Goal: Task Accomplishment & Management: Complete application form

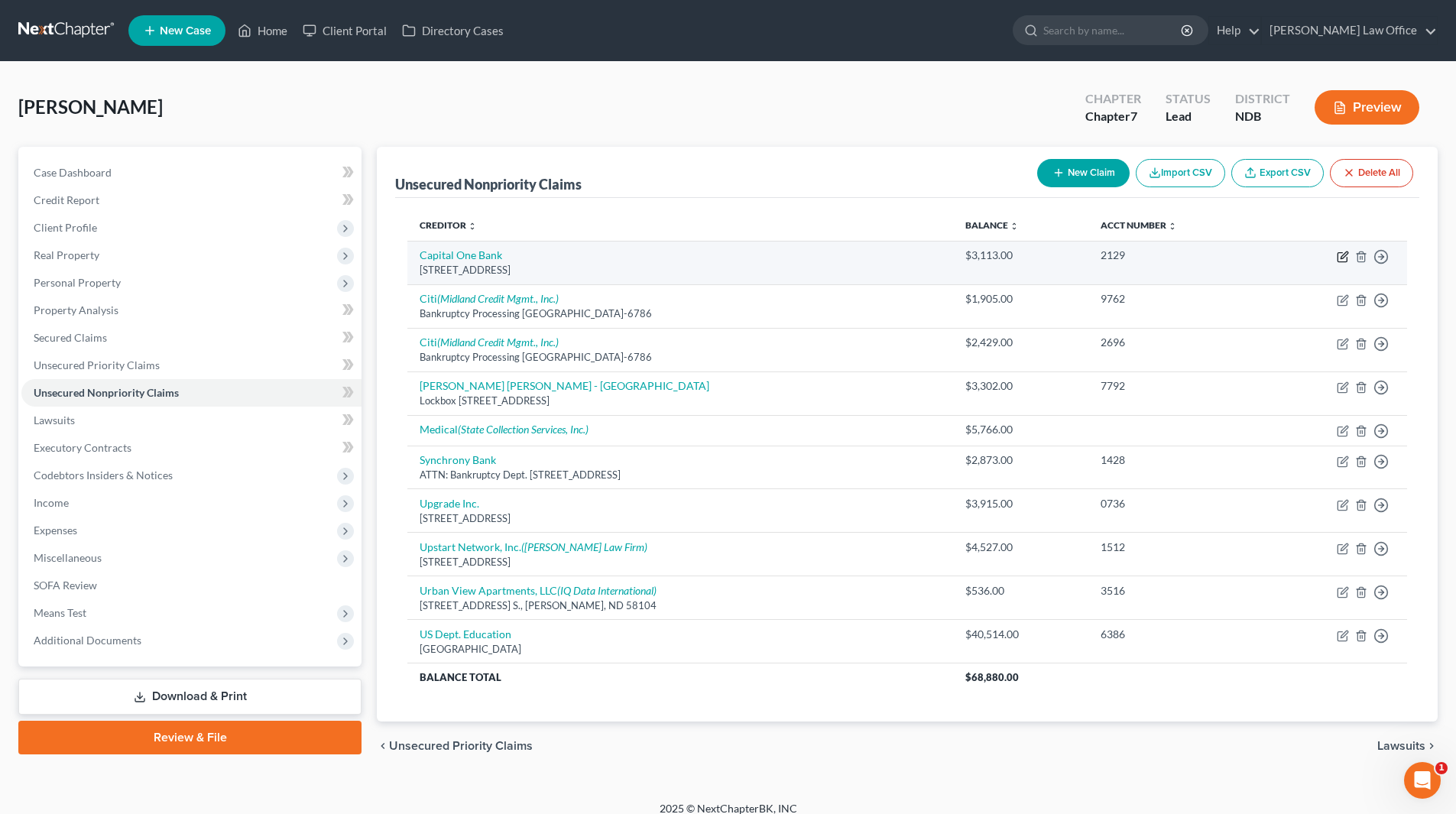
click at [1340, 256] on icon "button" at bounding box center [1343, 257] width 12 height 12
select select "46"
select select "2"
select select "0"
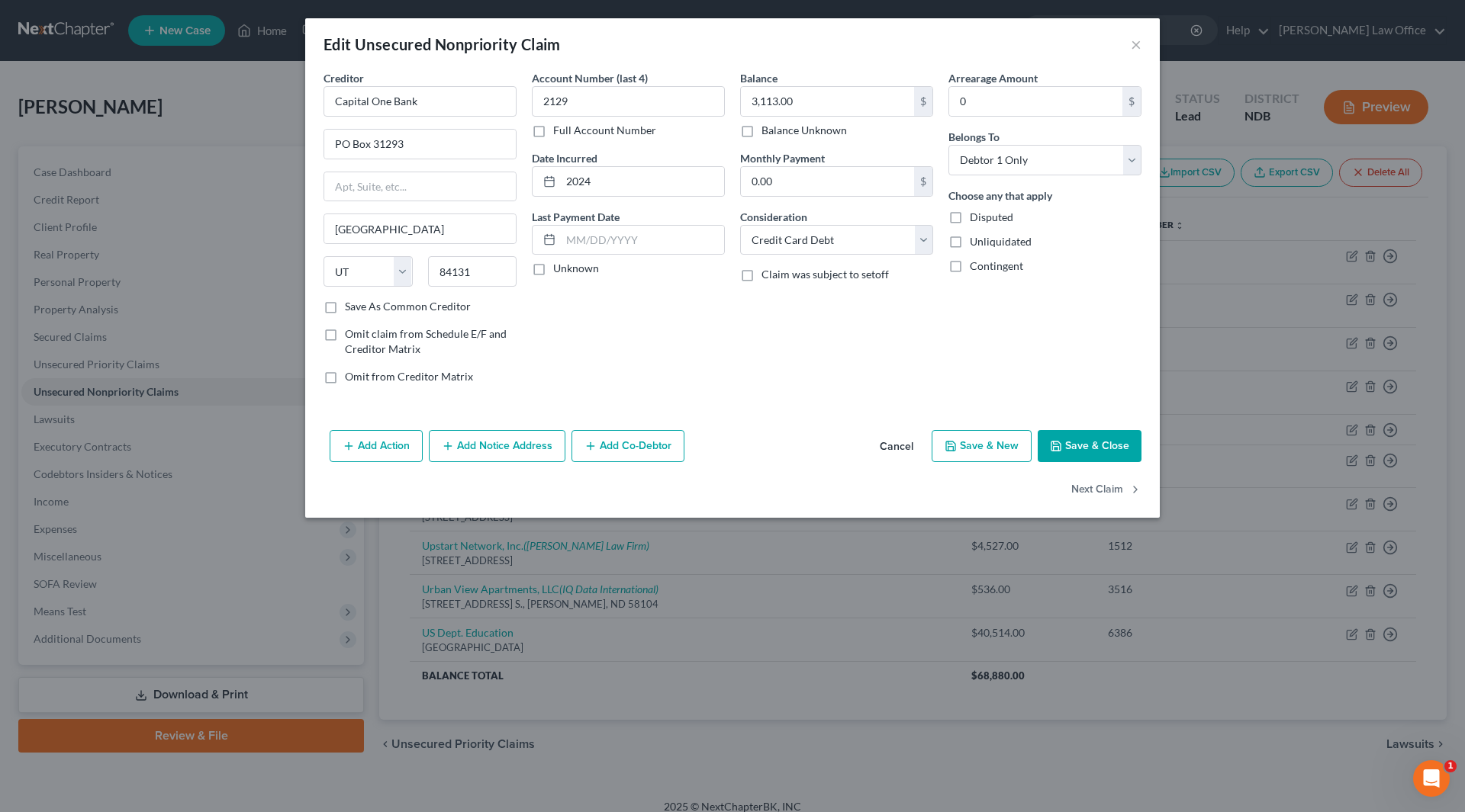
click at [501, 440] on button "Add Notice Address" at bounding box center [497, 446] width 137 height 32
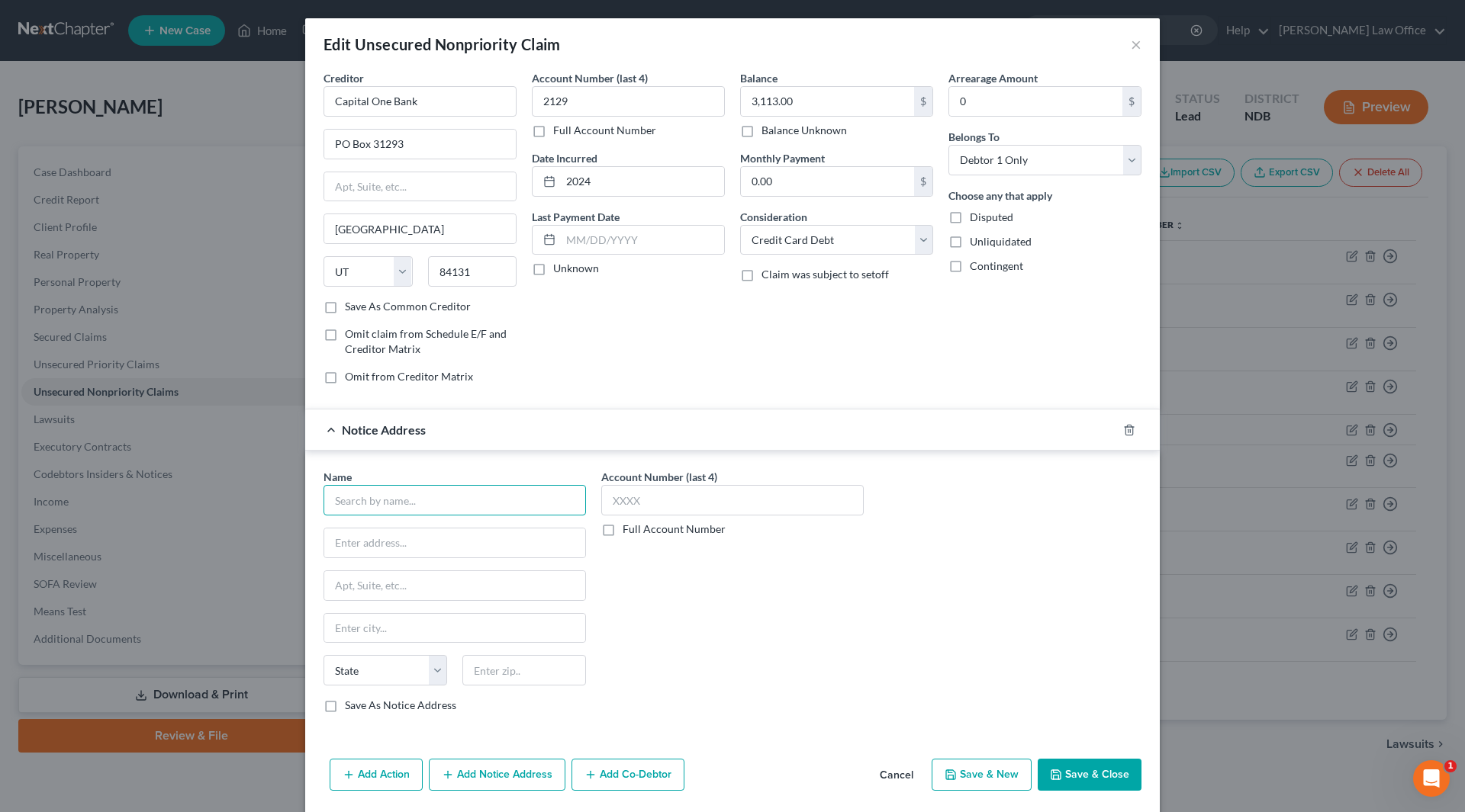
click at [423, 506] on input "text" at bounding box center [454, 500] width 262 height 31
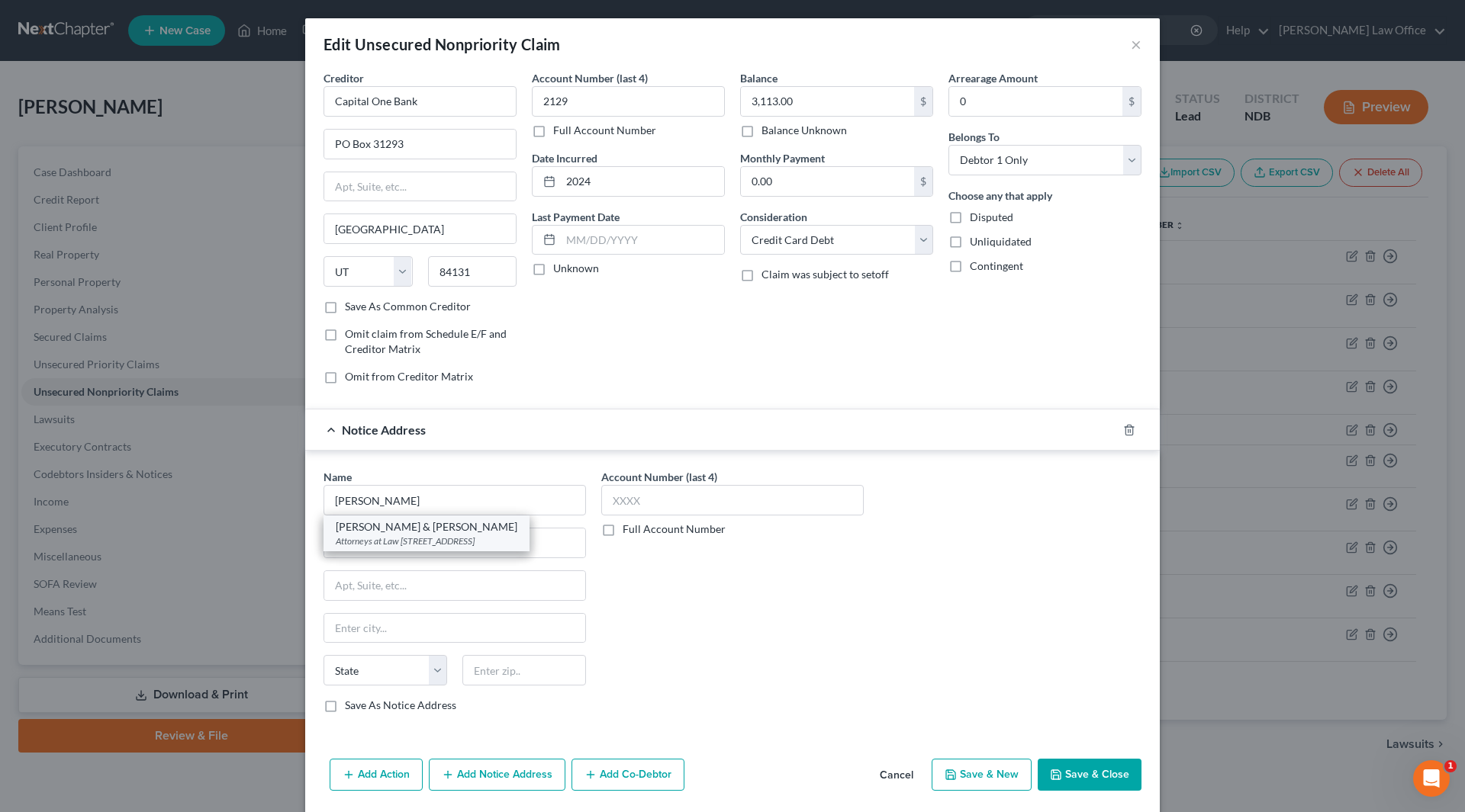
click at [414, 542] on div "Attorneys at Law [STREET_ADDRESS]" at bounding box center [426, 541] width 182 height 13
type input "[PERSON_NAME] & [PERSON_NAME]"
type input "Attorneys at Law"
type input "[STREET_ADDRESS]"
type input "[GEOGRAPHIC_DATA]"
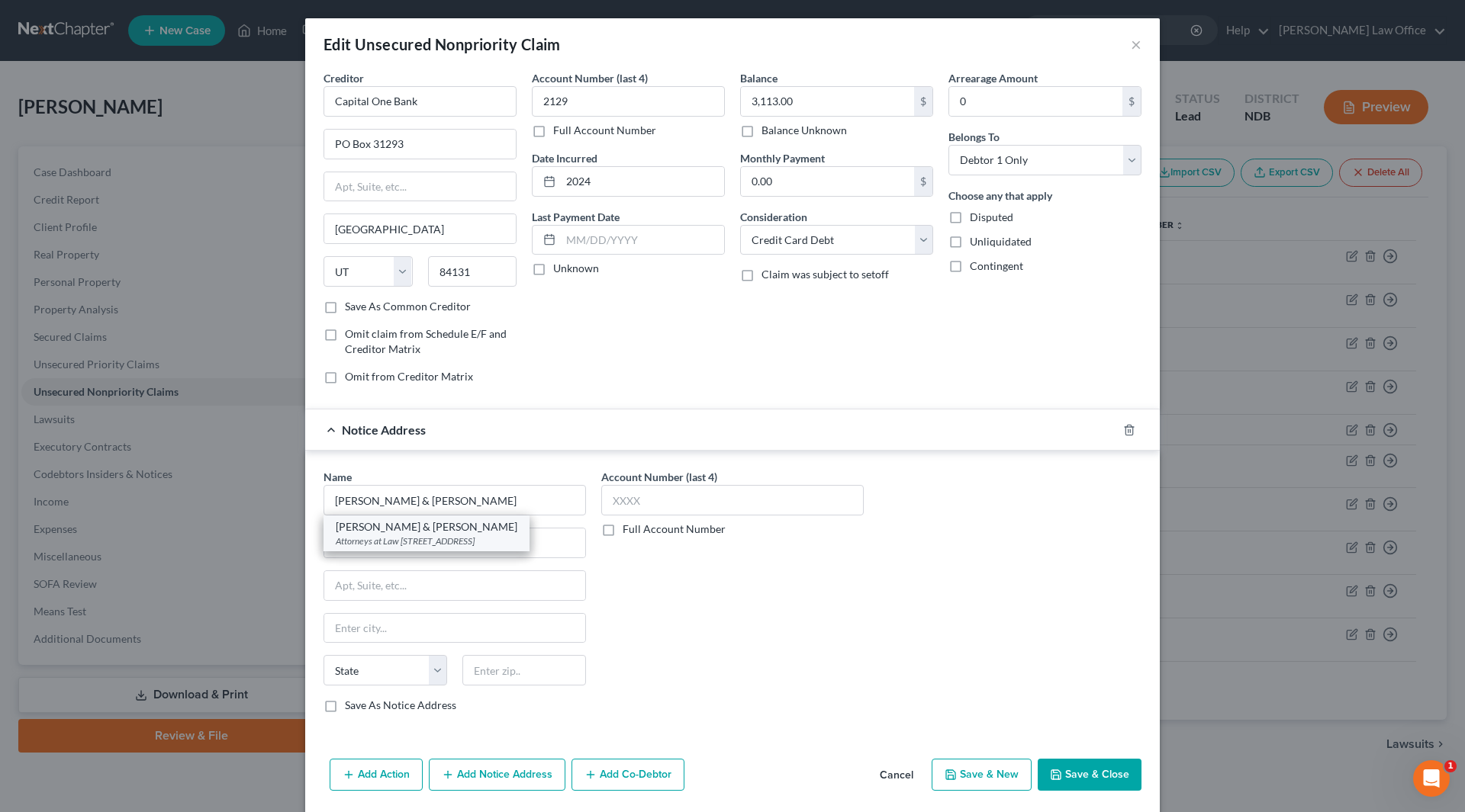
select select "24"
type input "55441-2662"
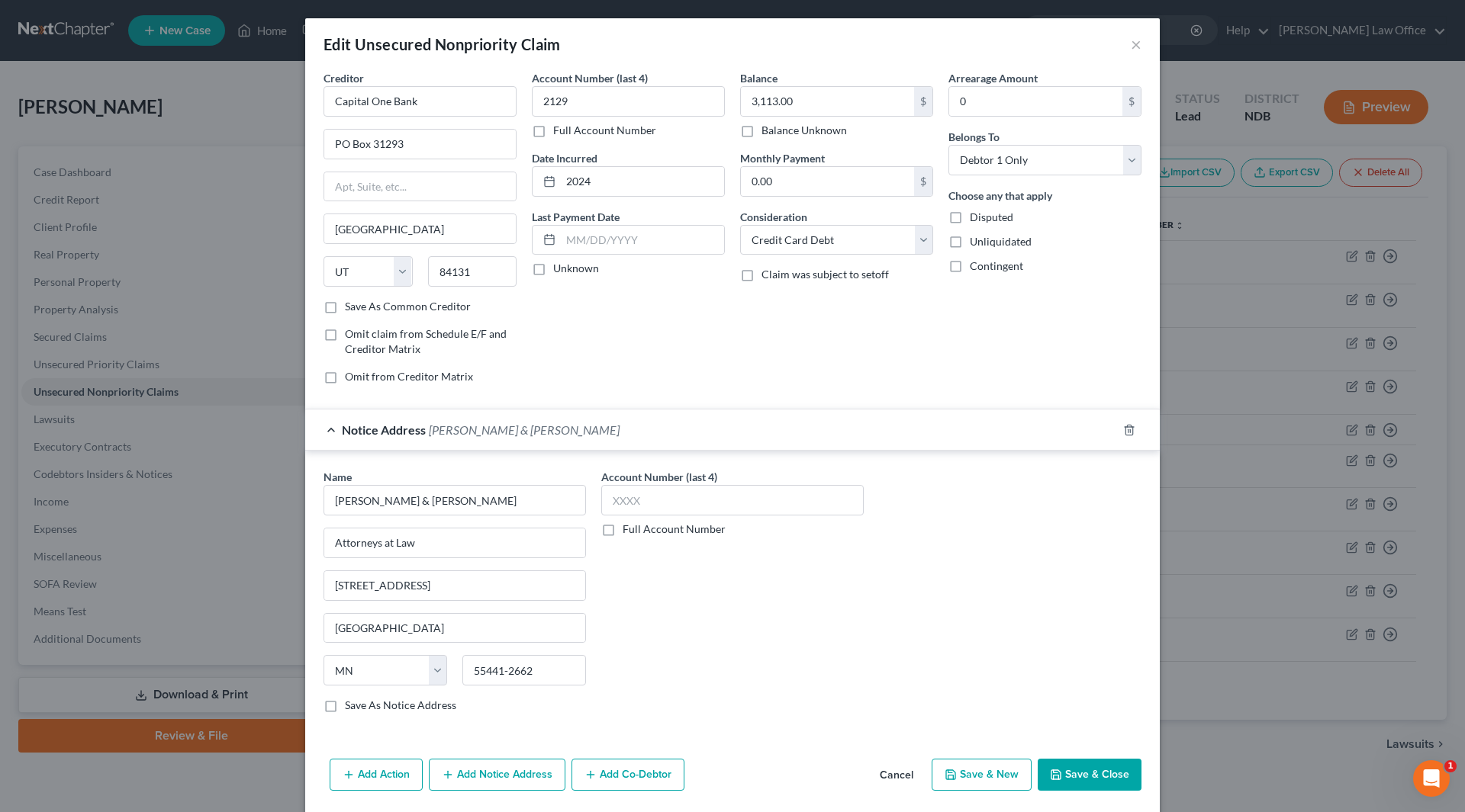
click at [1085, 762] on button "Save & Close" at bounding box center [1090, 775] width 104 height 32
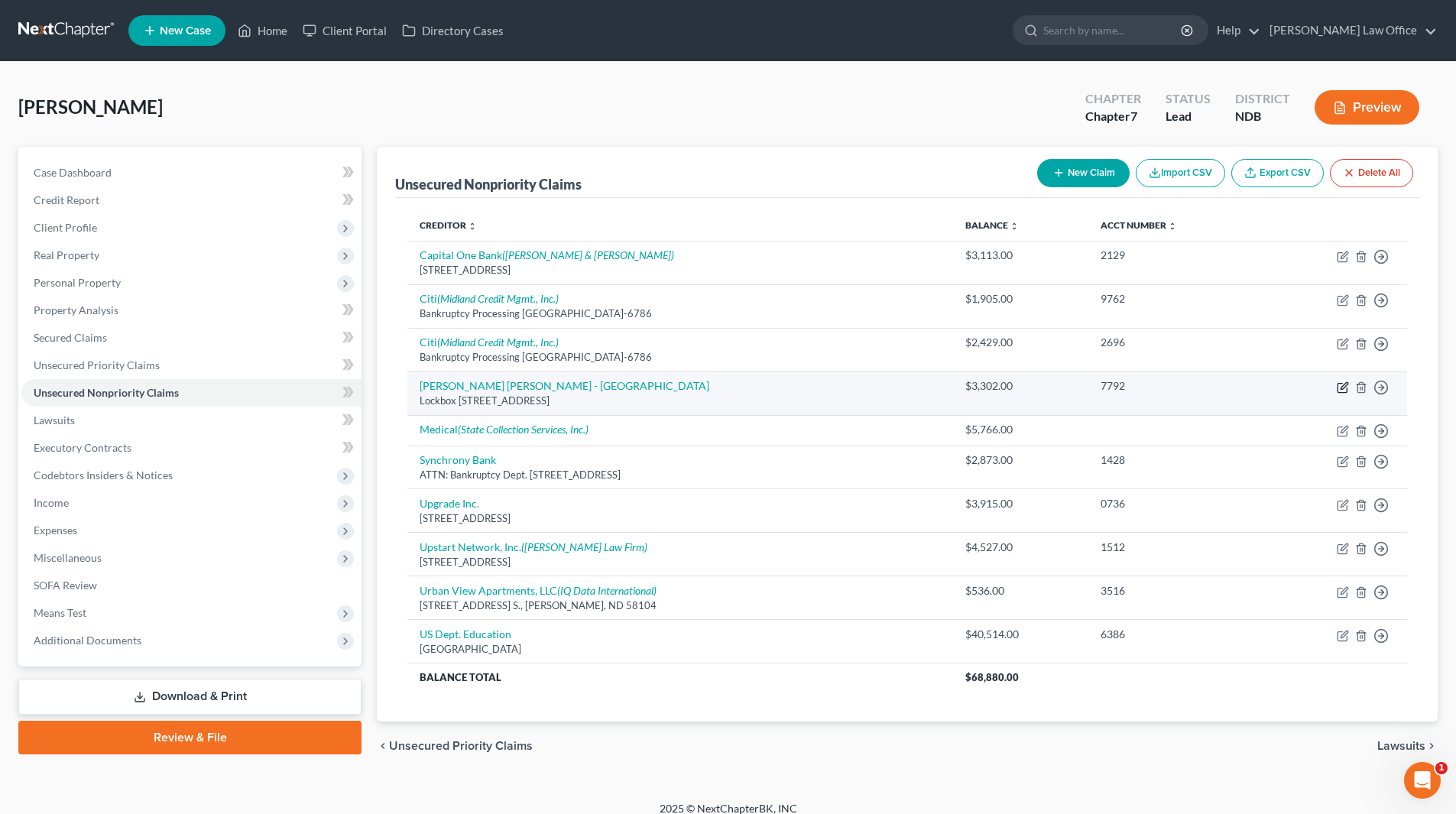
click at [1343, 390] on icon "button" at bounding box center [1343, 387] width 12 height 12
select select "39"
select select "14"
select select "0"
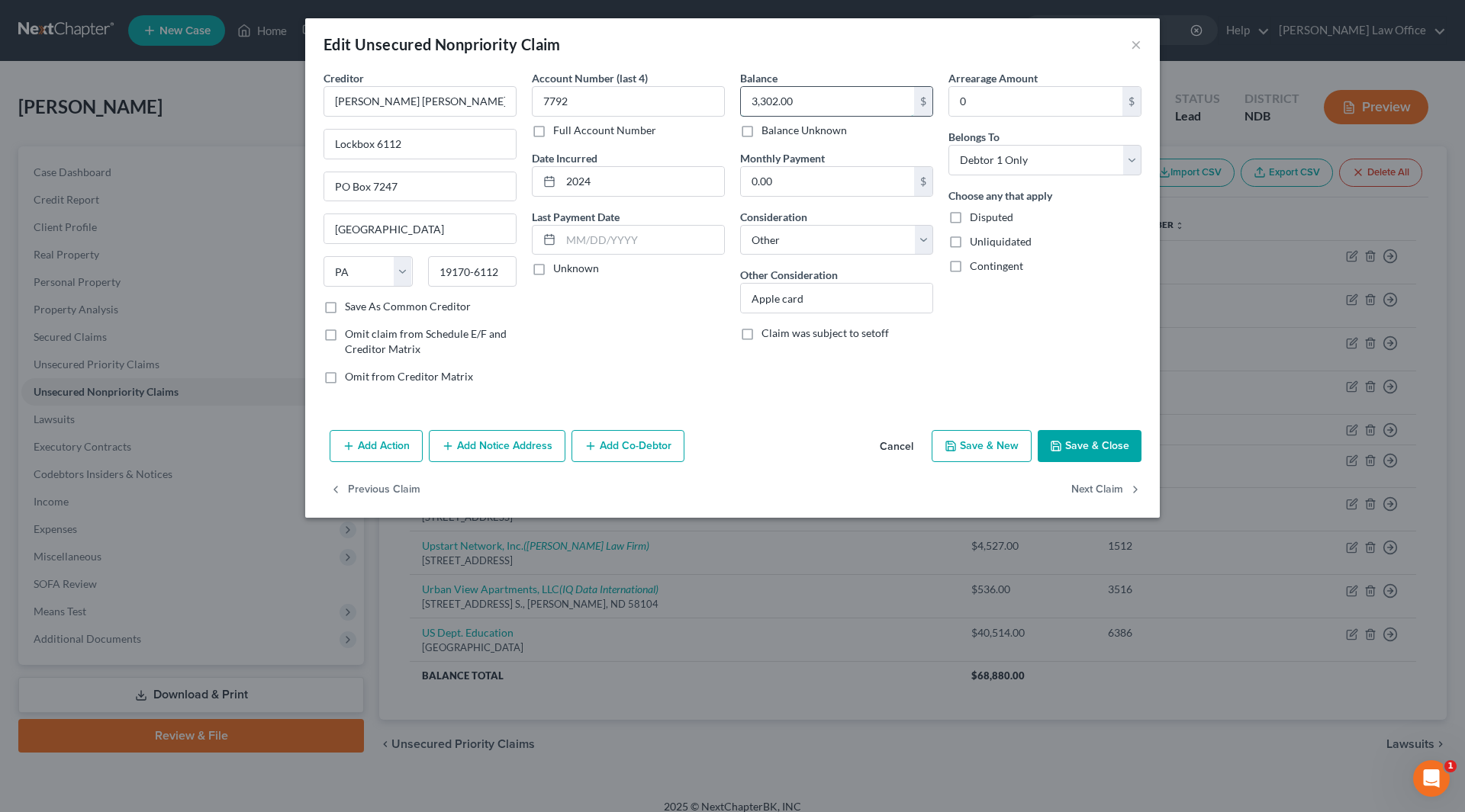
click at [812, 96] on input "3,302.00" at bounding box center [827, 102] width 173 height 29
type input "3,314"
click at [1077, 455] on button "Save & Close" at bounding box center [1090, 446] width 104 height 32
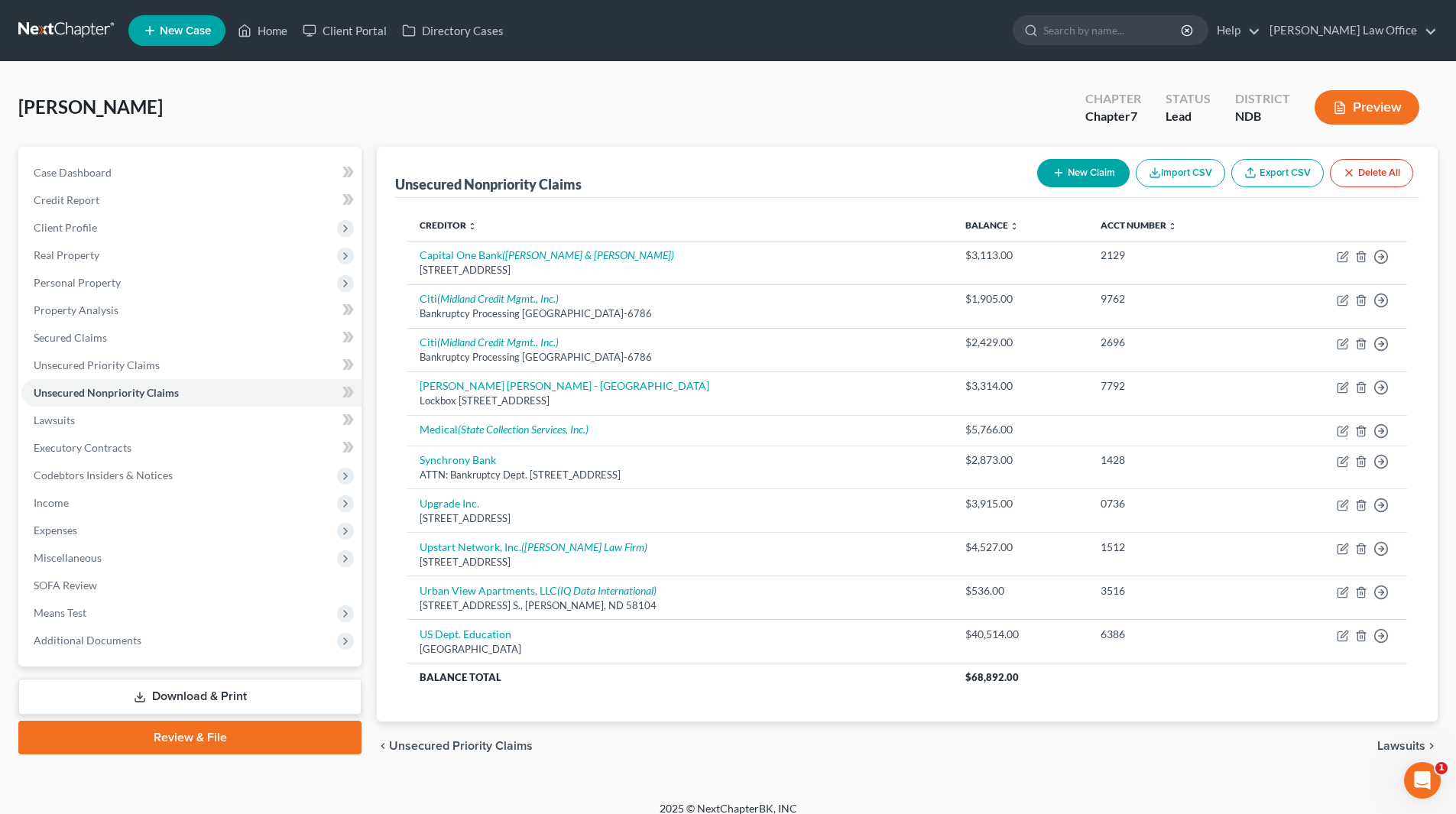
click at [1062, 163] on button "New Claim" at bounding box center [1083, 173] width 93 height 28
select select "0"
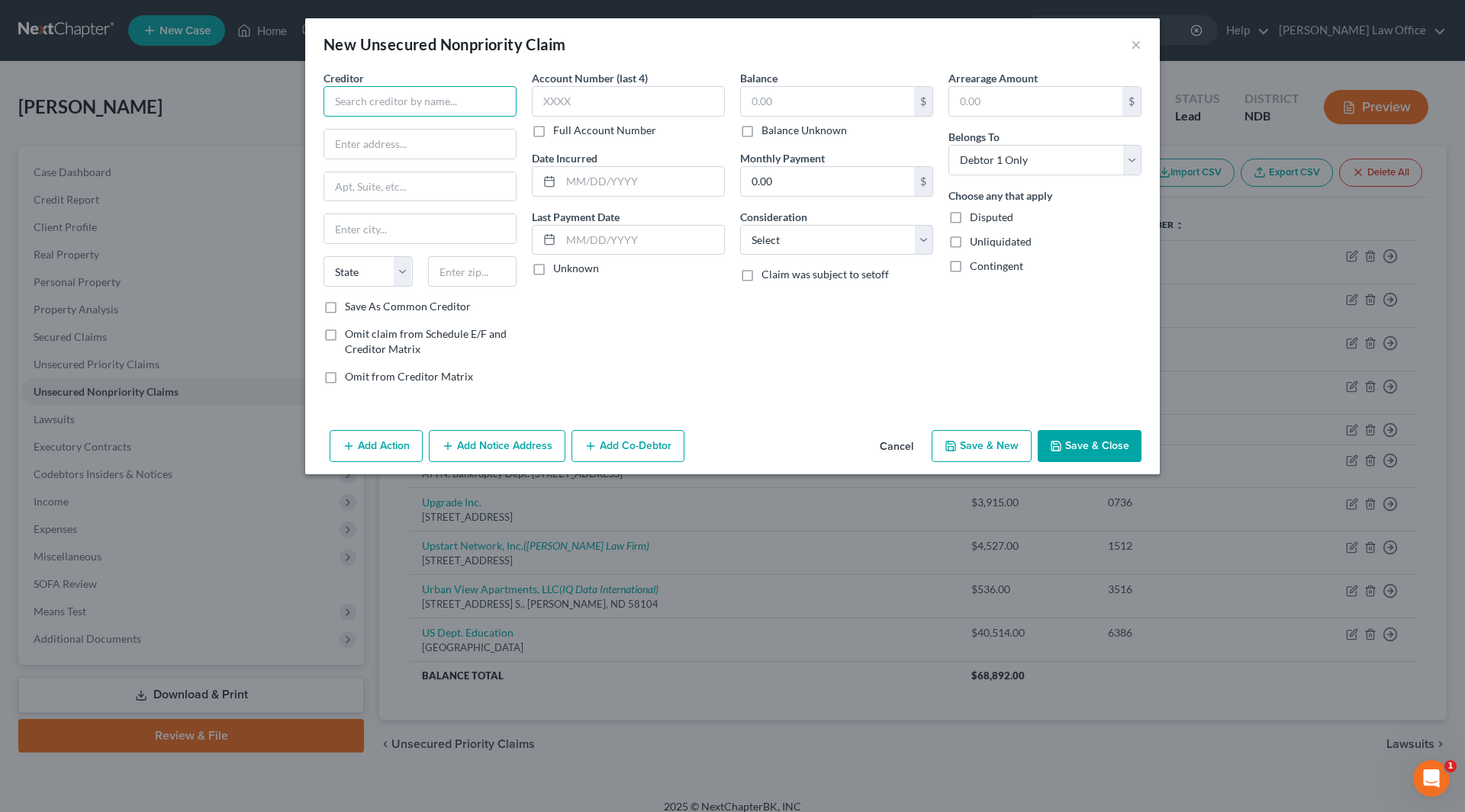
click at [347, 108] on input "text" at bounding box center [420, 102] width 193 height 31
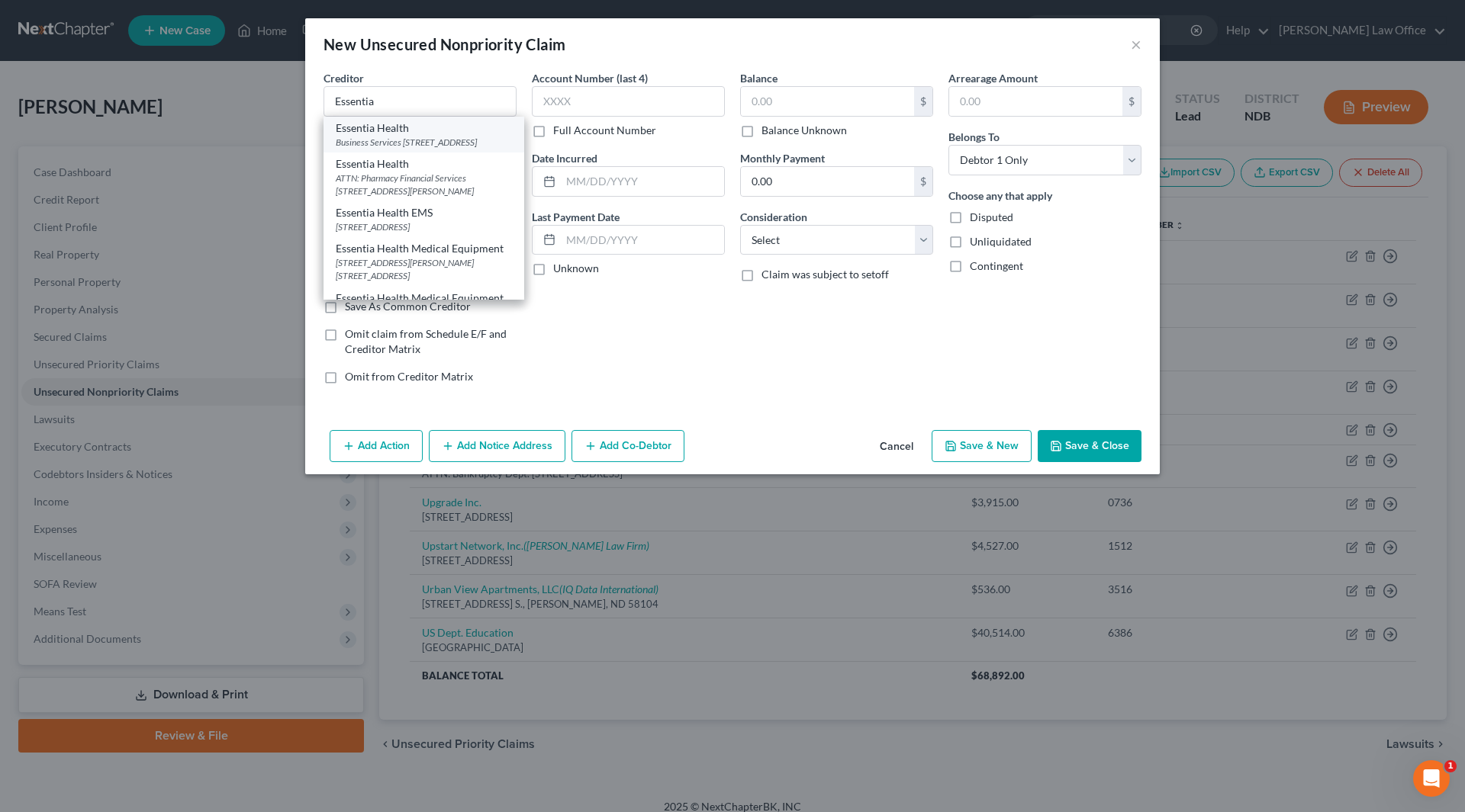
click at [379, 138] on div "Business Services [STREET_ADDRESS]" at bounding box center [423, 142] width 177 height 13
type input "Essentia Health"
type input "Business Services"
type input "[STREET_ADDRESS]"
type input "Duluth"
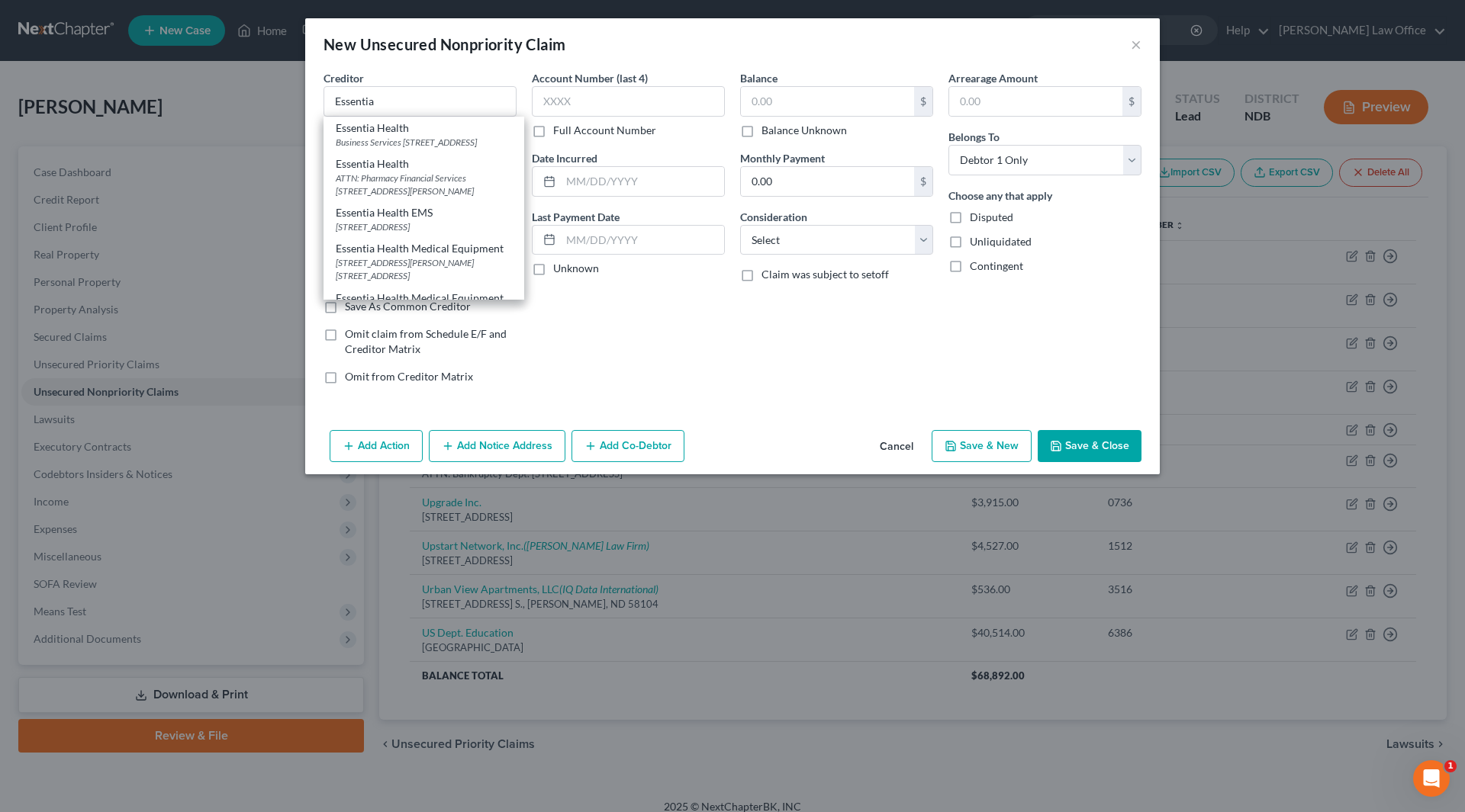
select select "24"
type input "55805"
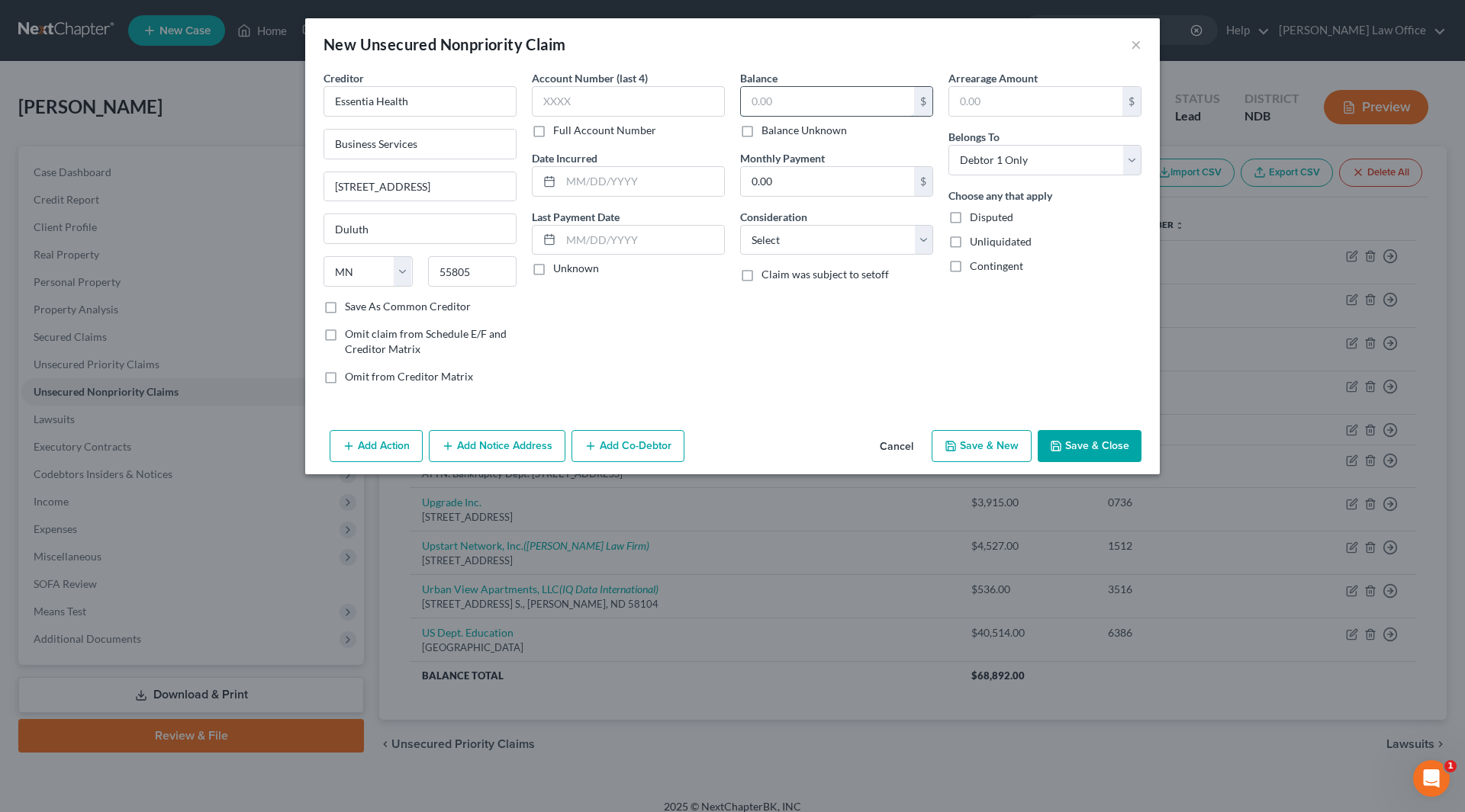
click at [805, 98] on input "text" at bounding box center [827, 102] width 173 height 29
type input "1,365"
click at [666, 105] on input "text" at bounding box center [628, 102] width 193 height 31
click at [517, 441] on button "Add Notice Address" at bounding box center [497, 446] width 137 height 32
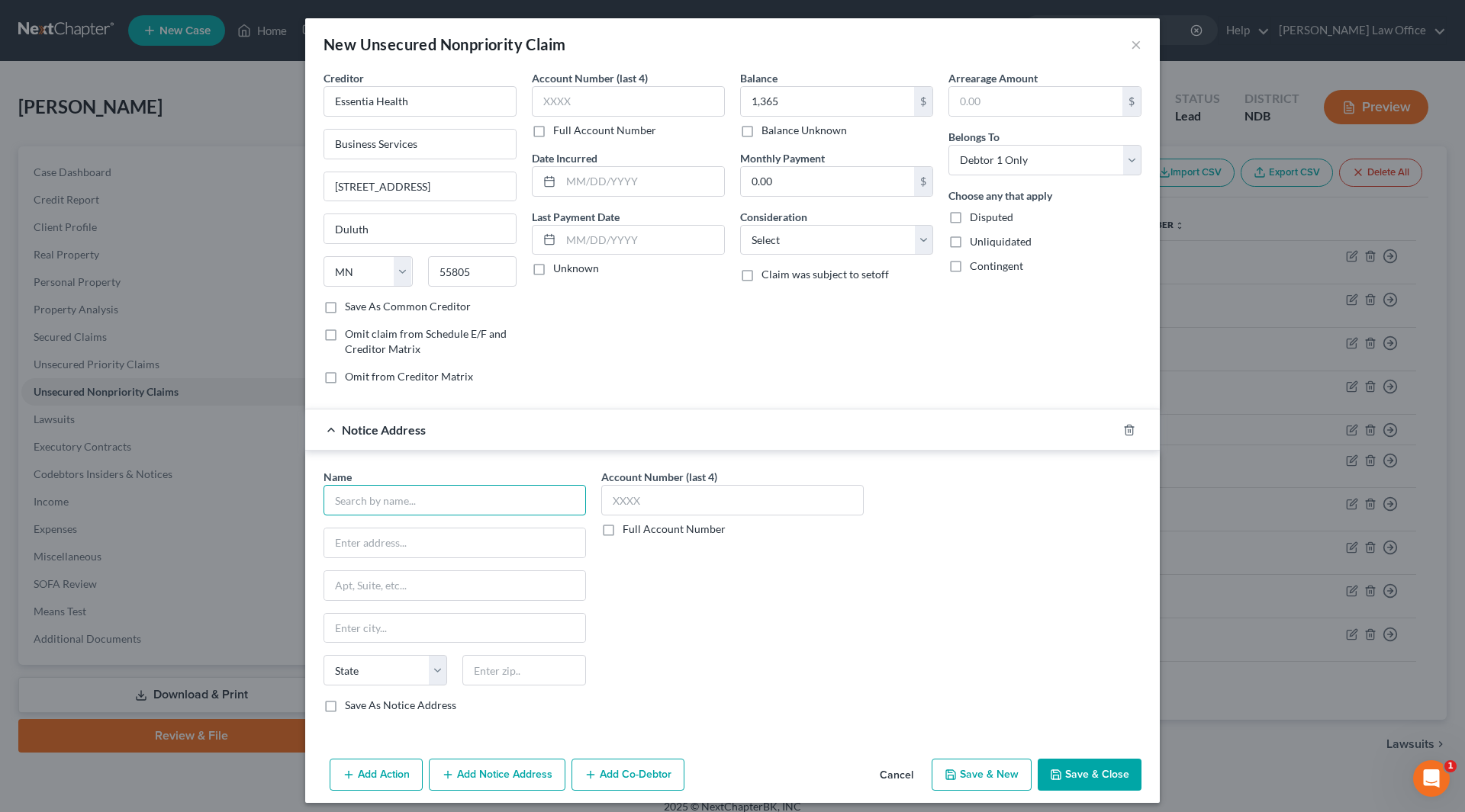
click at [413, 492] on input "text" at bounding box center [454, 500] width 262 height 31
click at [396, 540] on div "[STREET_ADDRESS][PERSON_NAME]" at bounding box center [416, 541] width 160 height 13
type input "Professional Service Bureau (PSB)"
type input "[STREET_ADDRESS][PERSON_NAME]"
type input "PO Box 548"
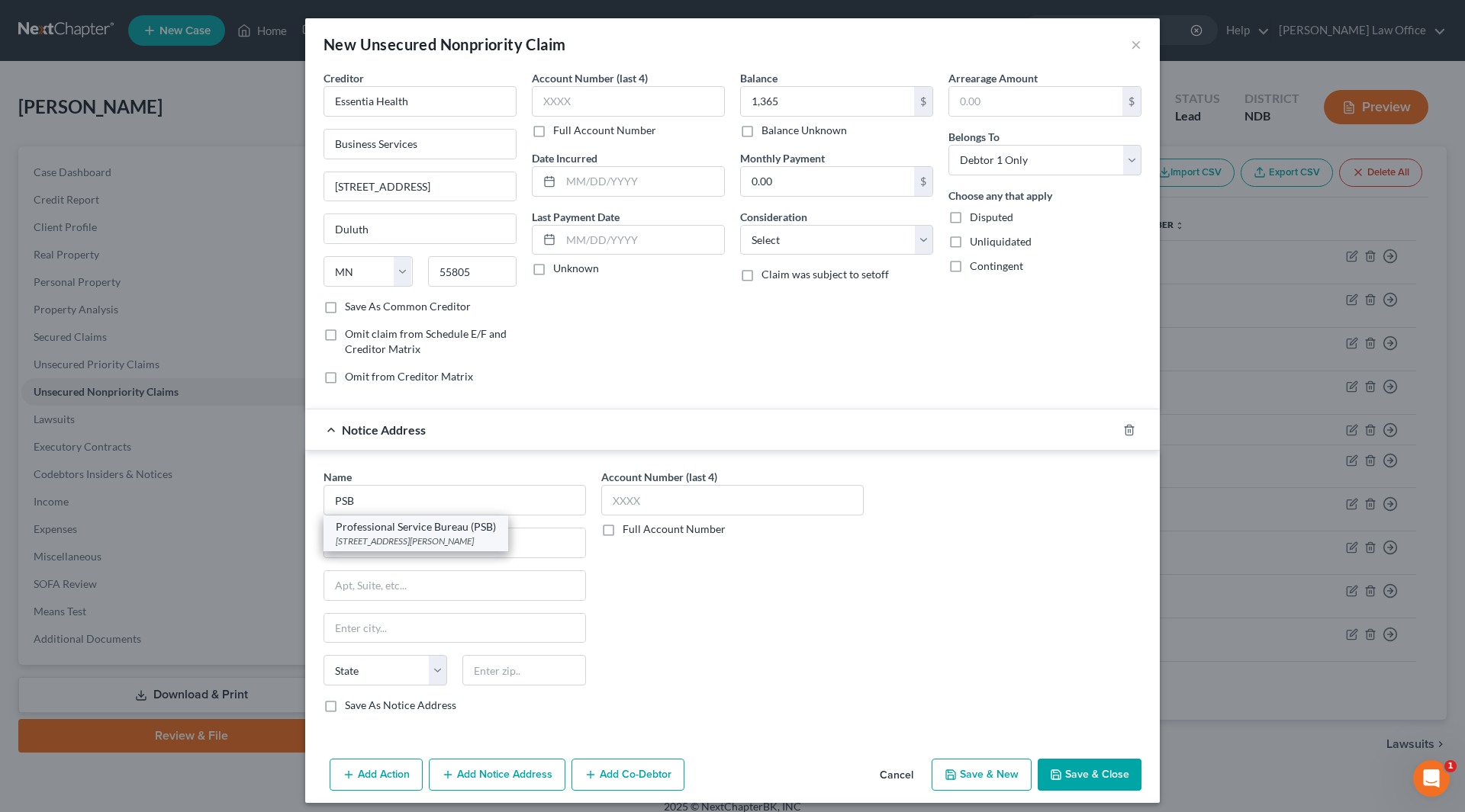
type input "Anoka"
select select "24"
type input "55303-0548"
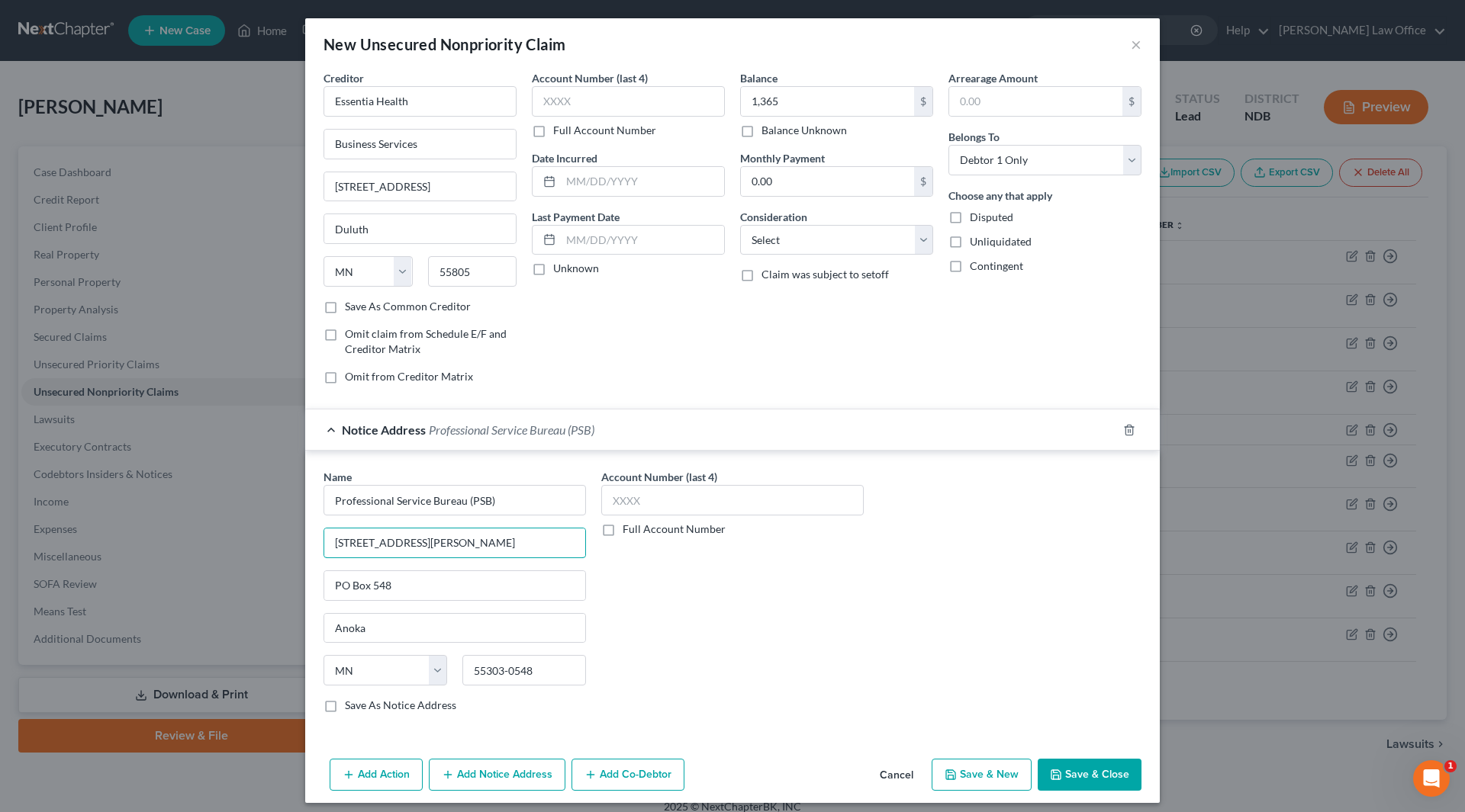
drag, startPoint x: 468, startPoint y: 543, endPoint x: 314, endPoint y: 545, distance: 154.0
click at [316, 545] on div "Name * Professional Service Bureau (PSB) [STREET_ADDRESS][GEOGRAPHIC_DATA][PERS…" at bounding box center [454, 597] width 277 height 256
type input "PO Box 548"
drag, startPoint x: 406, startPoint y: 590, endPoint x: 320, endPoint y: 596, distance: 86.2
click at [324, 596] on input "PO Box 548" at bounding box center [454, 586] width 261 height 29
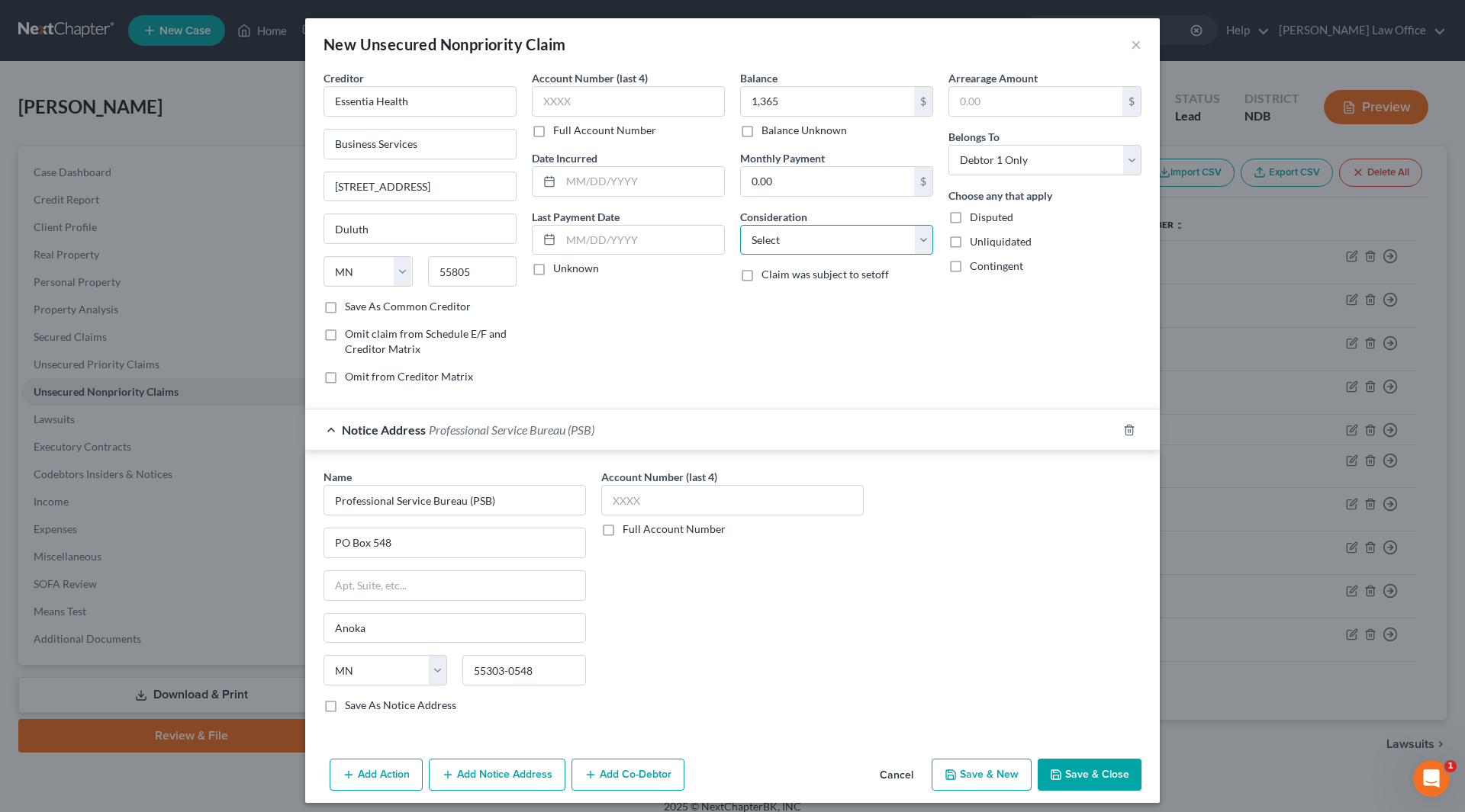
click at [868, 235] on select "Select Cable / Satellite Services Collection Agency Credit Card Debt Debt Couns…" at bounding box center [836, 240] width 193 height 31
select select "9"
click at [740, 225] on select "Select Cable / Satellite Services Collection Agency Credit Card Debt Debt Couns…" at bounding box center [836, 240] width 193 height 31
click at [1057, 781] on button "Save & Close" at bounding box center [1090, 775] width 104 height 32
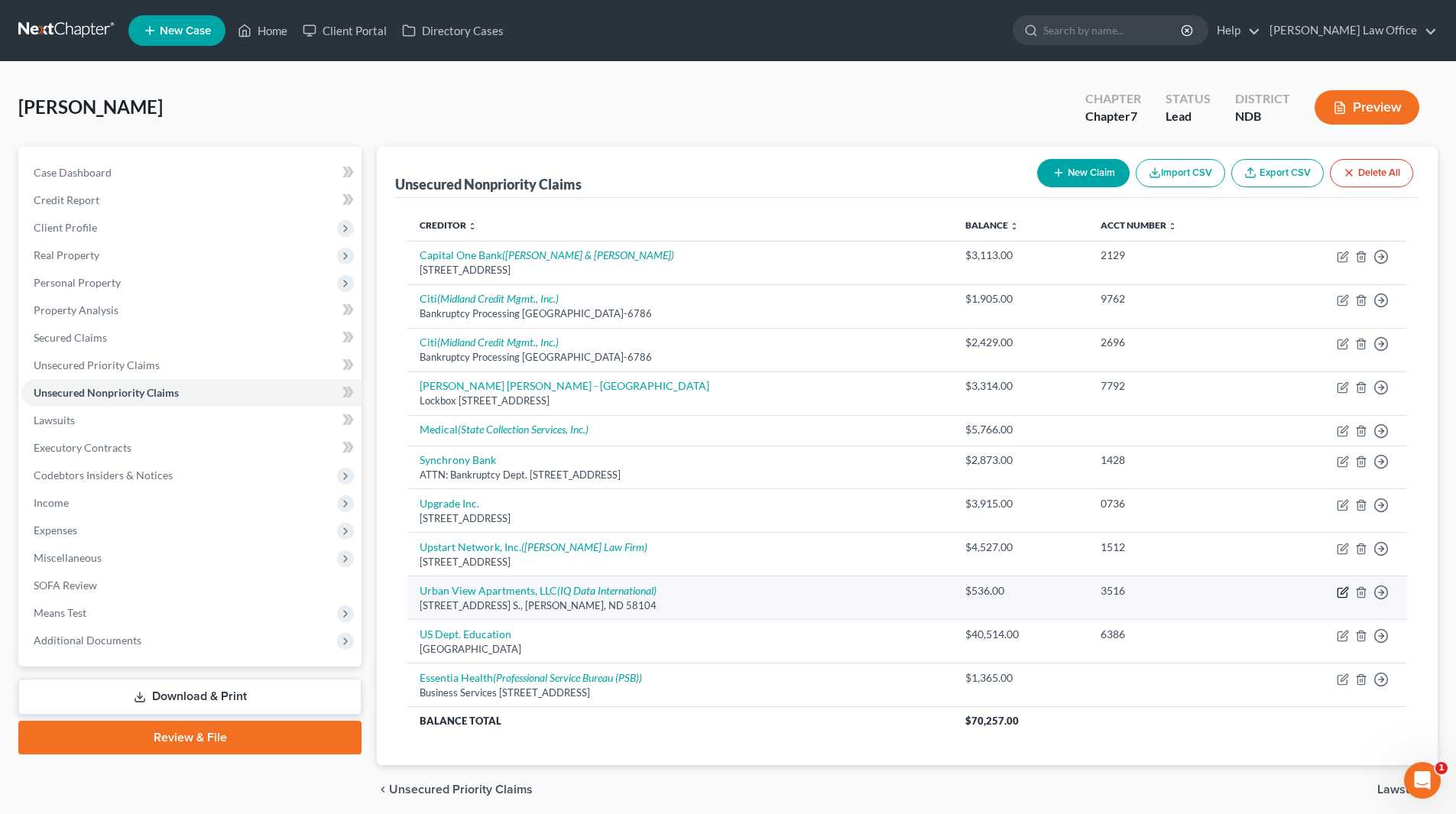
click at [1342, 593] on icon "button" at bounding box center [1343, 593] width 12 height 12
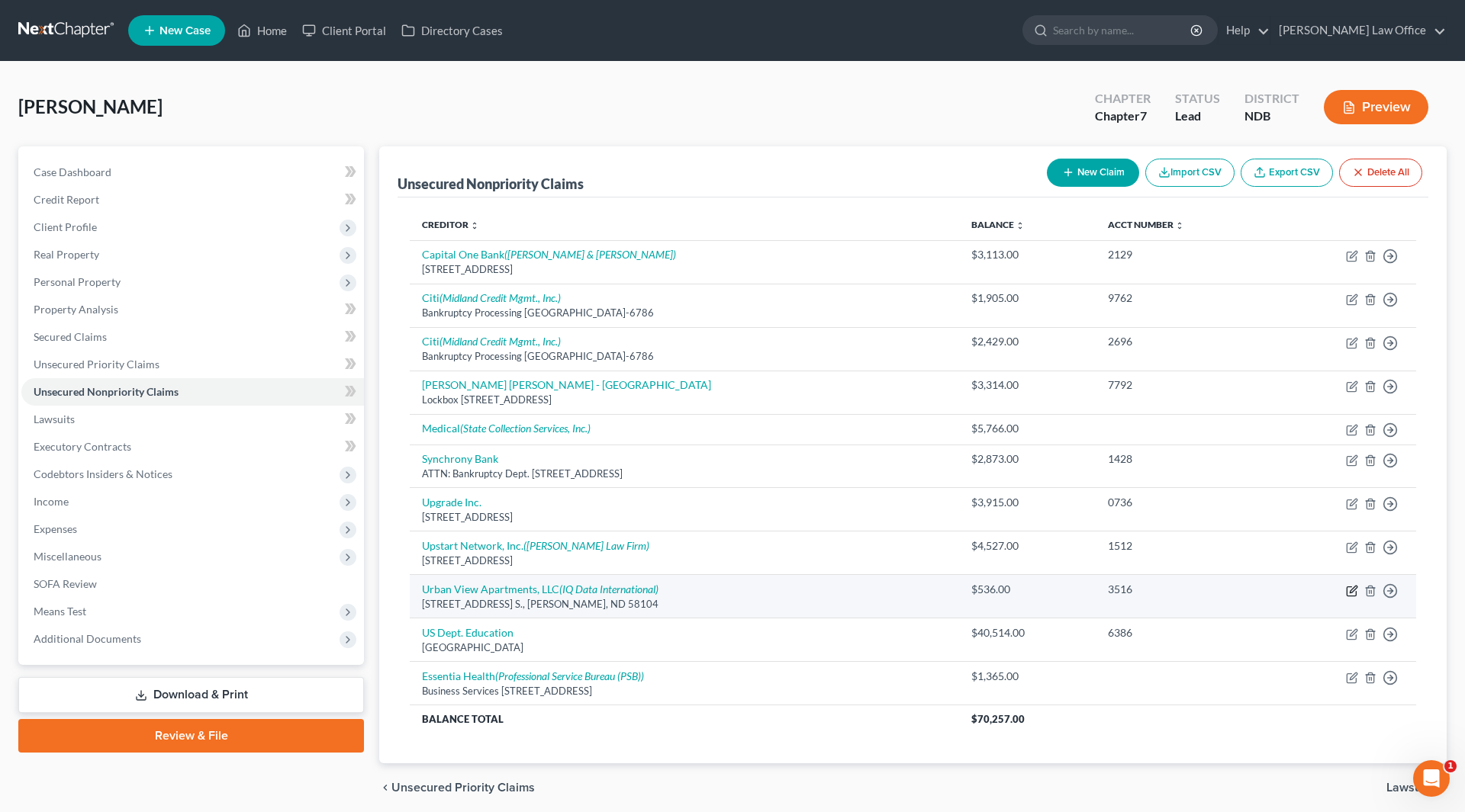
select select "29"
select select "14"
select select "0"
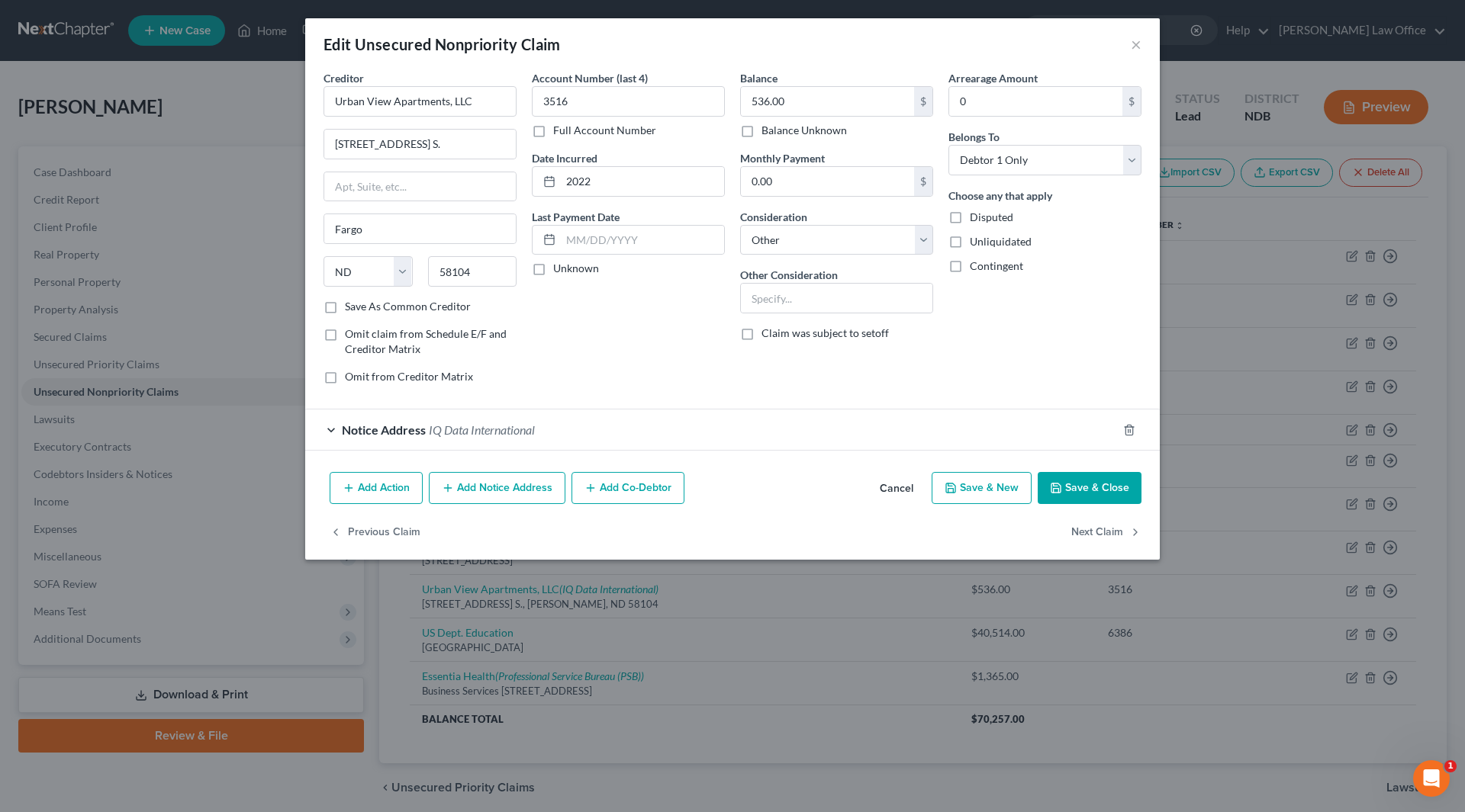
click at [440, 432] on span "IQ Data International" at bounding box center [481, 429] width 106 height 15
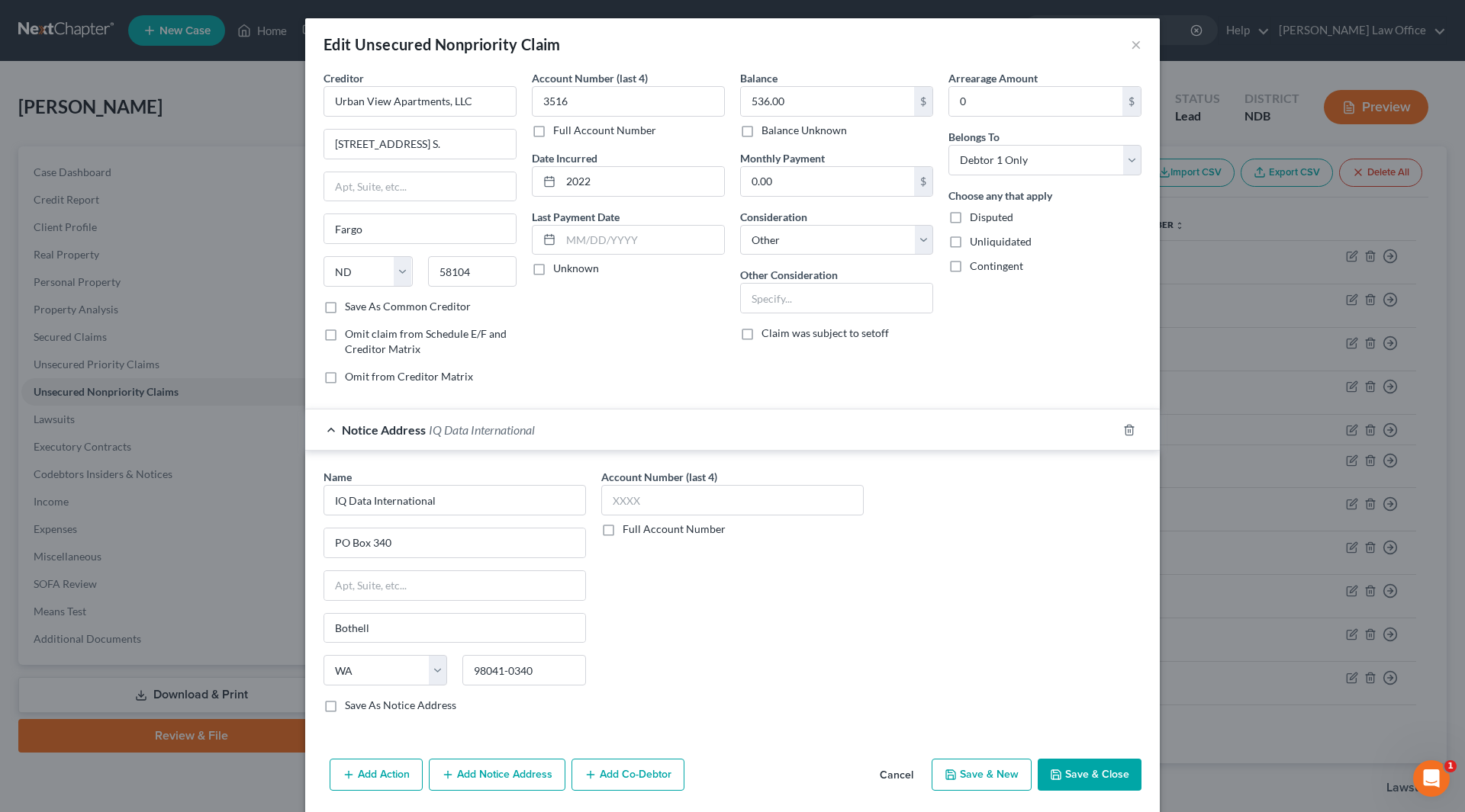
click at [1106, 775] on button "Save & Close" at bounding box center [1090, 775] width 104 height 32
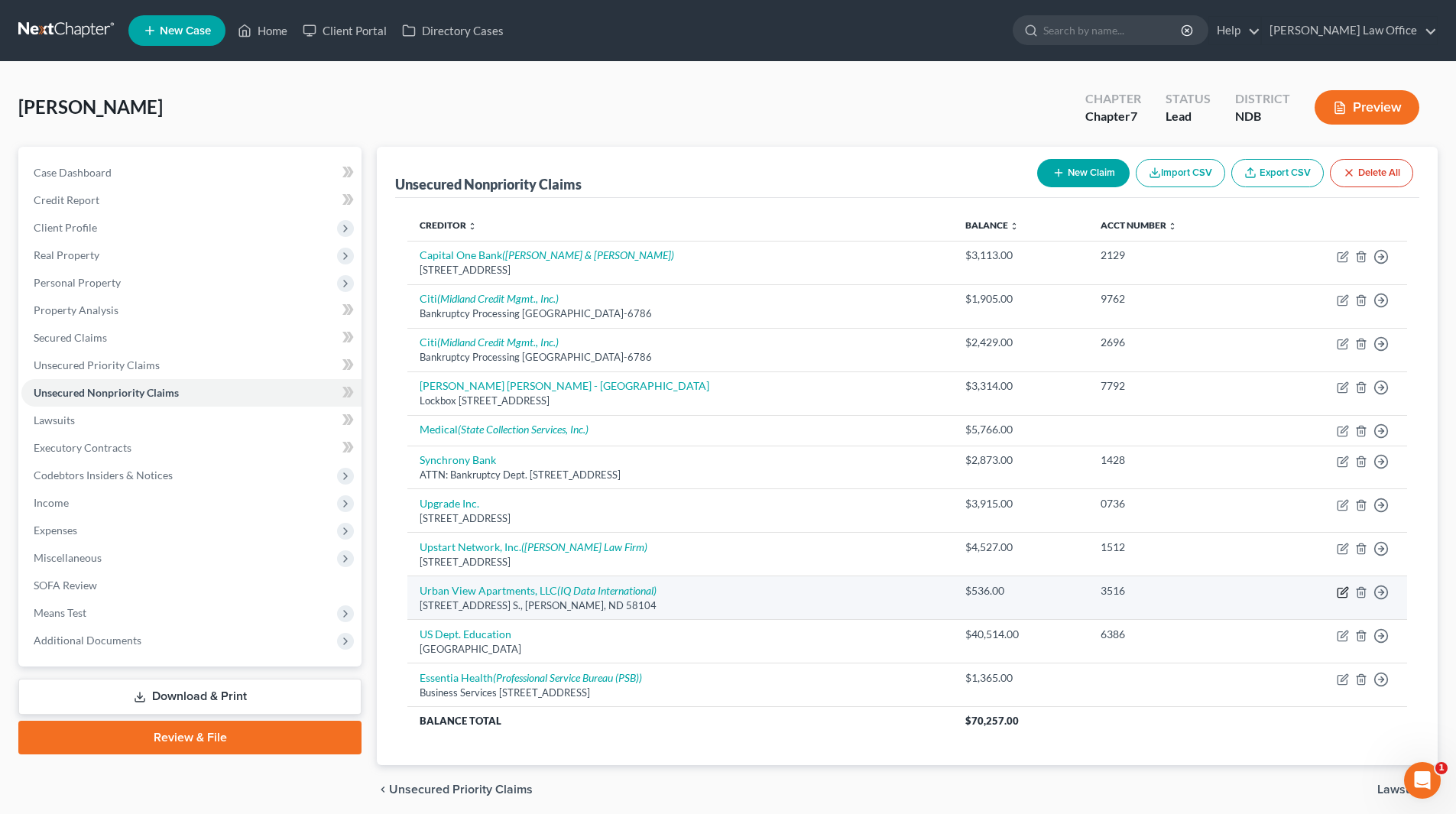
click at [1337, 593] on icon "button" at bounding box center [1343, 593] width 12 height 12
select select "29"
select select "14"
select select "0"
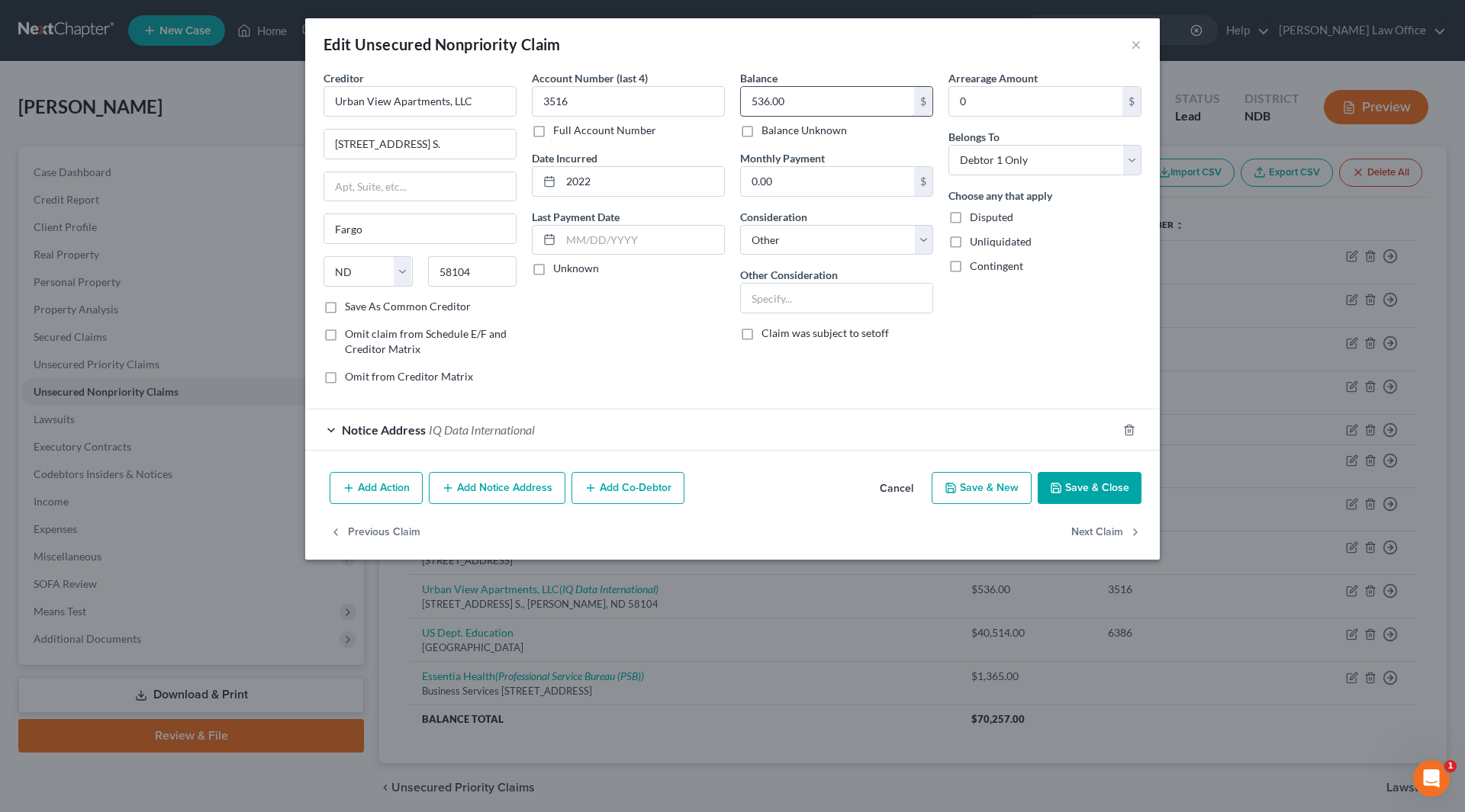
click at [778, 101] on input "536.00" at bounding box center [827, 102] width 173 height 29
type input "538"
click at [1074, 482] on button "Save & Close" at bounding box center [1090, 488] width 104 height 32
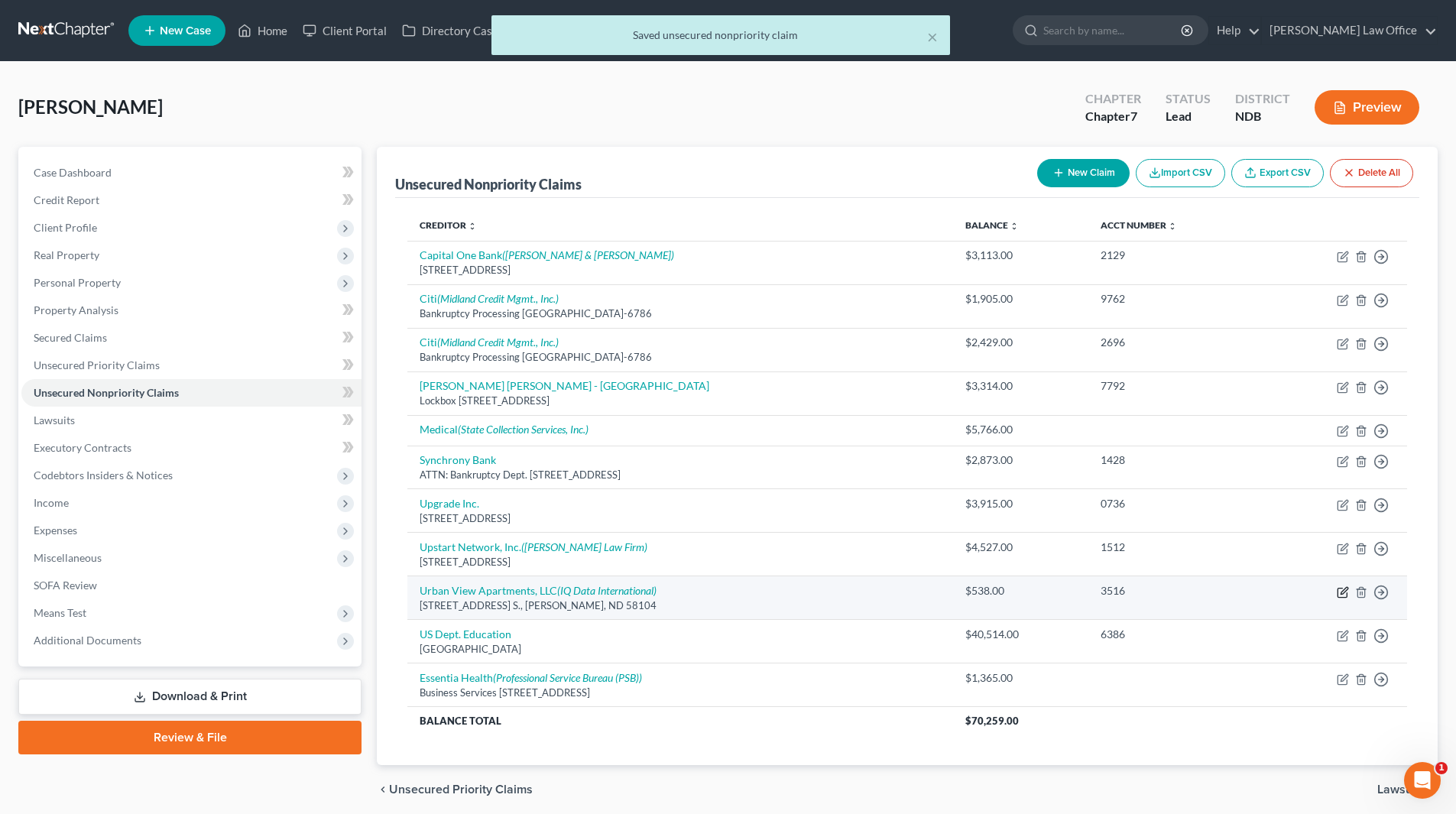
click at [1340, 591] on icon "button" at bounding box center [1343, 593] width 12 height 12
select select "29"
select select "14"
select select "0"
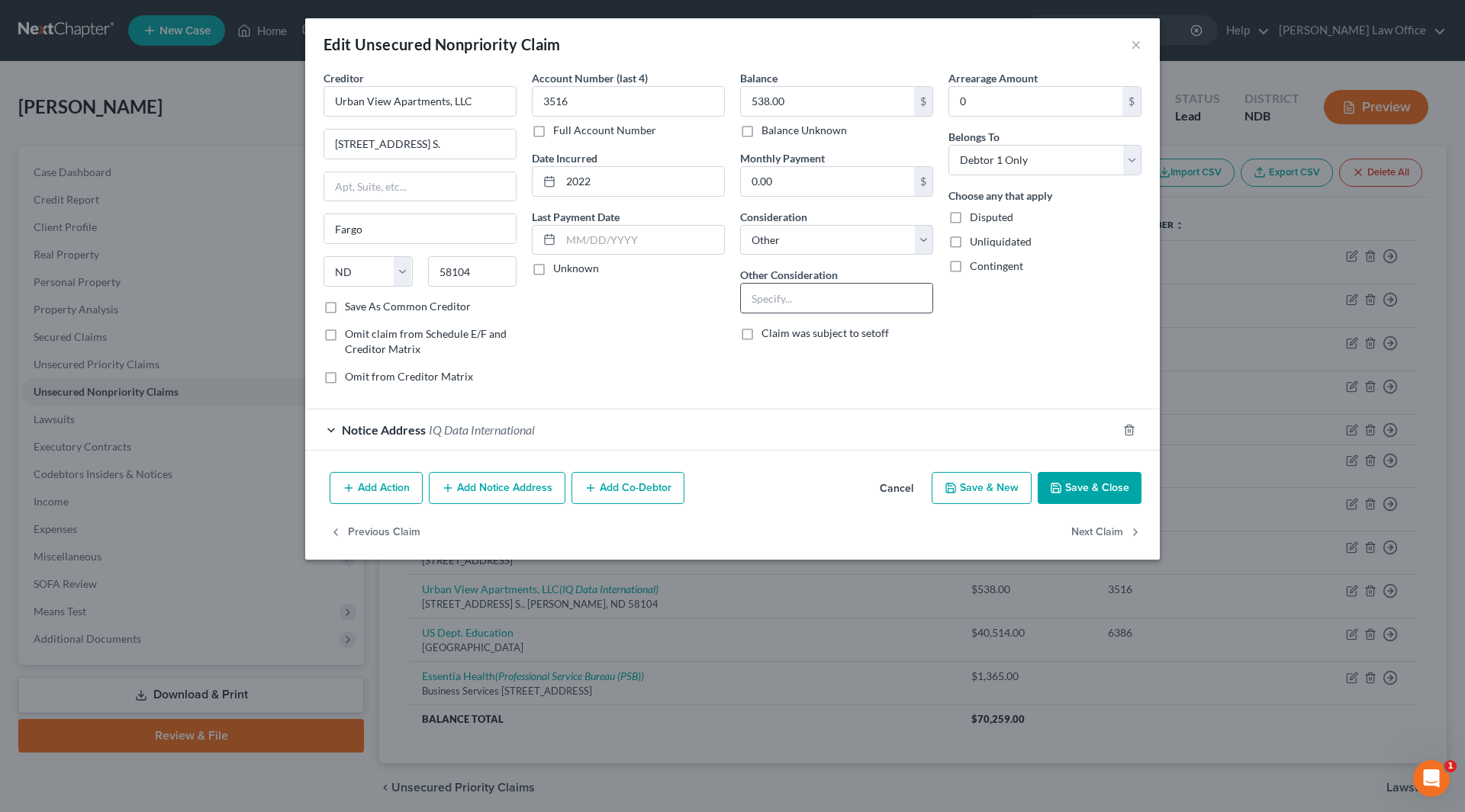
click at [844, 293] on input "text" at bounding box center [836, 298] width 192 height 29
type input "R"
type input "P"
type input "Rent"
click at [1072, 493] on button "Save & Close" at bounding box center [1090, 488] width 104 height 32
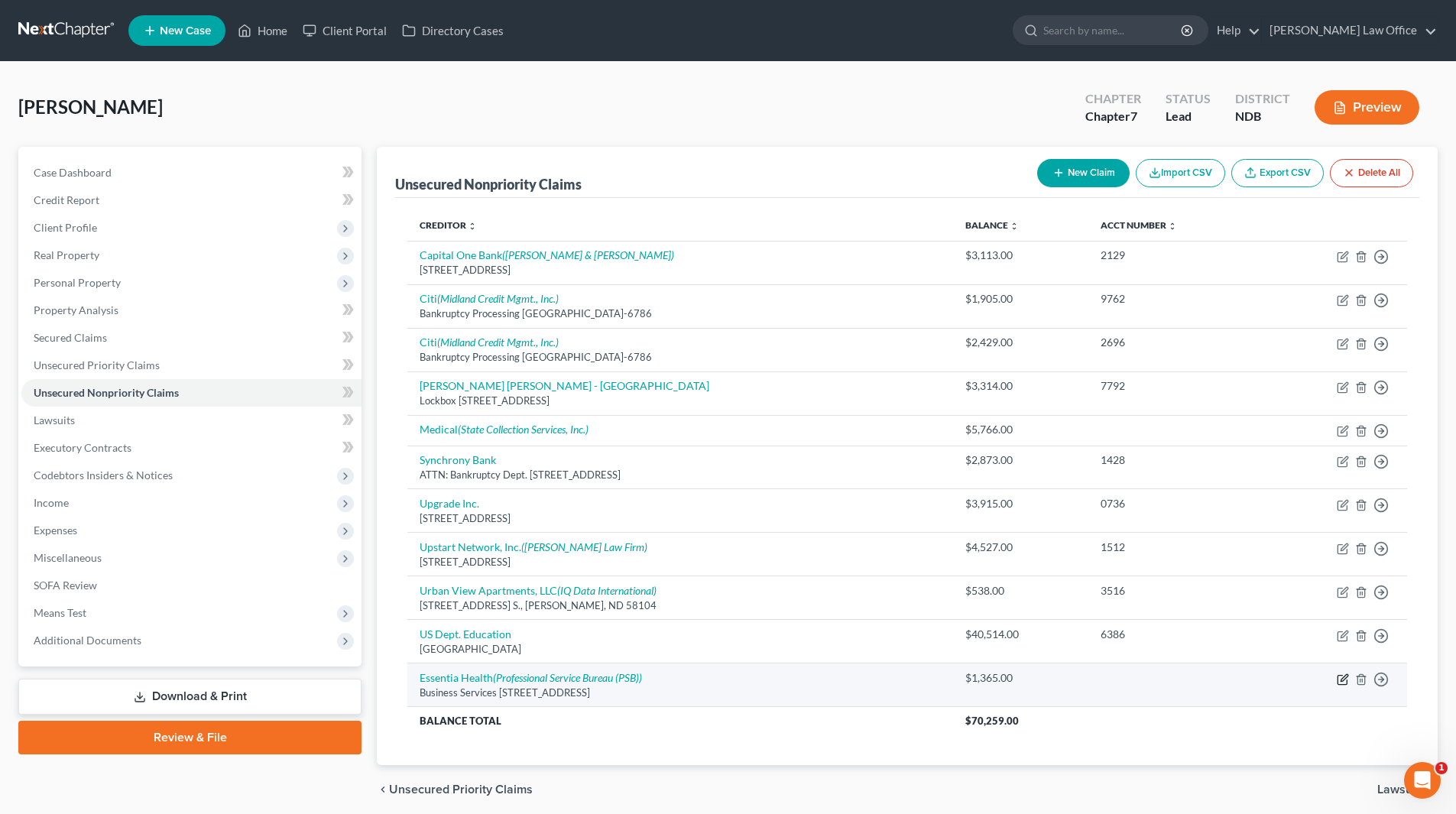
click at [1341, 680] on icon "button" at bounding box center [1343, 677] width 7 height 7
select select "24"
select select "9"
select select "0"
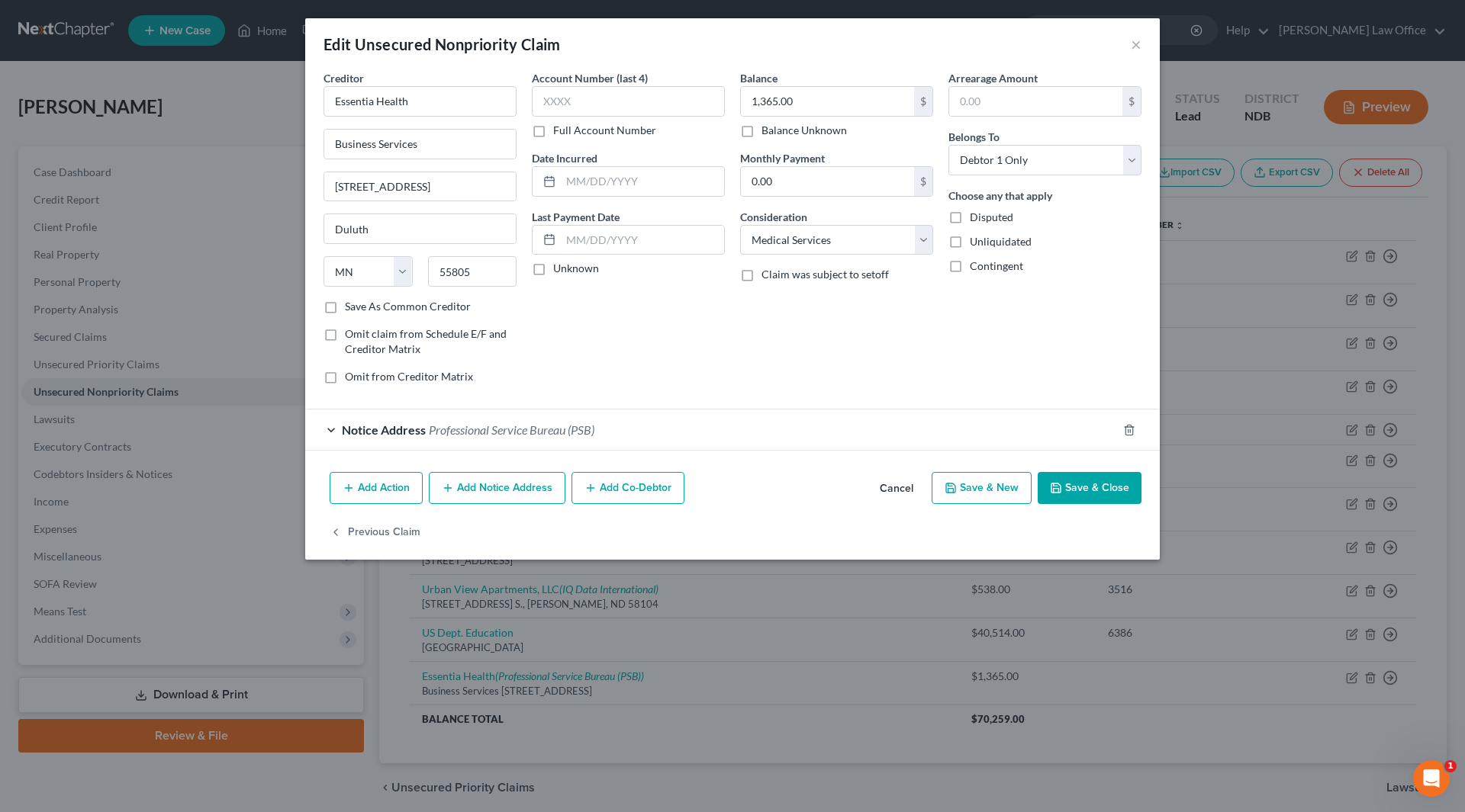
click at [519, 431] on span "Professional Service Bureau (PSB)" at bounding box center [511, 429] width 166 height 15
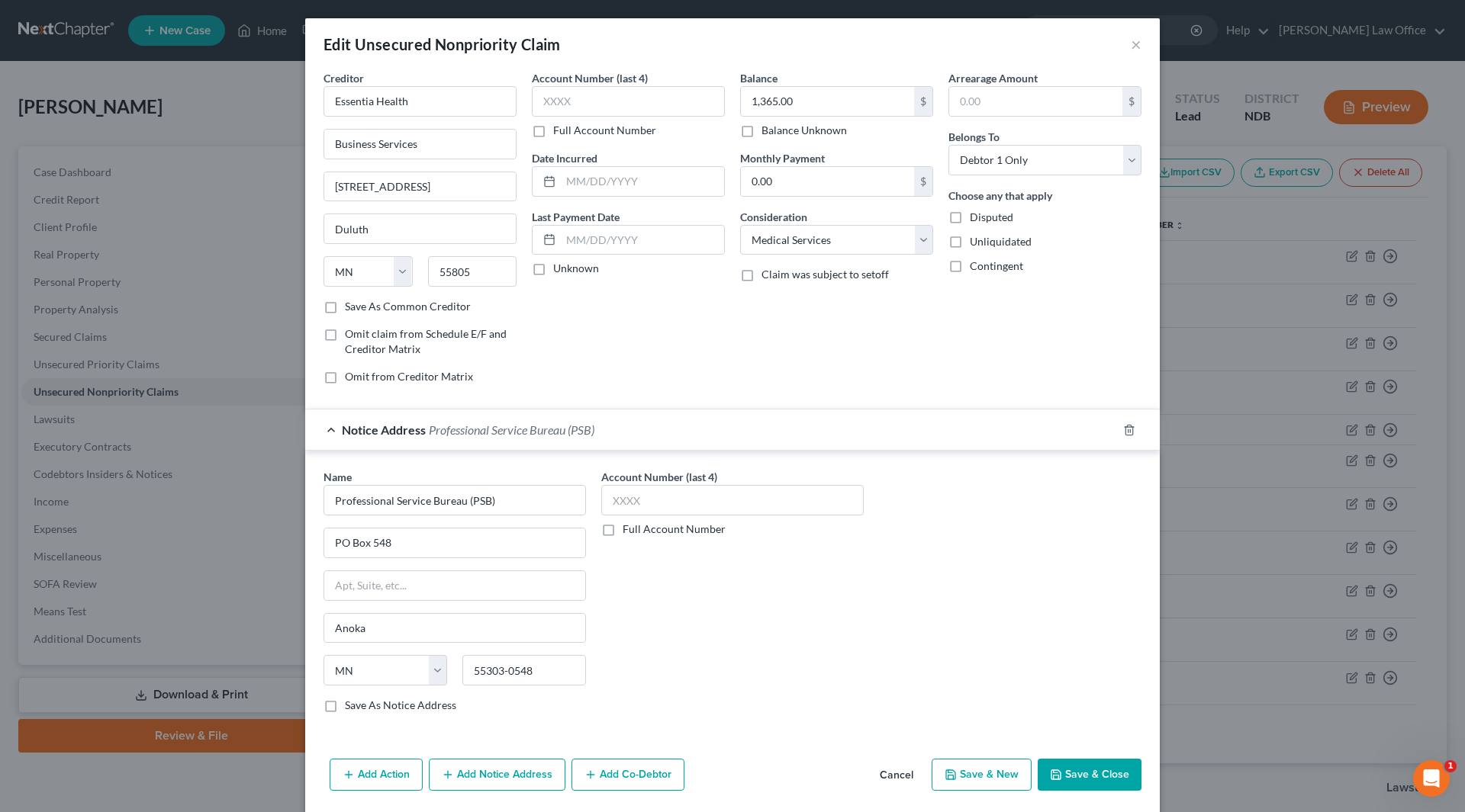
click at [1063, 781] on button "Save & Close" at bounding box center [1090, 775] width 104 height 32
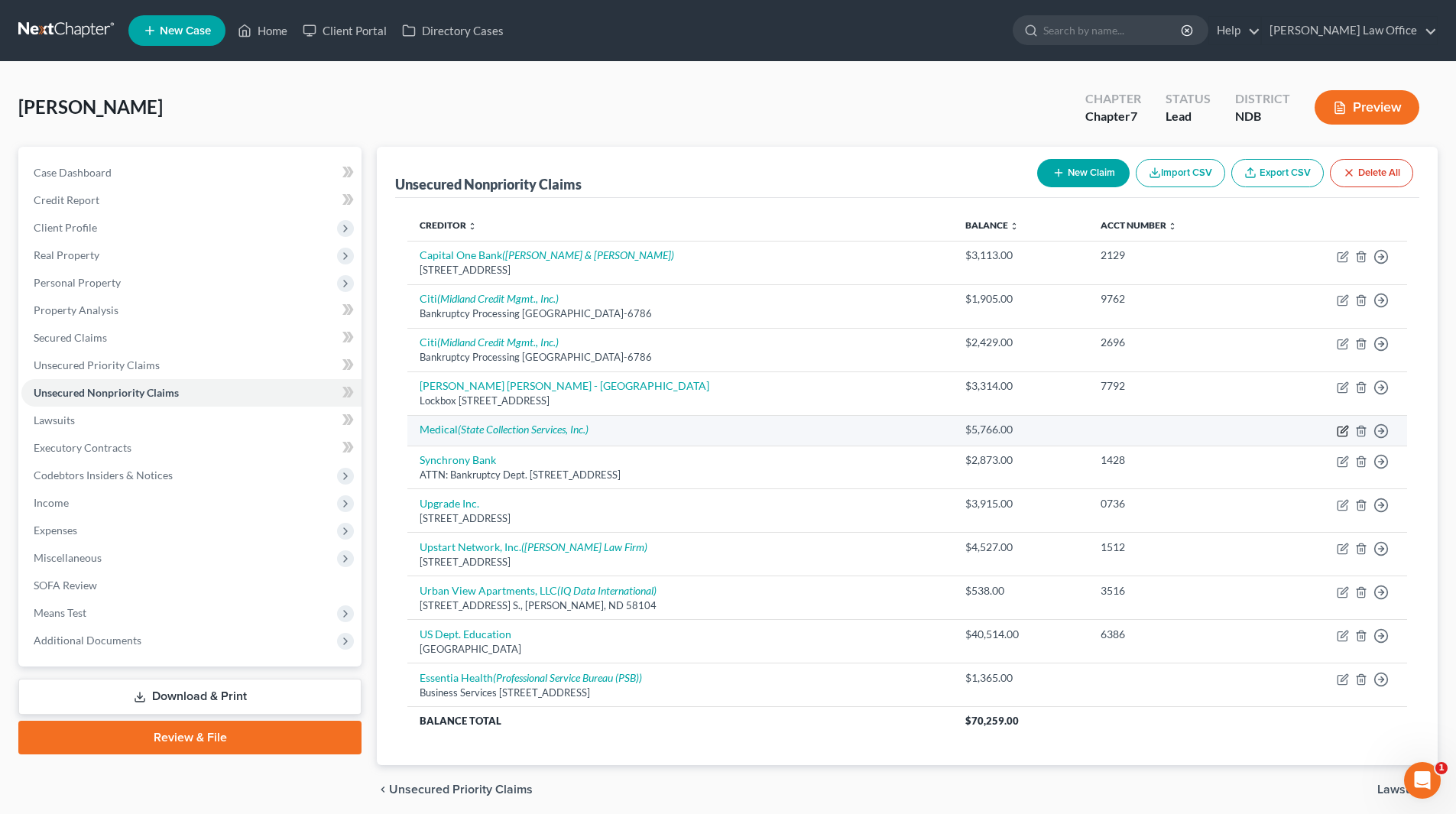
click at [1347, 430] on icon "button" at bounding box center [1343, 431] width 12 height 12
select select "9"
select select "0"
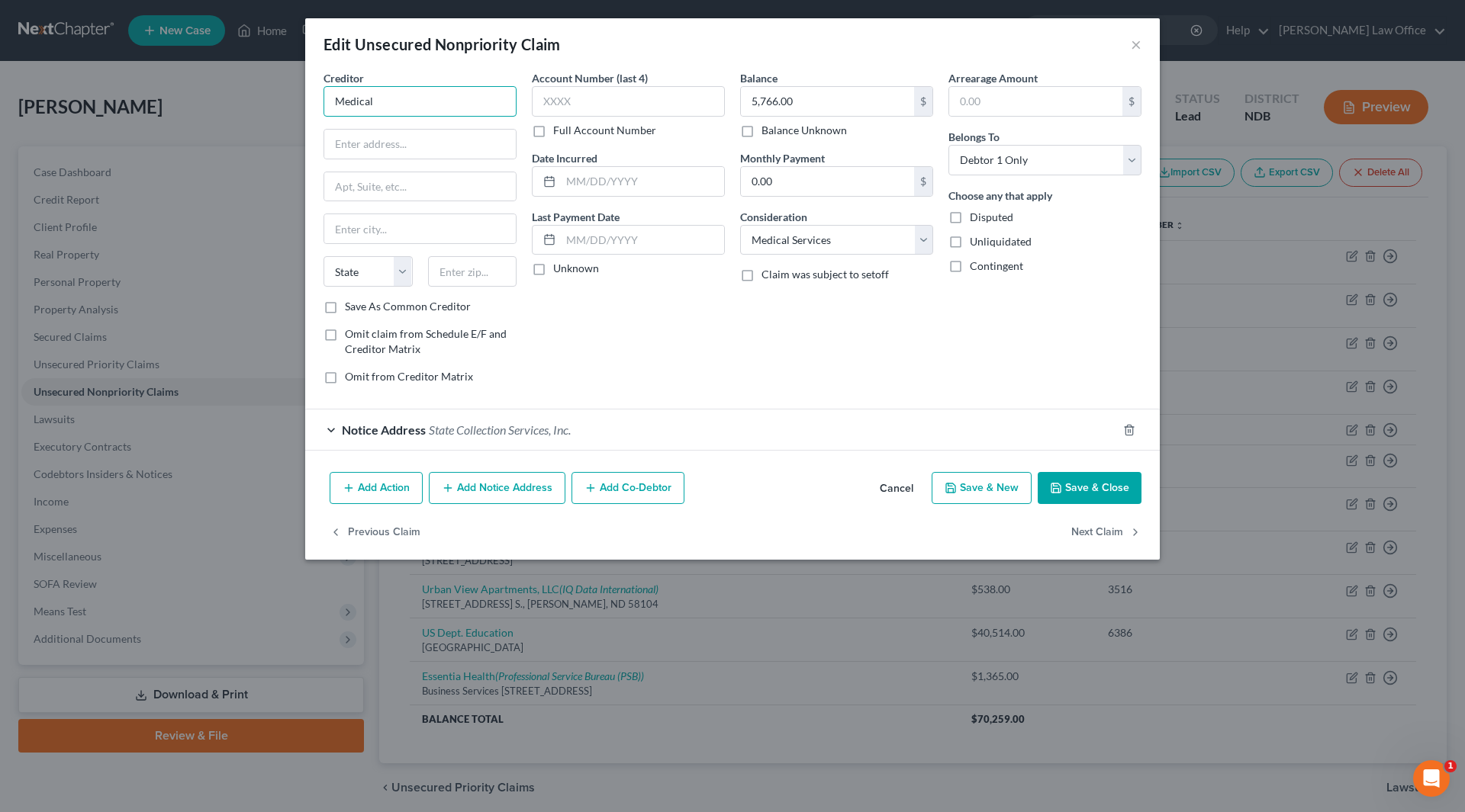
drag, startPoint x: 410, startPoint y: 108, endPoint x: 313, endPoint y: 102, distance: 97.2
click at [313, 102] on div "Creditor * Medical State [US_STATE] AK AR AZ CA CO [GEOGRAPHIC_DATA] DE DC [GEO…" at bounding box center [732, 268] width 854 height 396
click at [1094, 485] on button "Save & Close" at bounding box center [1090, 488] width 104 height 32
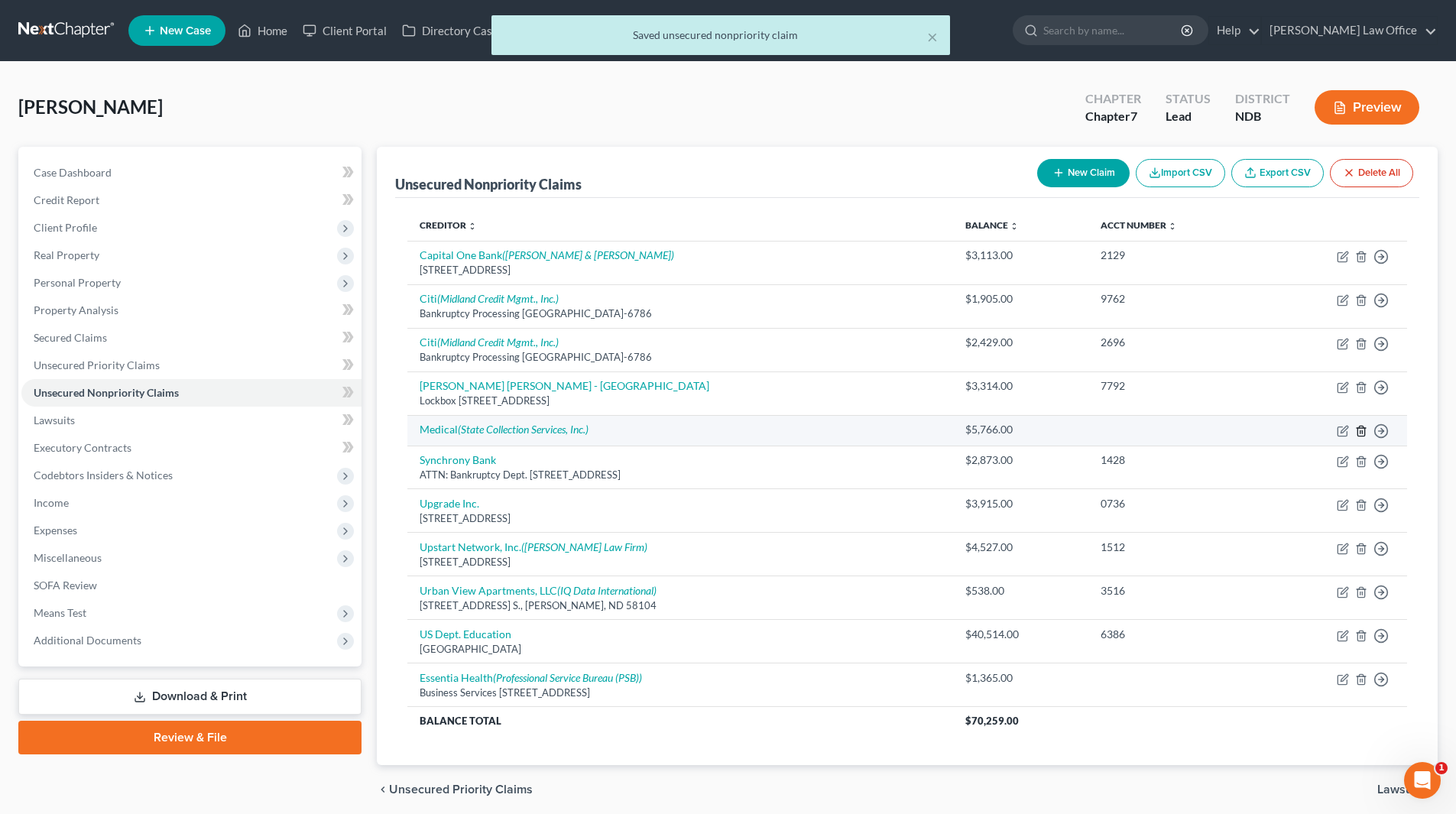
click at [1361, 430] on icon "button" at bounding box center [1361, 431] width 12 height 12
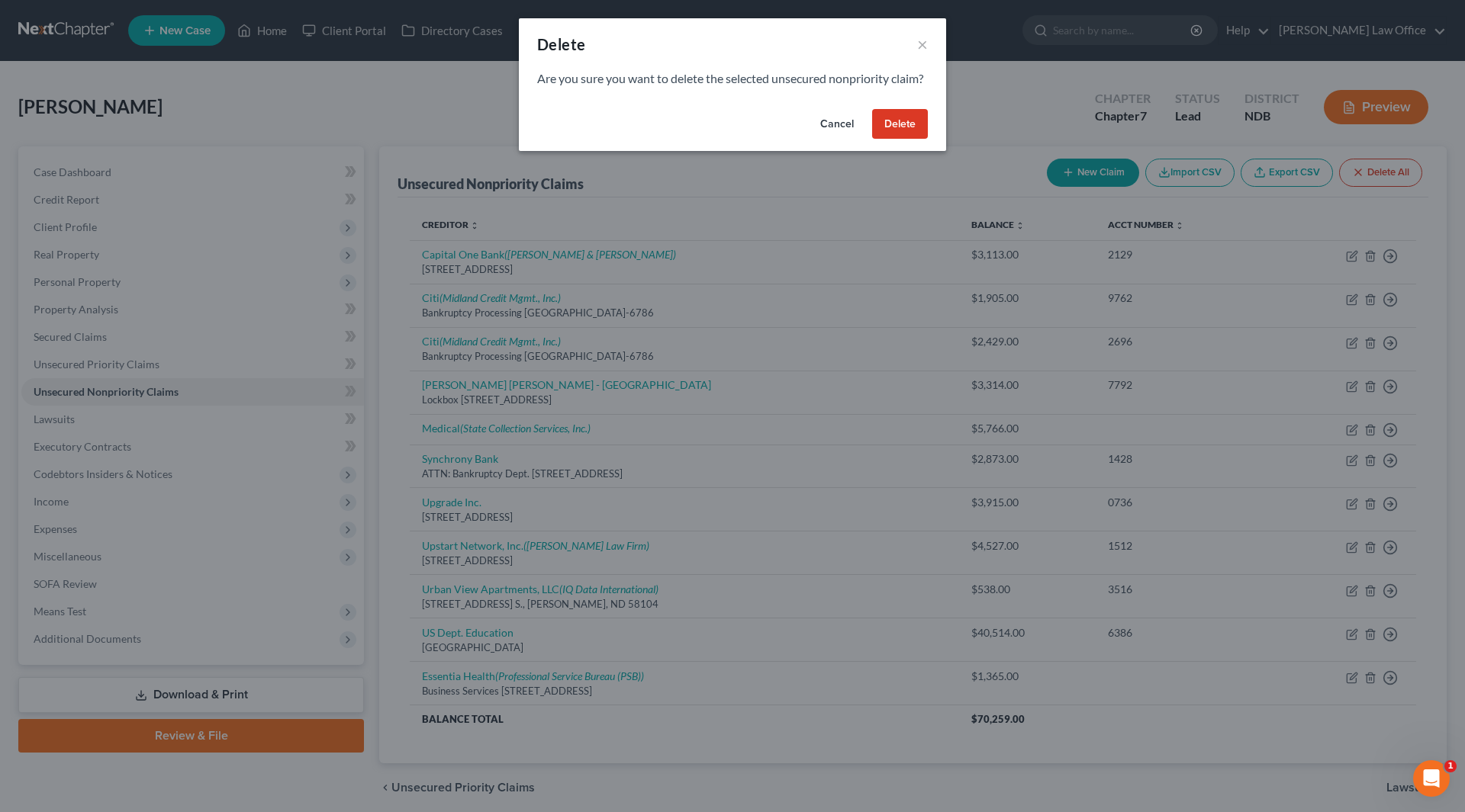
click at [906, 137] on button "Delete" at bounding box center [899, 125] width 56 height 31
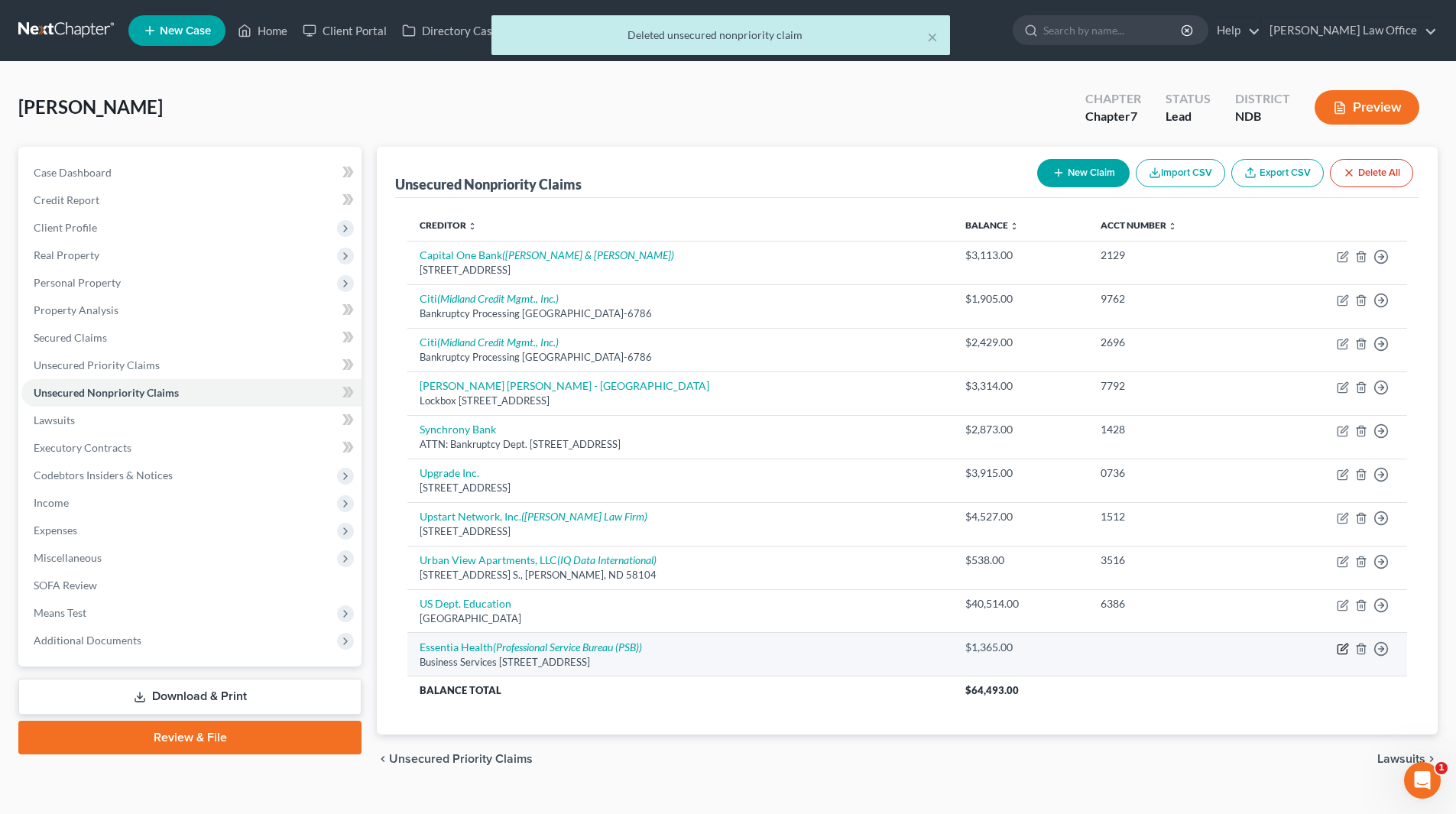
click at [1337, 649] on icon "button" at bounding box center [1343, 649] width 12 height 12
select select "24"
select select "9"
select select "0"
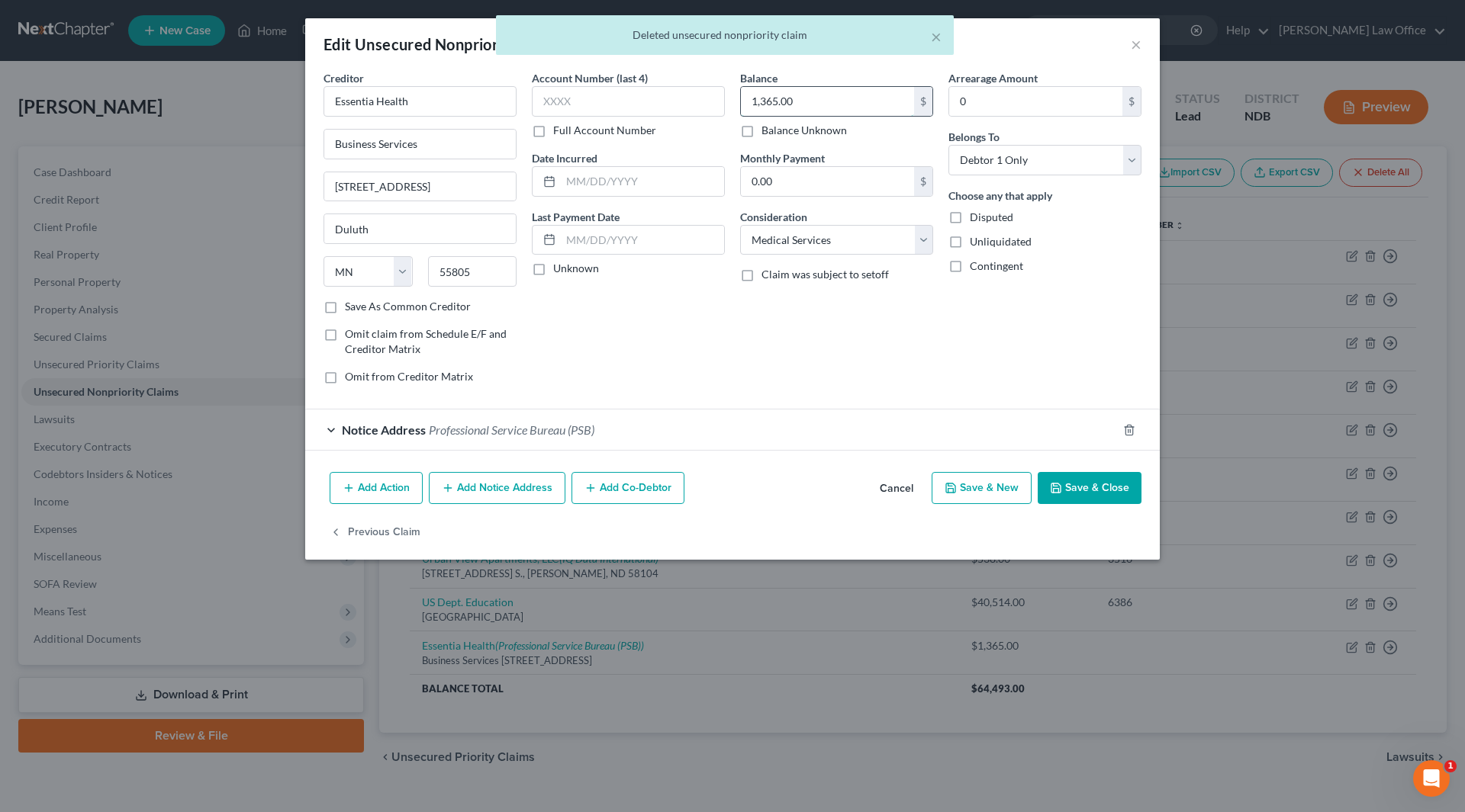
click at [819, 97] on input "1,365.00" at bounding box center [827, 102] width 173 height 29
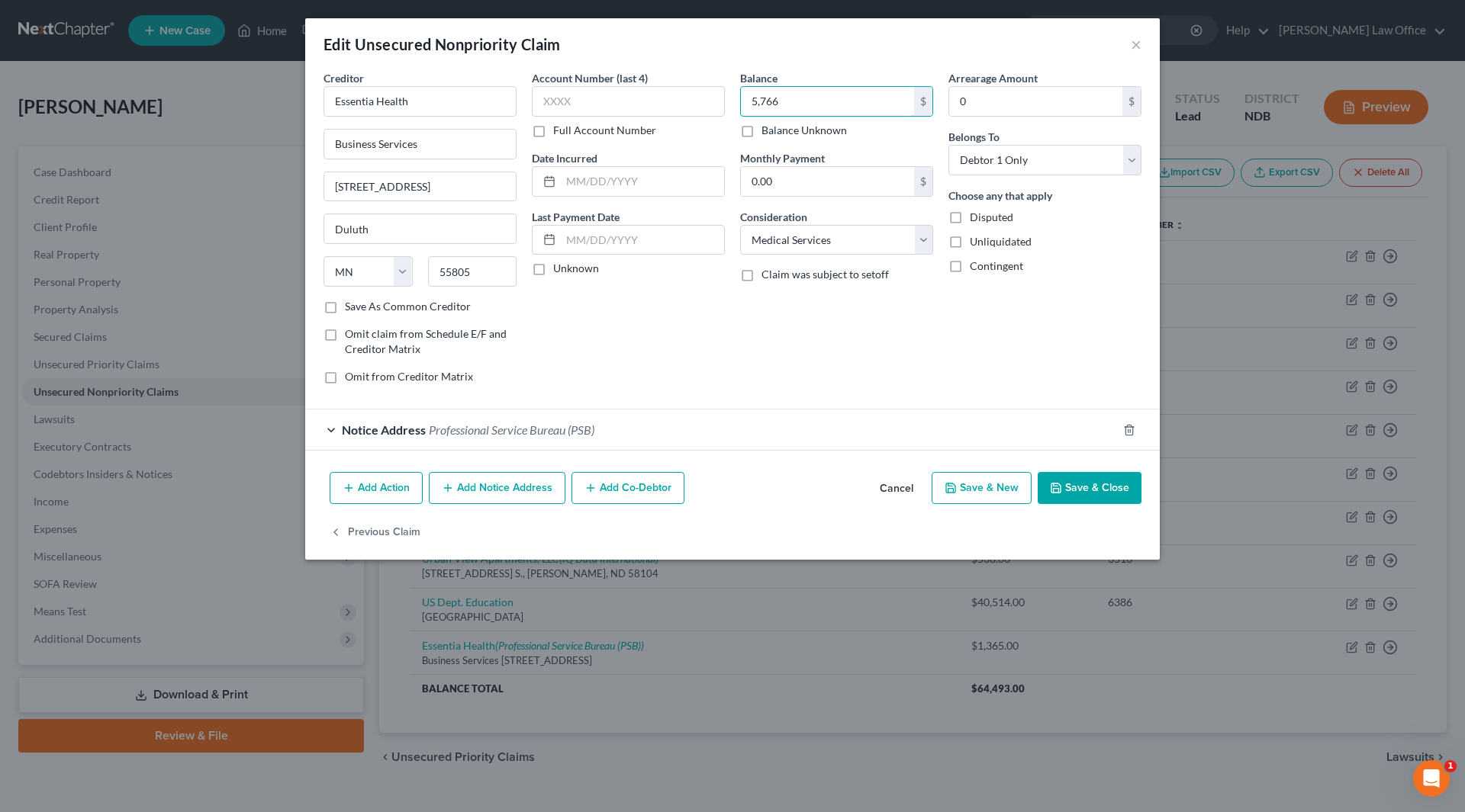
type input "5,766"
click at [471, 483] on button "Add Notice Address" at bounding box center [497, 488] width 137 height 32
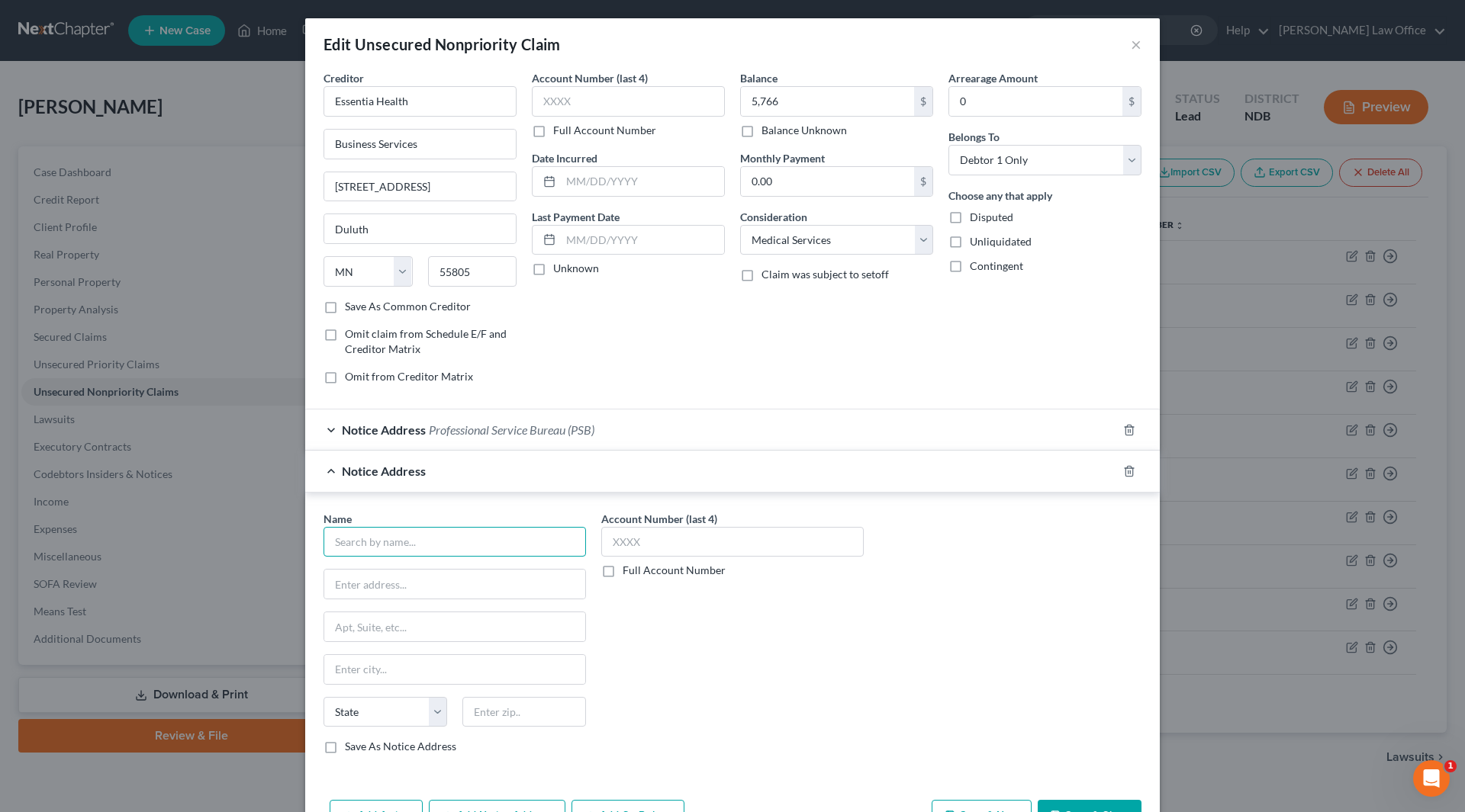
click at [481, 542] on input "text" at bounding box center [454, 542] width 262 height 31
click at [374, 565] on div "State Collection Services, Inc." at bounding box center [415, 568] width 159 height 15
type input "State Collection Services, Inc."
type input "[STREET_ADDRESS][PERSON_NAME]"
type input "[GEOGRAPHIC_DATA]"
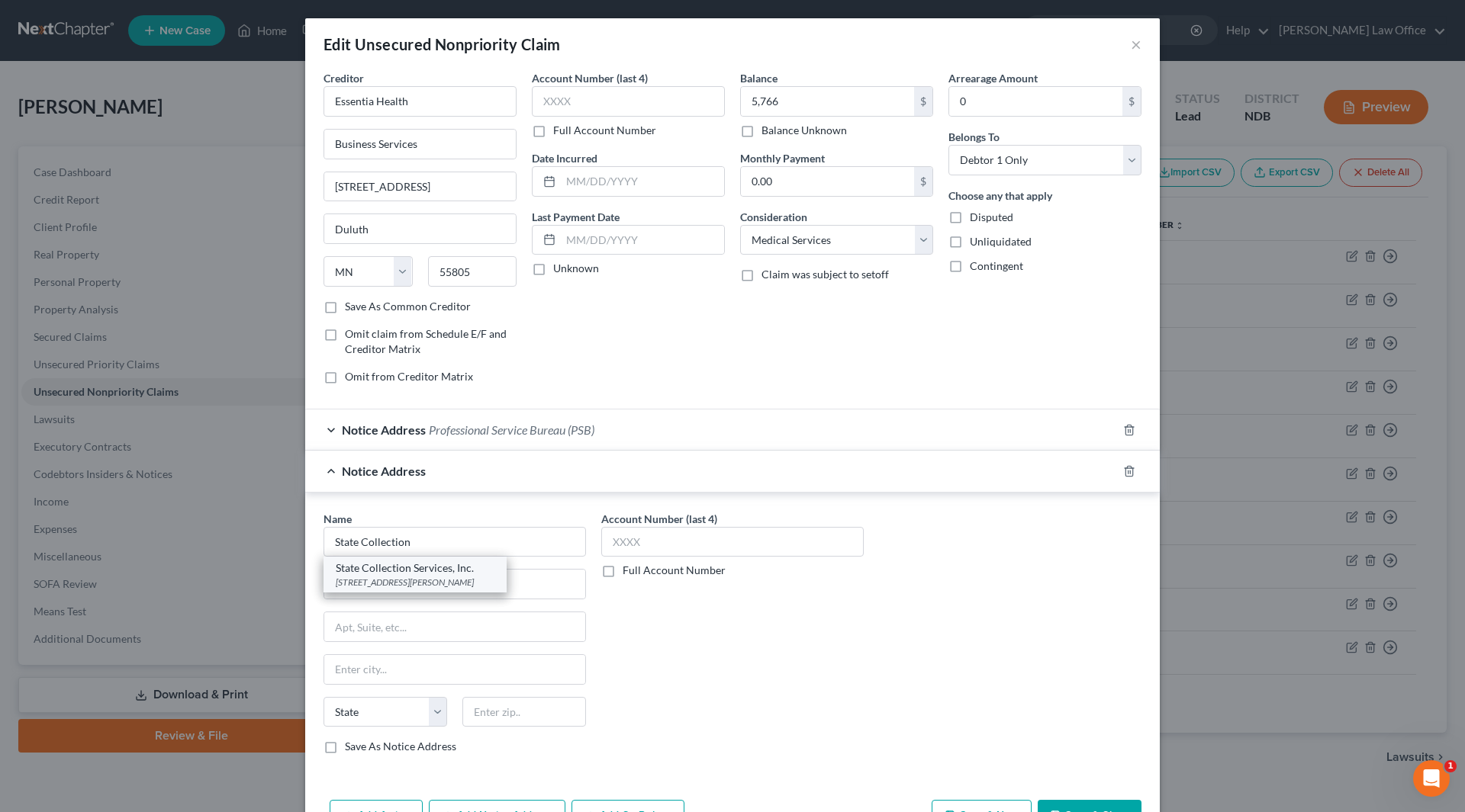
select select "52"
type input "53716"
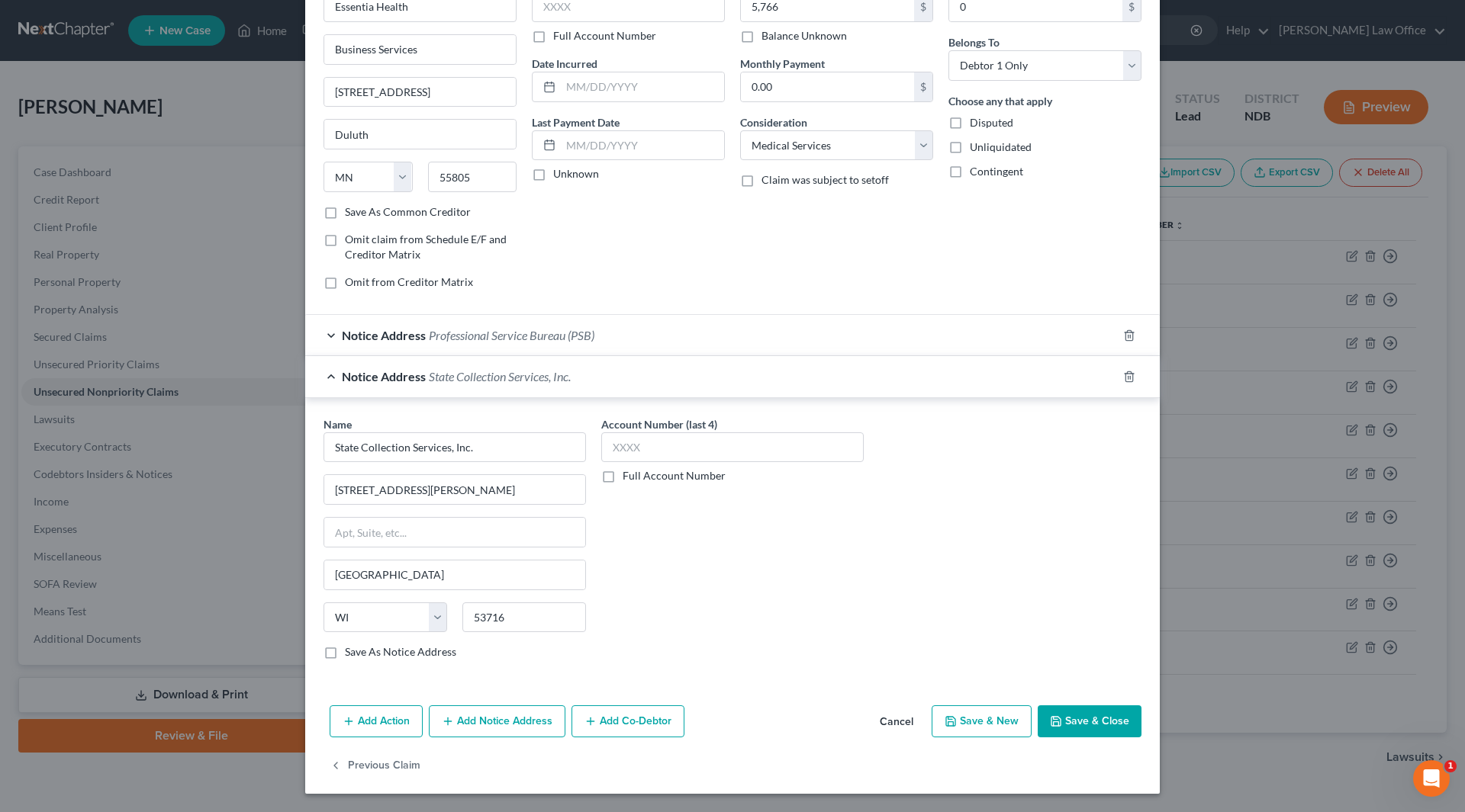
click at [1075, 725] on button "Save & Close" at bounding box center [1090, 721] width 104 height 32
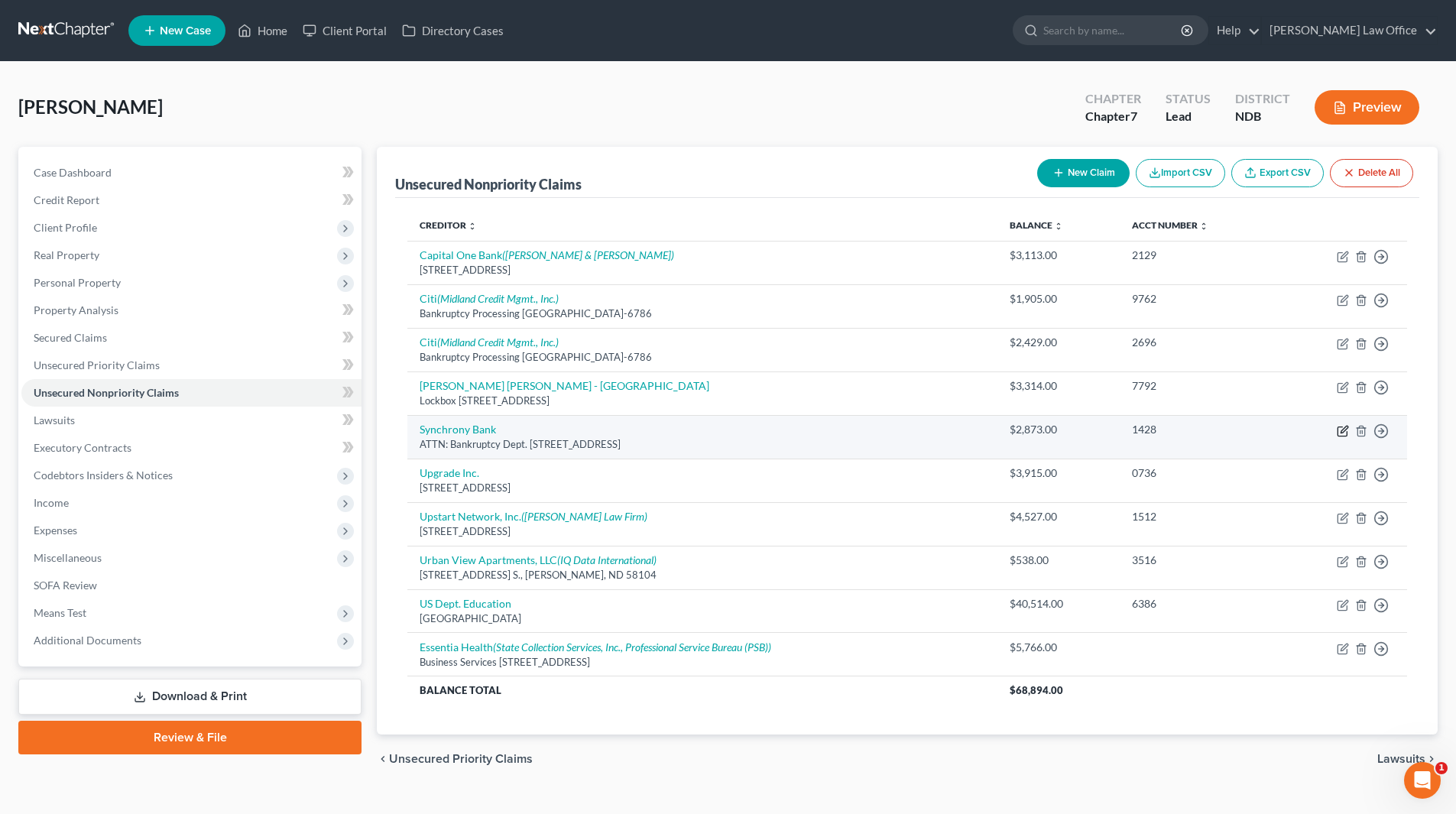
click at [1343, 430] on icon "button" at bounding box center [1343, 429] width 7 height 7
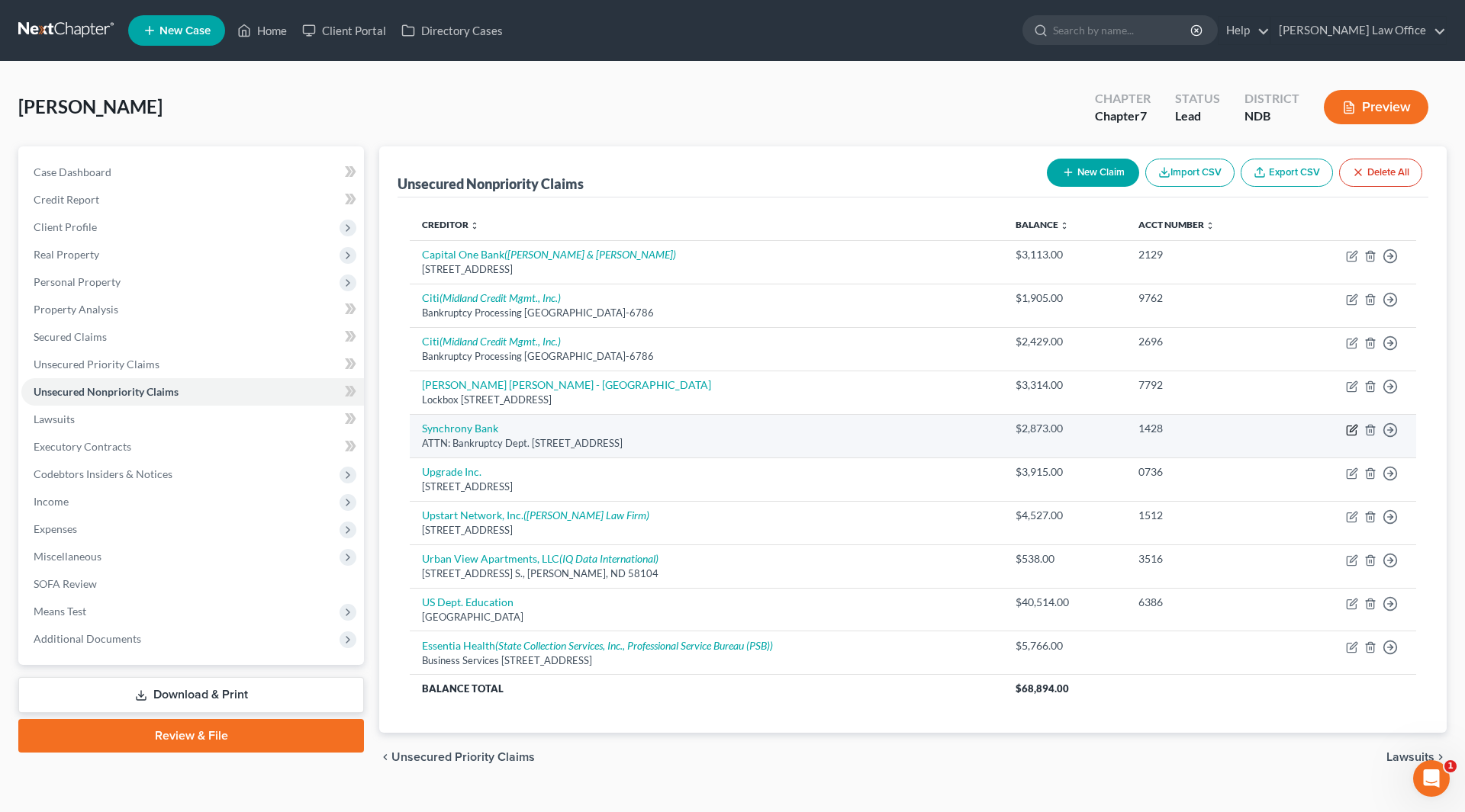
select select "9"
select select "14"
select select "0"
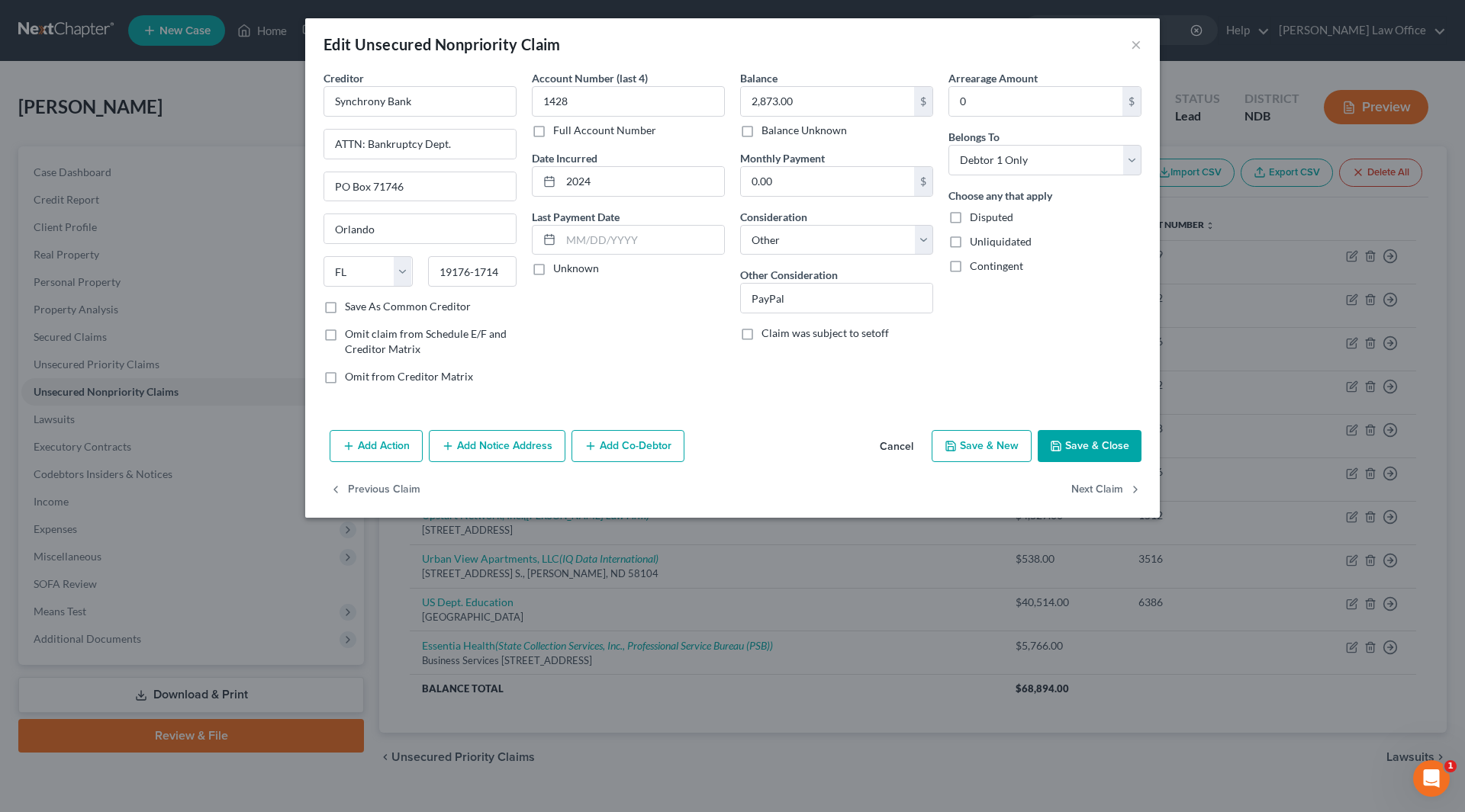
click at [461, 435] on button "Add Notice Address" at bounding box center [497, 446] width 137 height 32
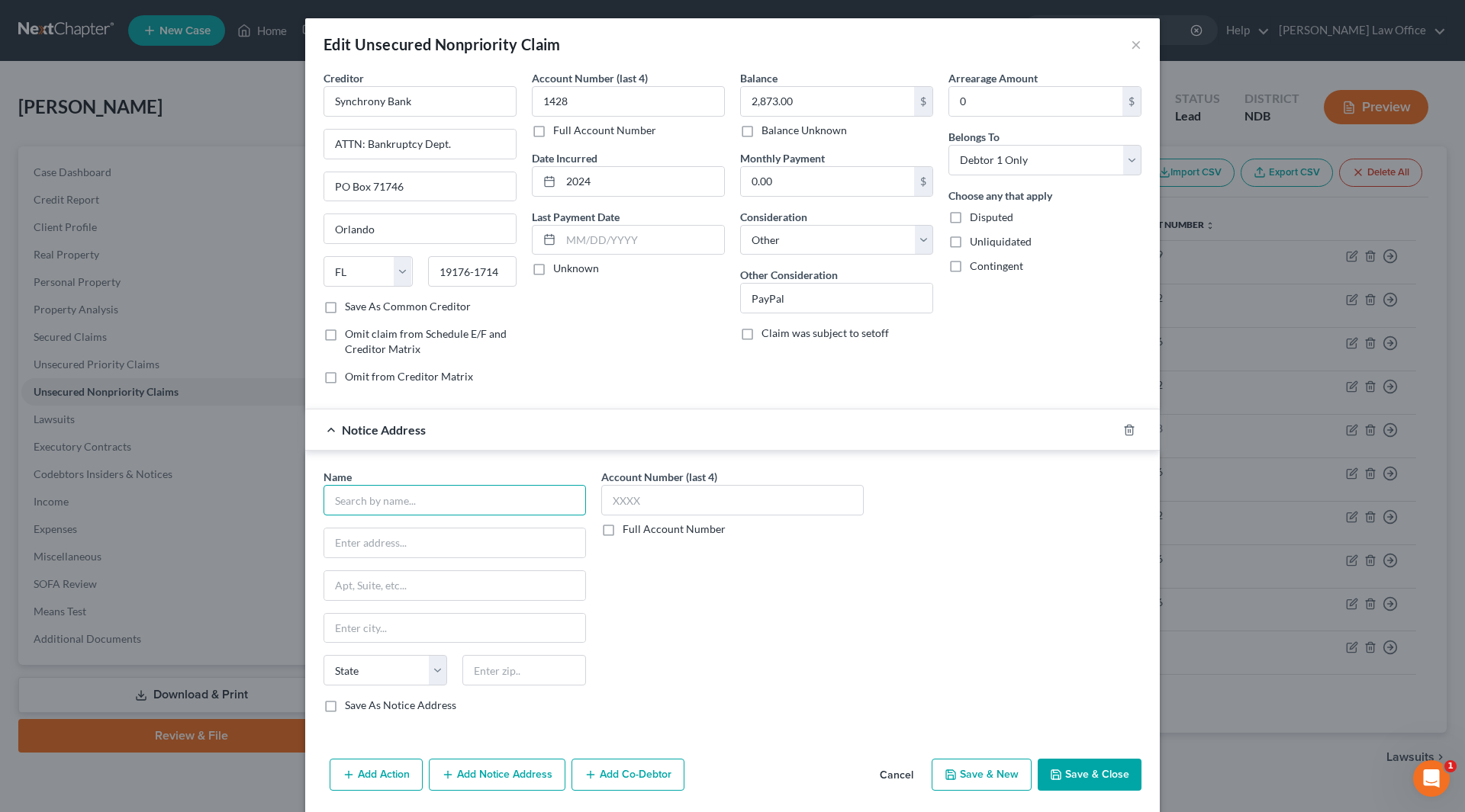
click at [475, 494] on input "text" at bounding box center [454, 500] width 262 height 31
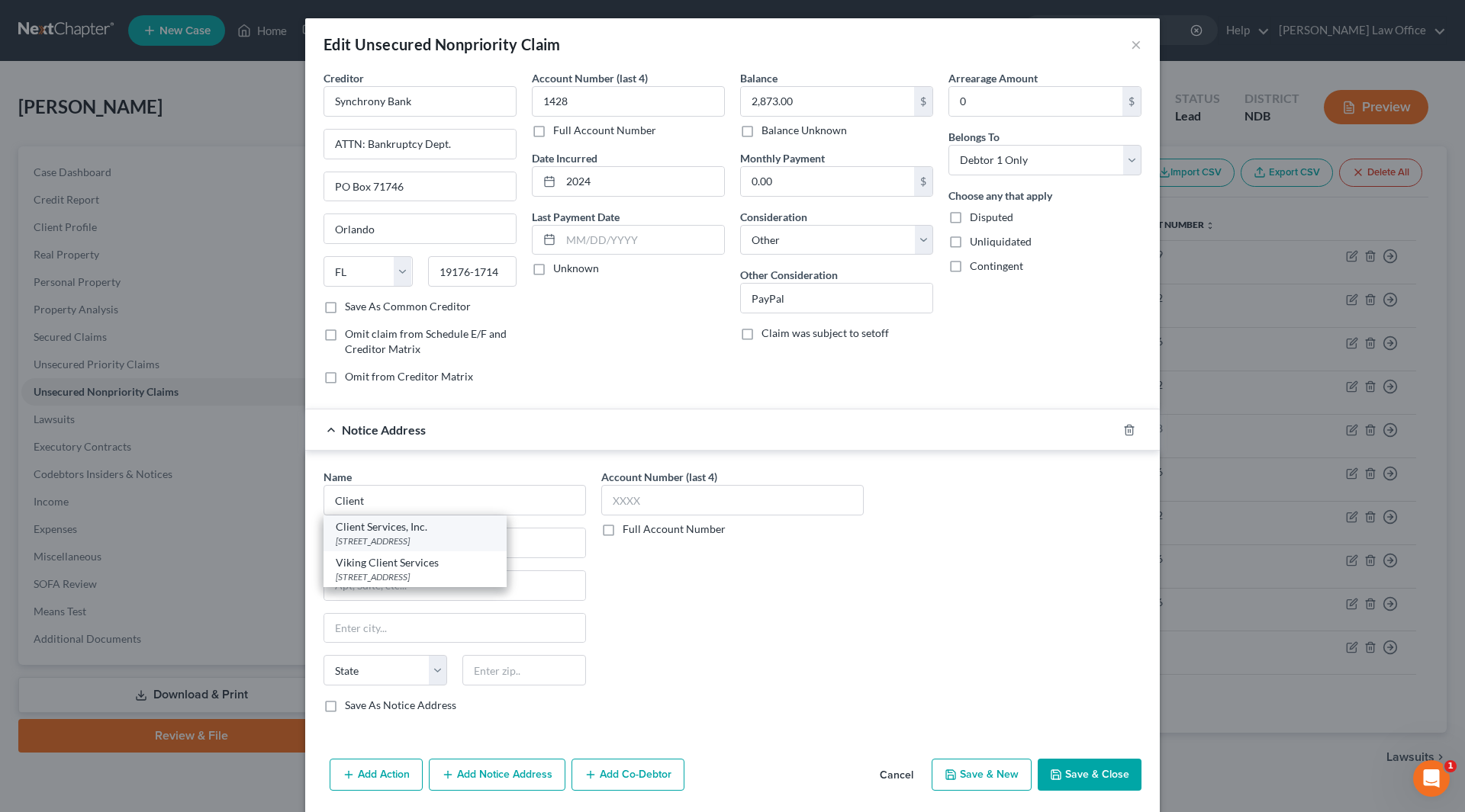
click at [439, 532] on div "Client Services, Inc." at bounding box center [415, 527] width 159 height 15
type input "Client Services, Inc."
type input "514 [GEOGRAPHIC_DATA]"
type input "Suite 310"
type input "Earth City"
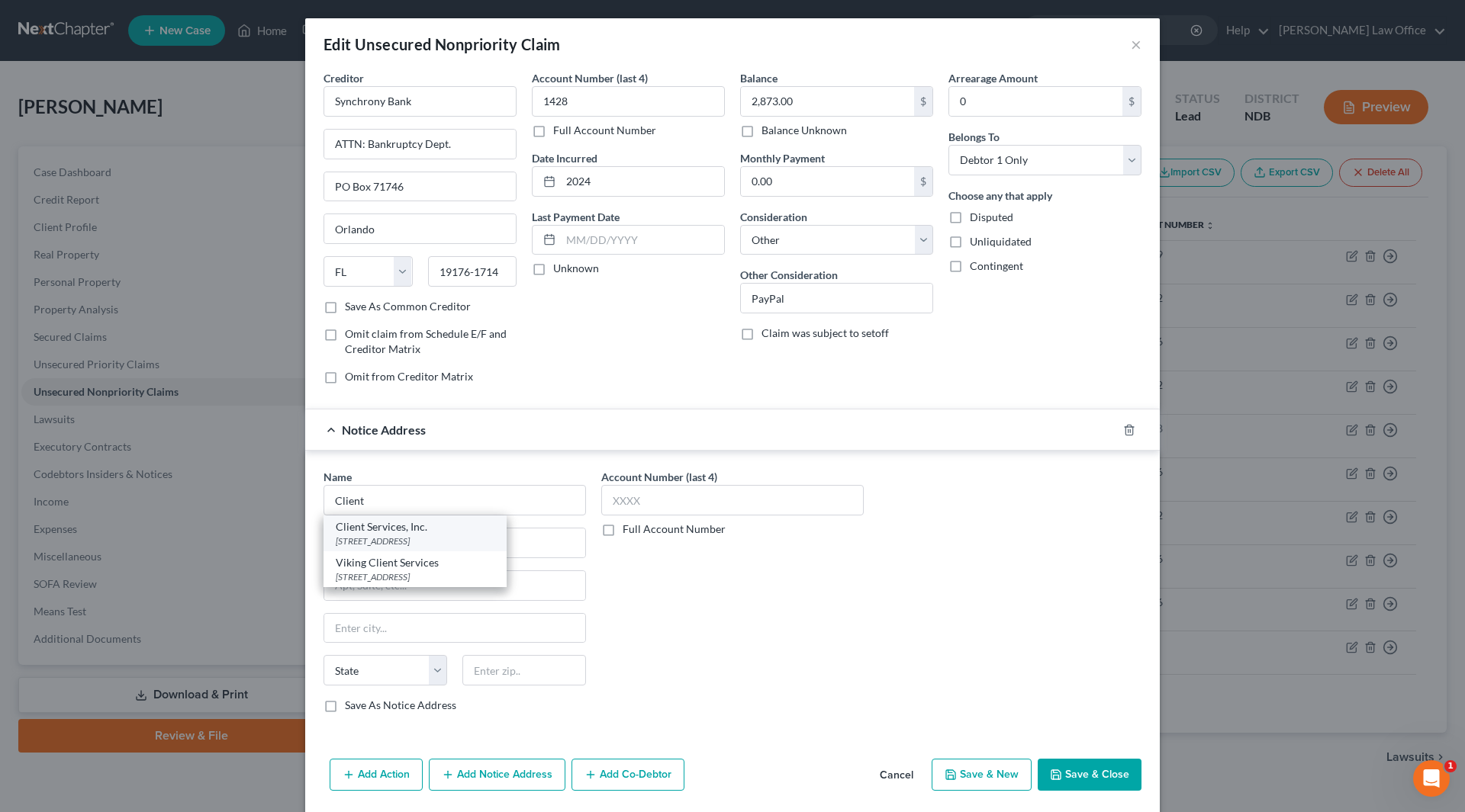
select select "26"
type input "63045"
click at [1084, 770] on button "Save & Close" at bounding box center [1090, 775] width 104 height 32
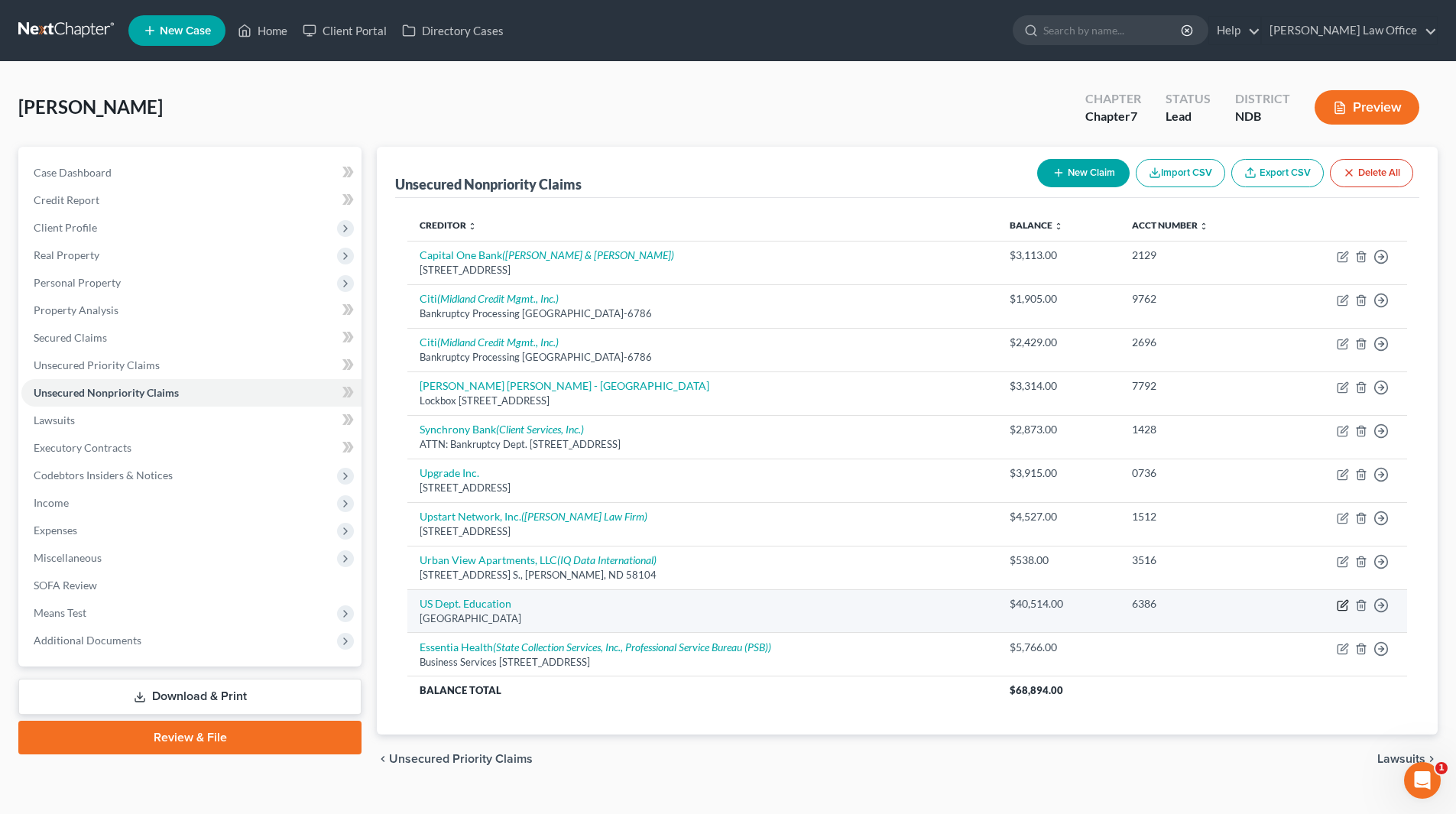
click at [1338, 608] on icon "button" at bounding box center [1342, 606] width 9 height 9
select select "30"
select select "17"
select select "0"
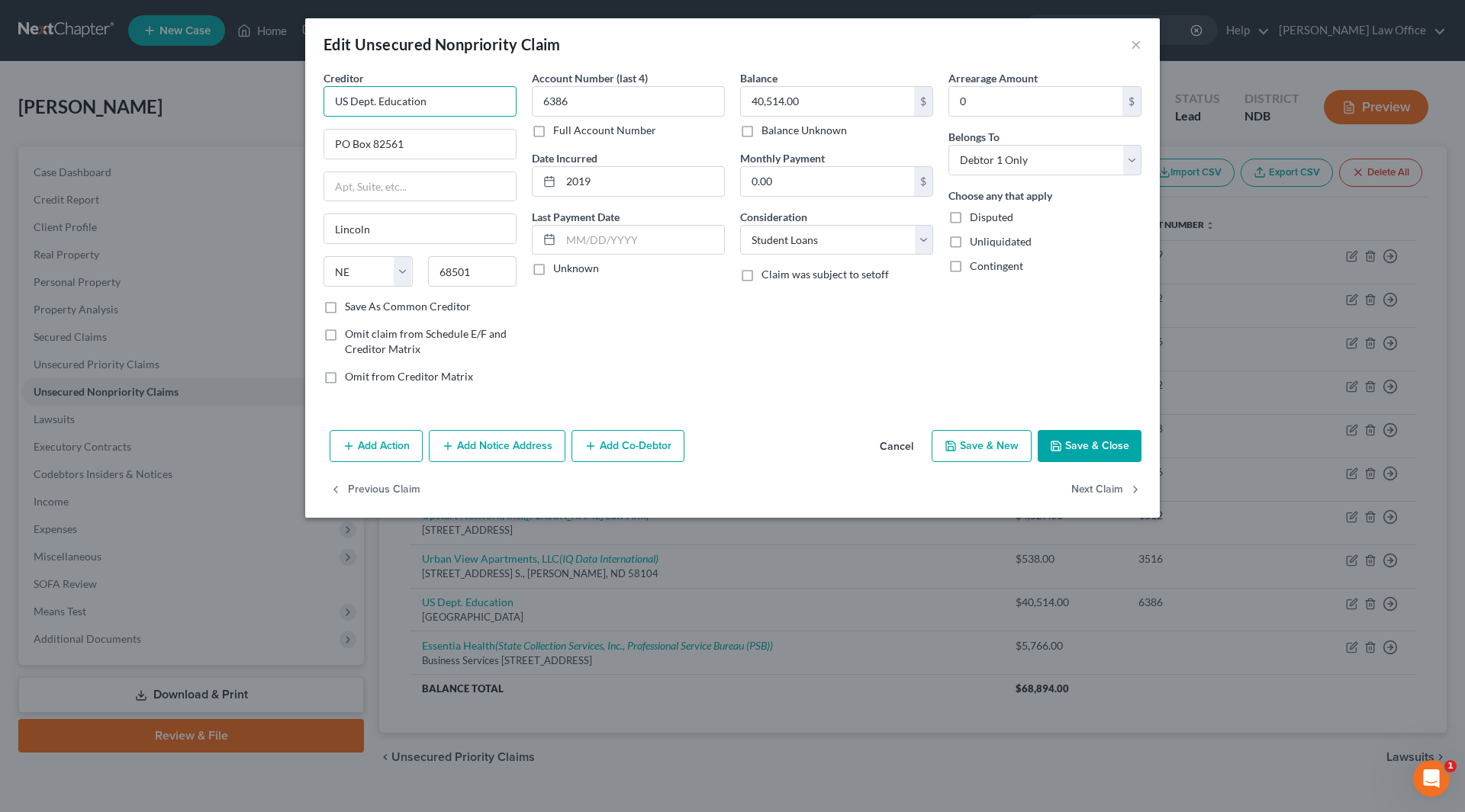
click at [431, 98] on input "US Dept. Education" at bounding box center [420, 102] width 193 height 31
click at [335, 103] on input "US Dept. Education" at bounding box center [420, 102] width 193 height 31
type input "Nelnet/US Dept. Education"
click at [1109, 462] on div "Add Action Add Notice Address Add Co-Debtor Cancel Save & New Save & Close" at bounding box center [732, 449] width 854 height 50
click at [1097, 448] on button "Save & Close" at bounding box center [1090, 446] width 104 height 32
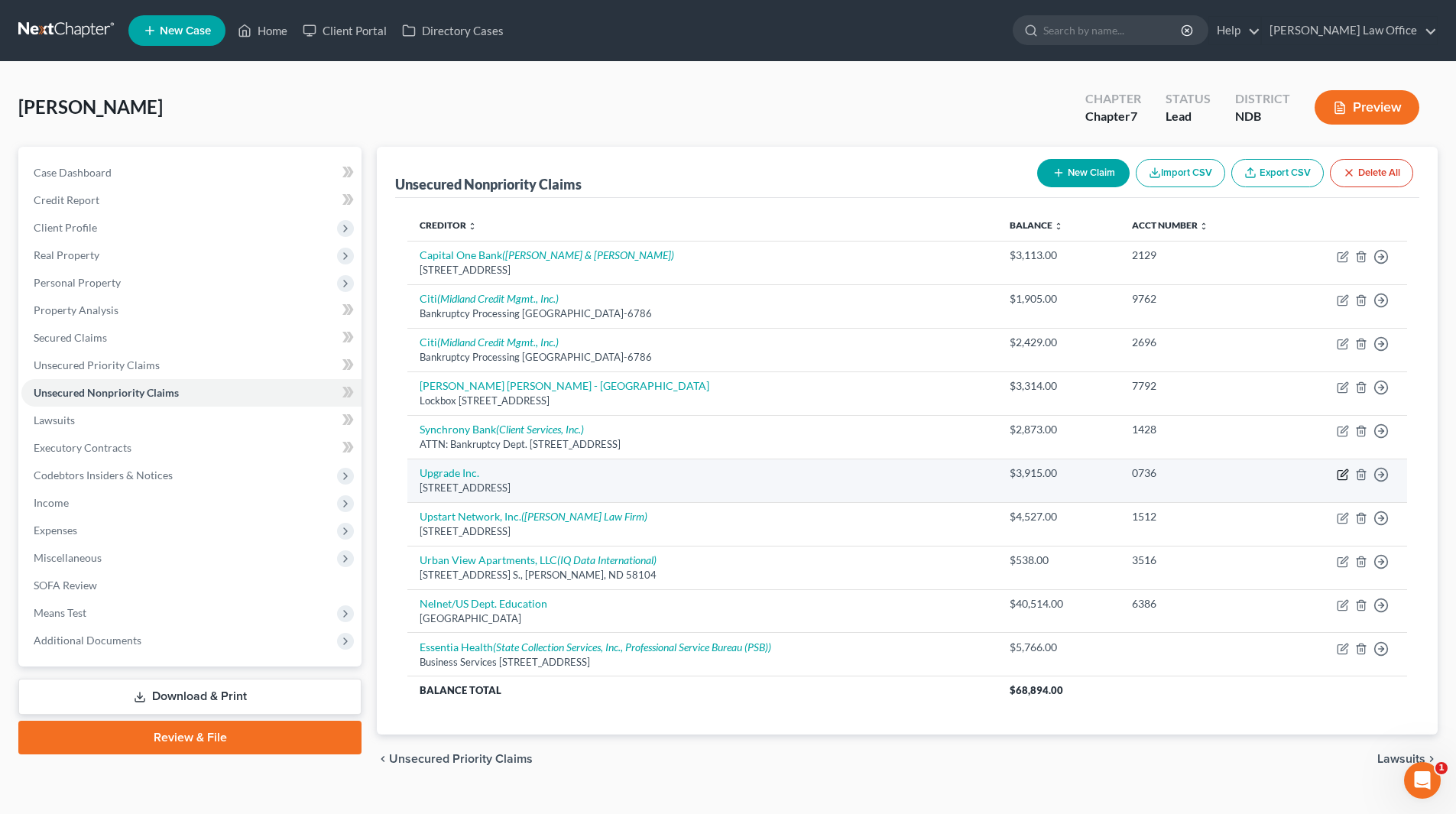
click at [1341, 476] on icon "button" at bounding box center [1343, 472] width 7 height 7
select select "4"
select select "14"
select select "0"
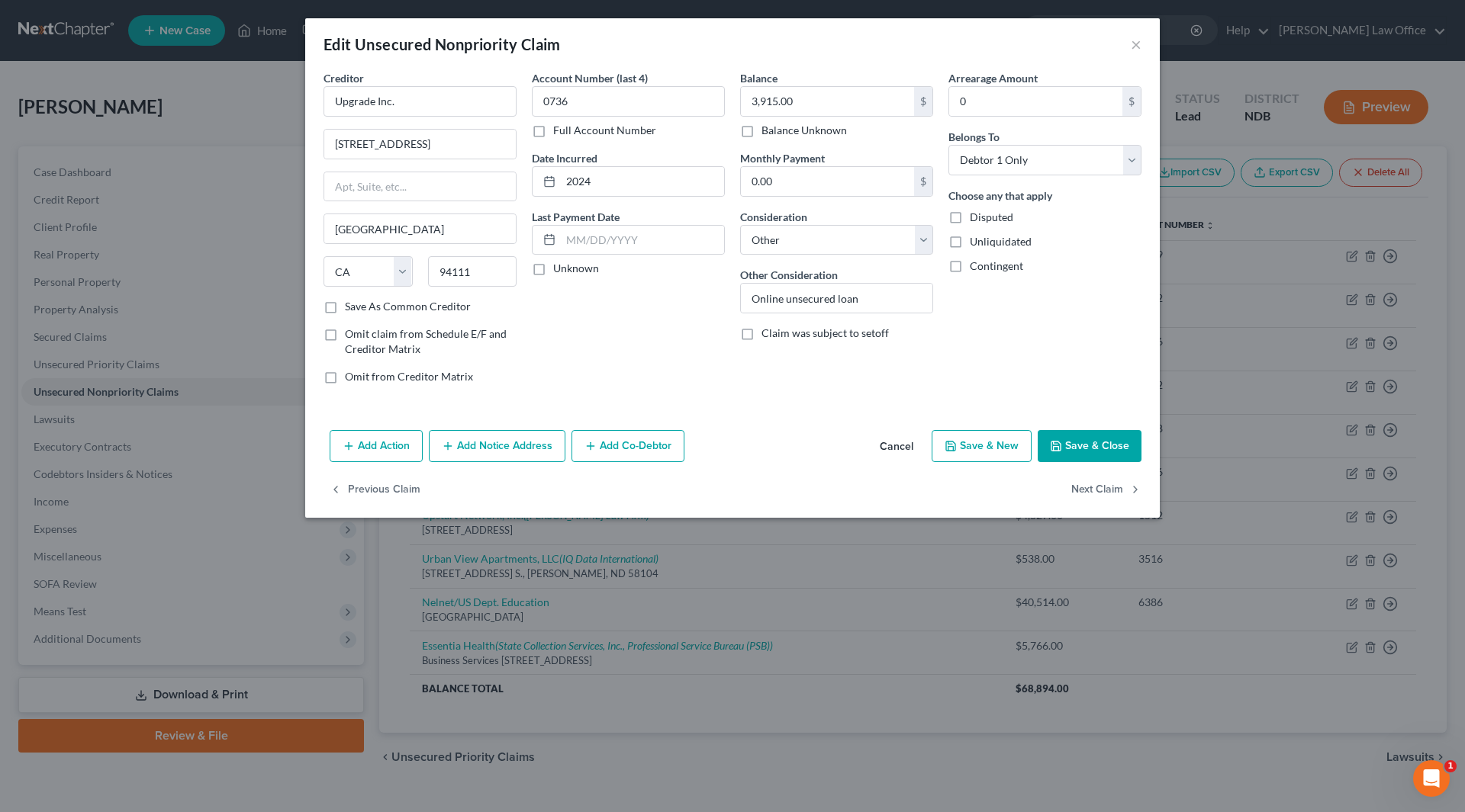
click at [470, 442] on button "Add Notice Address" at bounding box center [497, 446] width 137 height 32
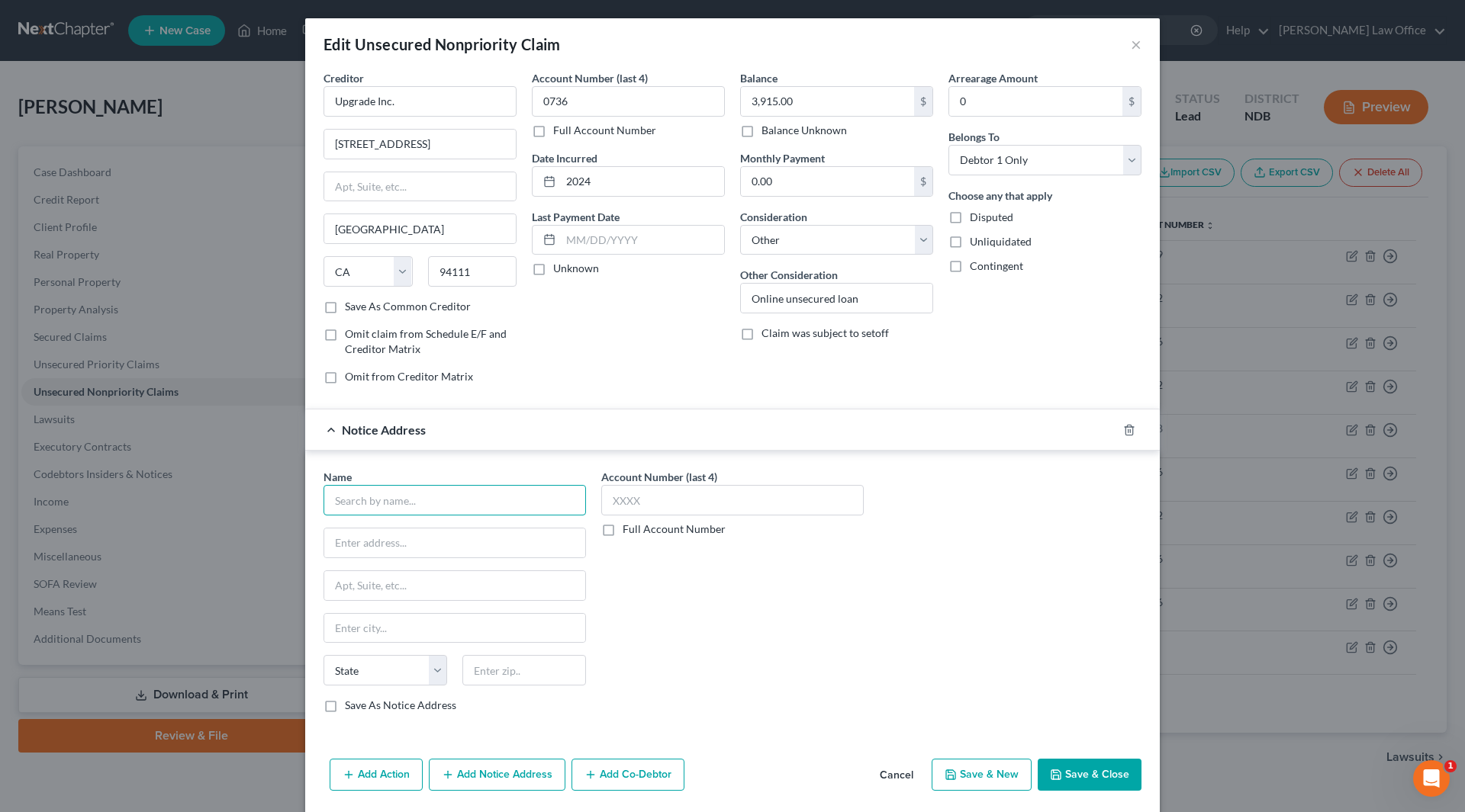
click at [438, 496] on input "text" at bounding box center [454, 500] width 262 height 31
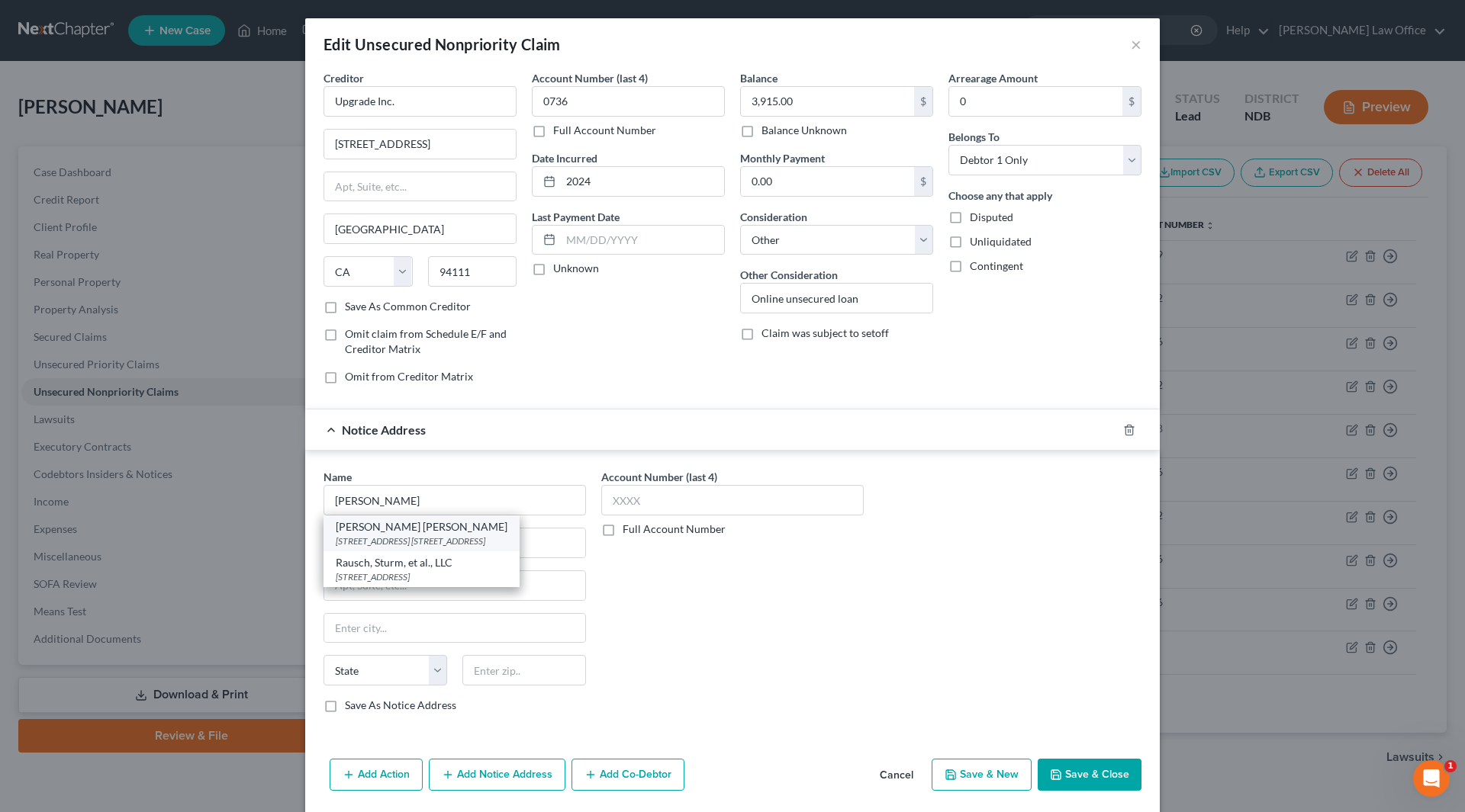
click at [465, 532] on div "[PERSON_NAME] [PERSON_NAME]" at bounding box center [421, 527] width 172 height 15
type input "[PERSON_NAME] [PERSON_NAME]"
type input "[STREET_ADDRESS]"
type input "Suite 300"
type input "Brookfield"
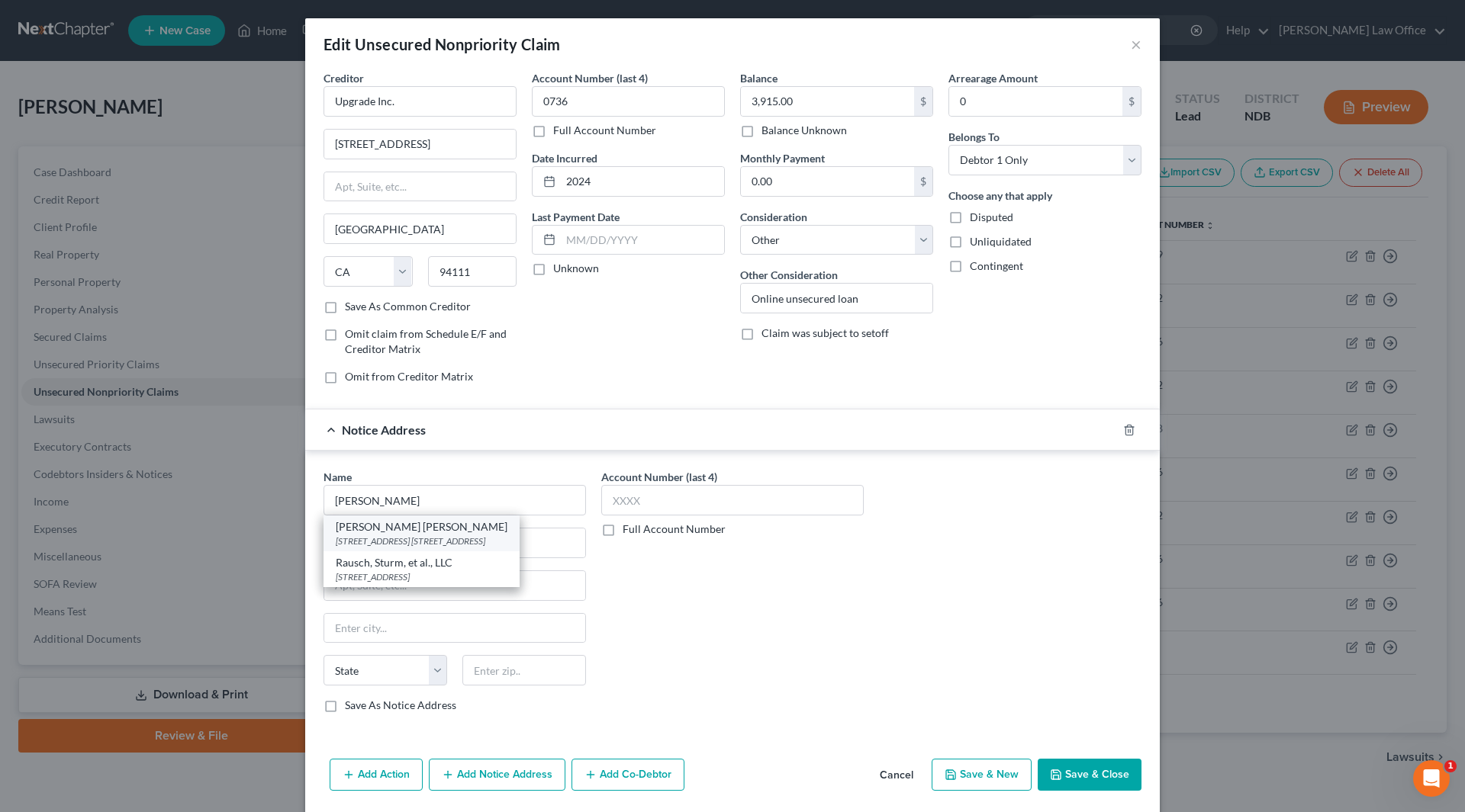
select select "52"
type input "53005"
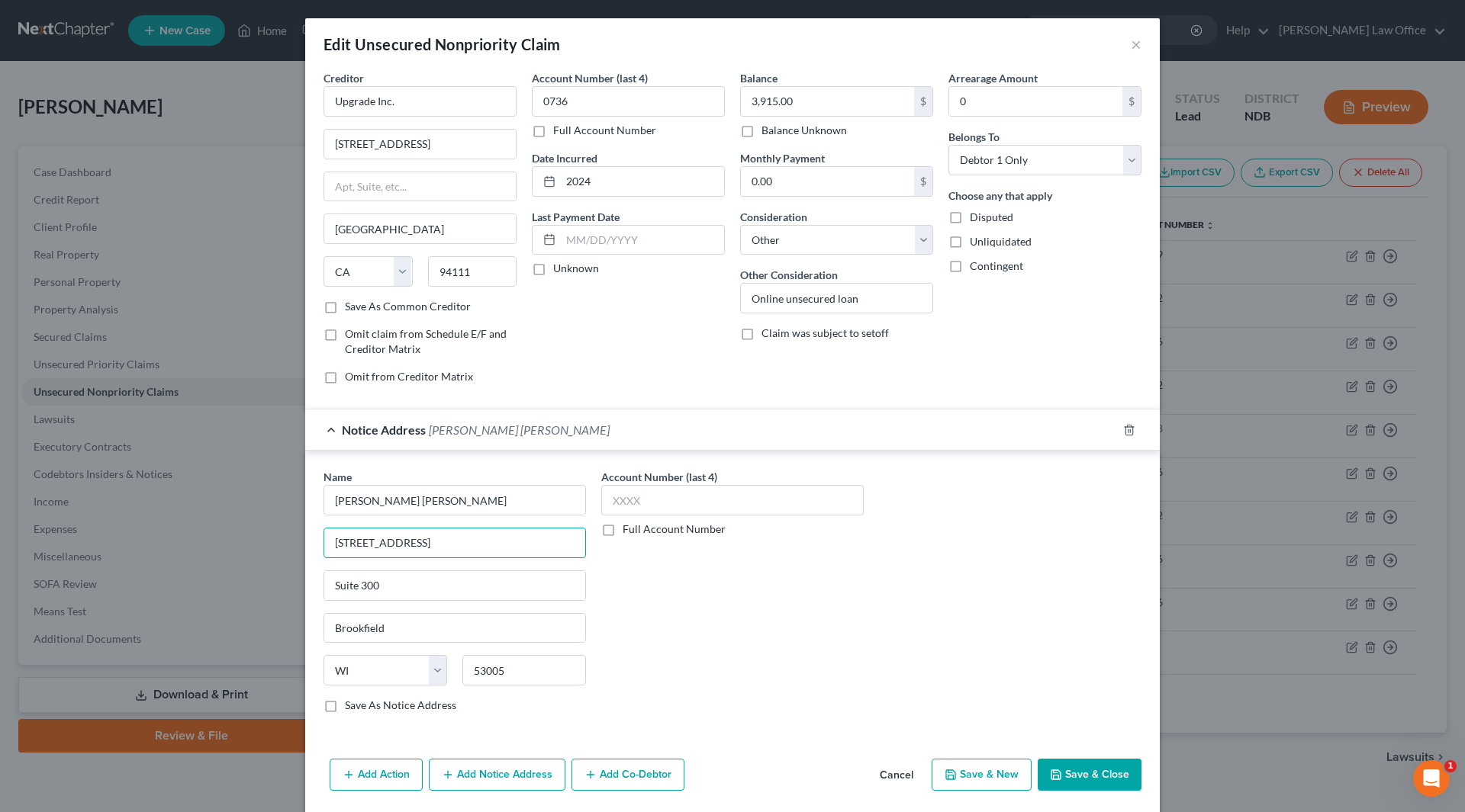
drag, startPoint x: 446, startPoint y: 545, endPoint x: 310, endPoint y: 534, distance: 136.4
click at [316, 534] on div "Name * [PERSON_NAME] [PERSON_NAME] [STREET_ADDRESS] [GEOGRAPHIC_DATA] [US_STATE…" at bounding box center [454, 597] width 277 height 256
type input "[STREET_ADDRESS]"
click at [790, 100] on input "3,915.00" at bounding box center [827, 102] width 173 height 29
type input "4,213"
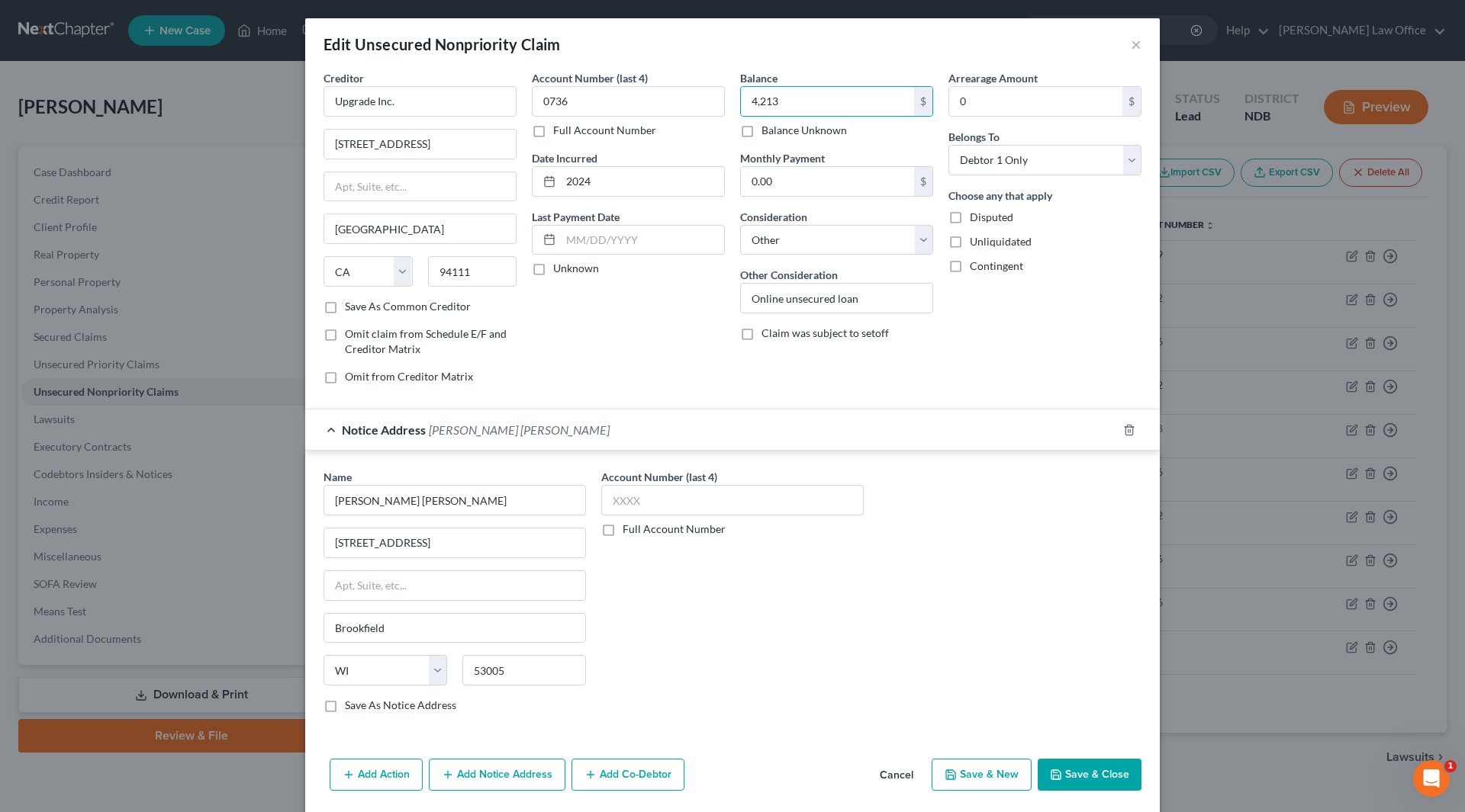
click at [1071, 780] on button "Save & Close" at bounding box center [1090, 775] width 104 height 32
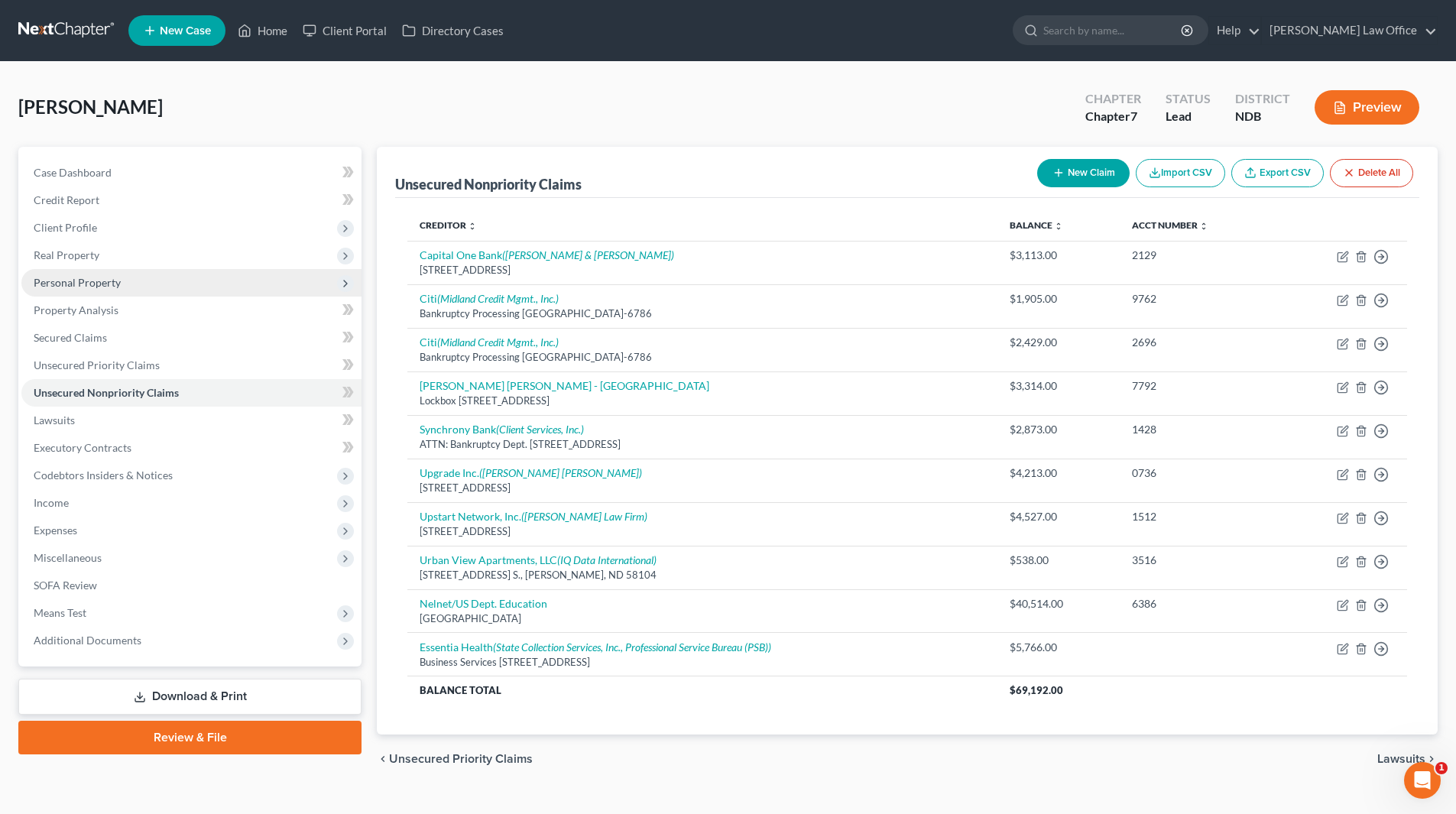
click at [73, 277] on span "Personal Property" at bounding box center [77, 282] width 87 height 13
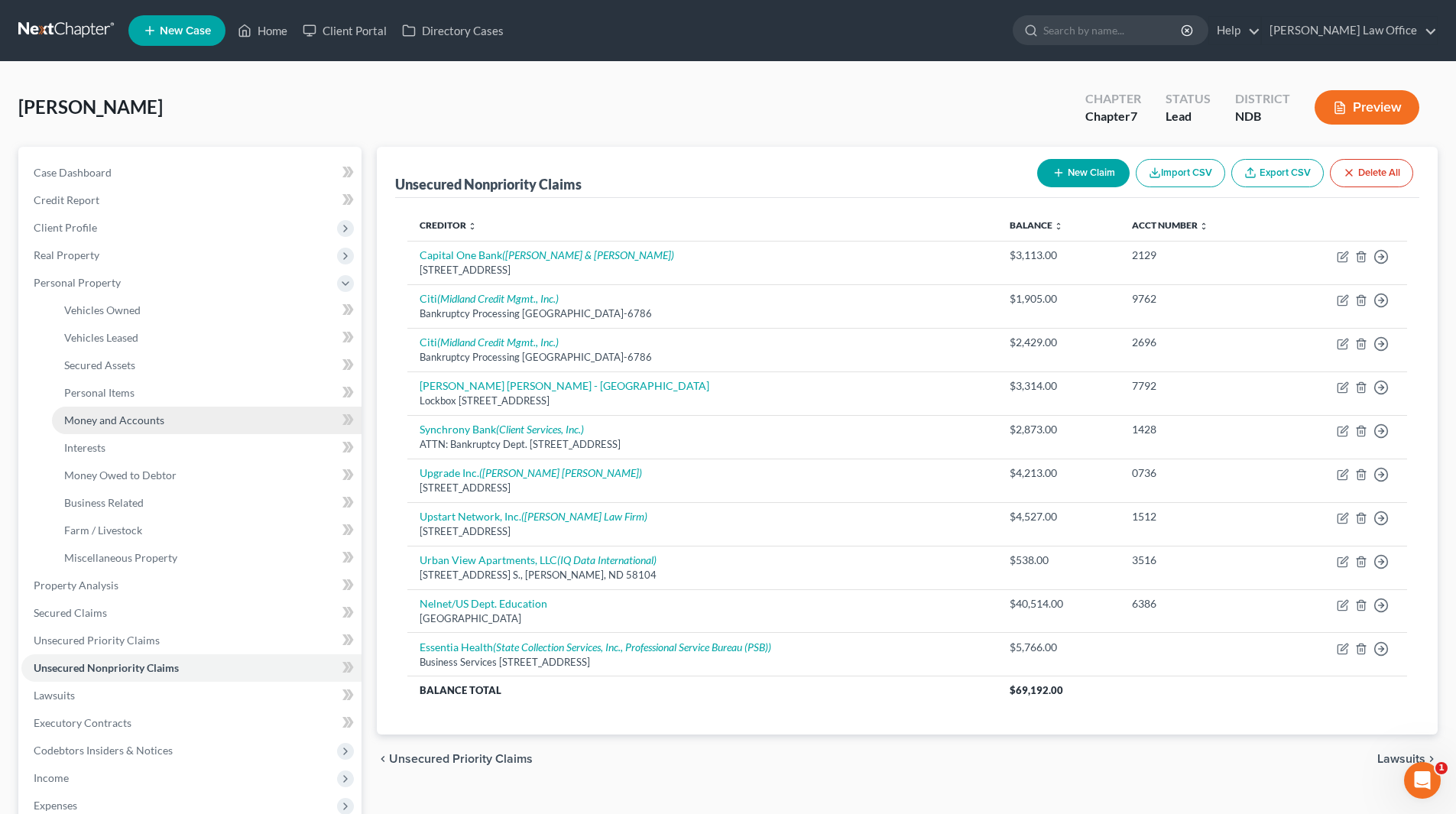
click at [109, 421] on span "Money and Accounts" at bounding box center [114, 420] width 100 height 13
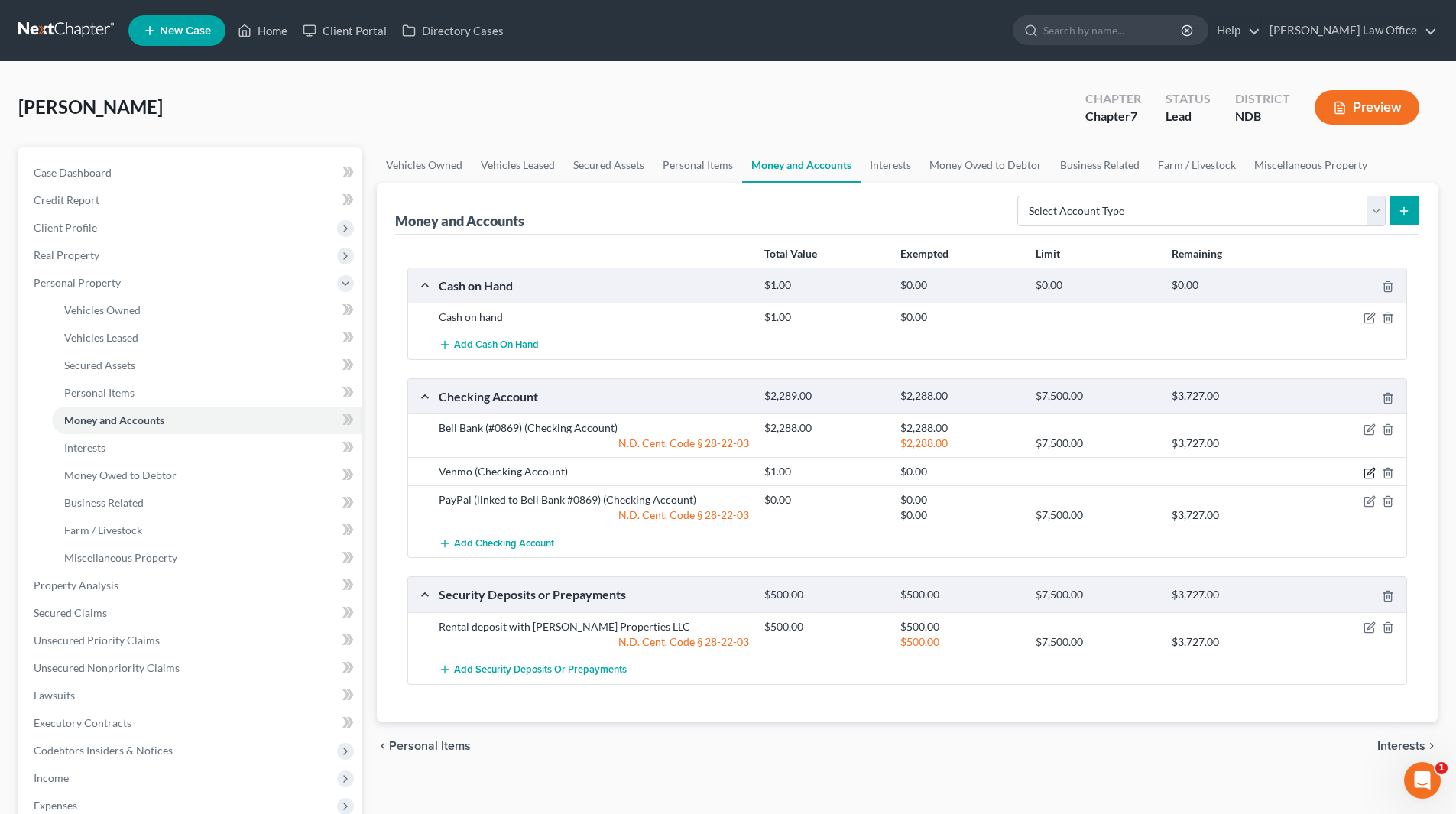
click at [1370, 472] on icon "button" at bounding box center [1369, 473] width 12 height 12
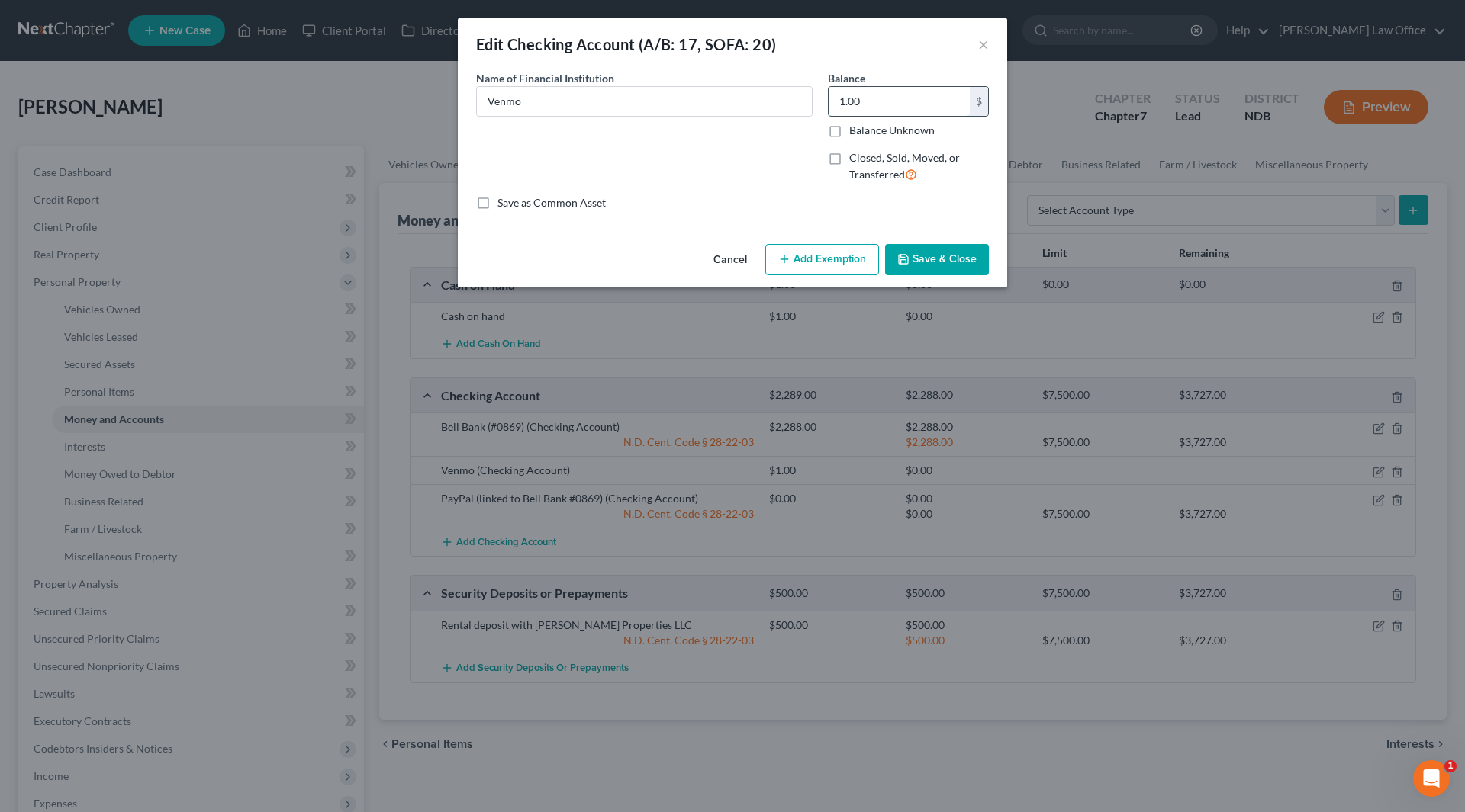
click at [889, 90] on input "1.00" at bounding box center [899, 102] width 141 height 29
type input "0.00"
click at [816, 259] on button "Add Exemption" at bounding box center [822, 260] width 114 height 32
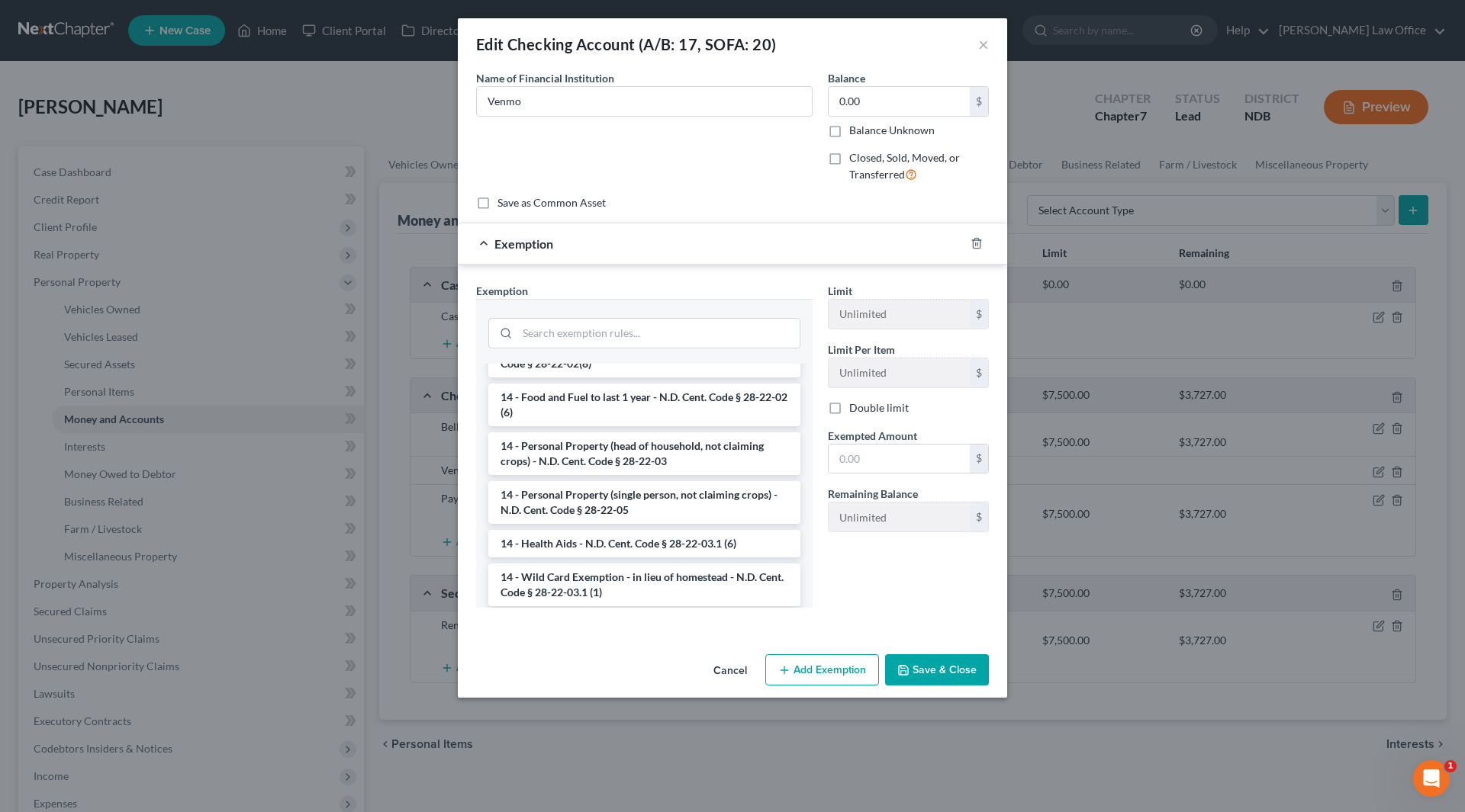
scroll to position [228, 0]
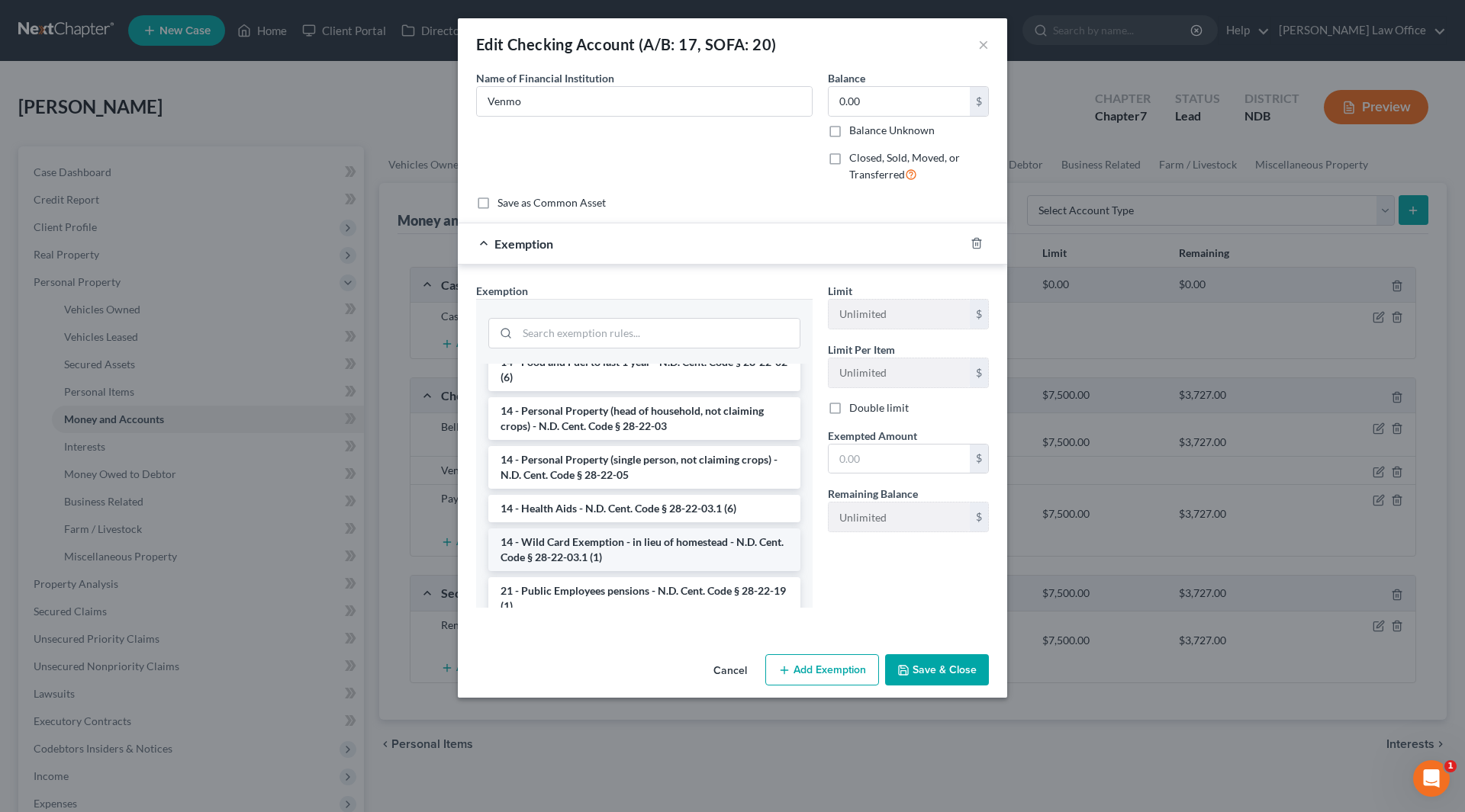
click at [653, 550] on li "14 - Wild Card Exemption - in lieu of homestead - N.D. Cent. Code § 28-22-03.1 …" at bounding box center [644, 550] width 312 height 43
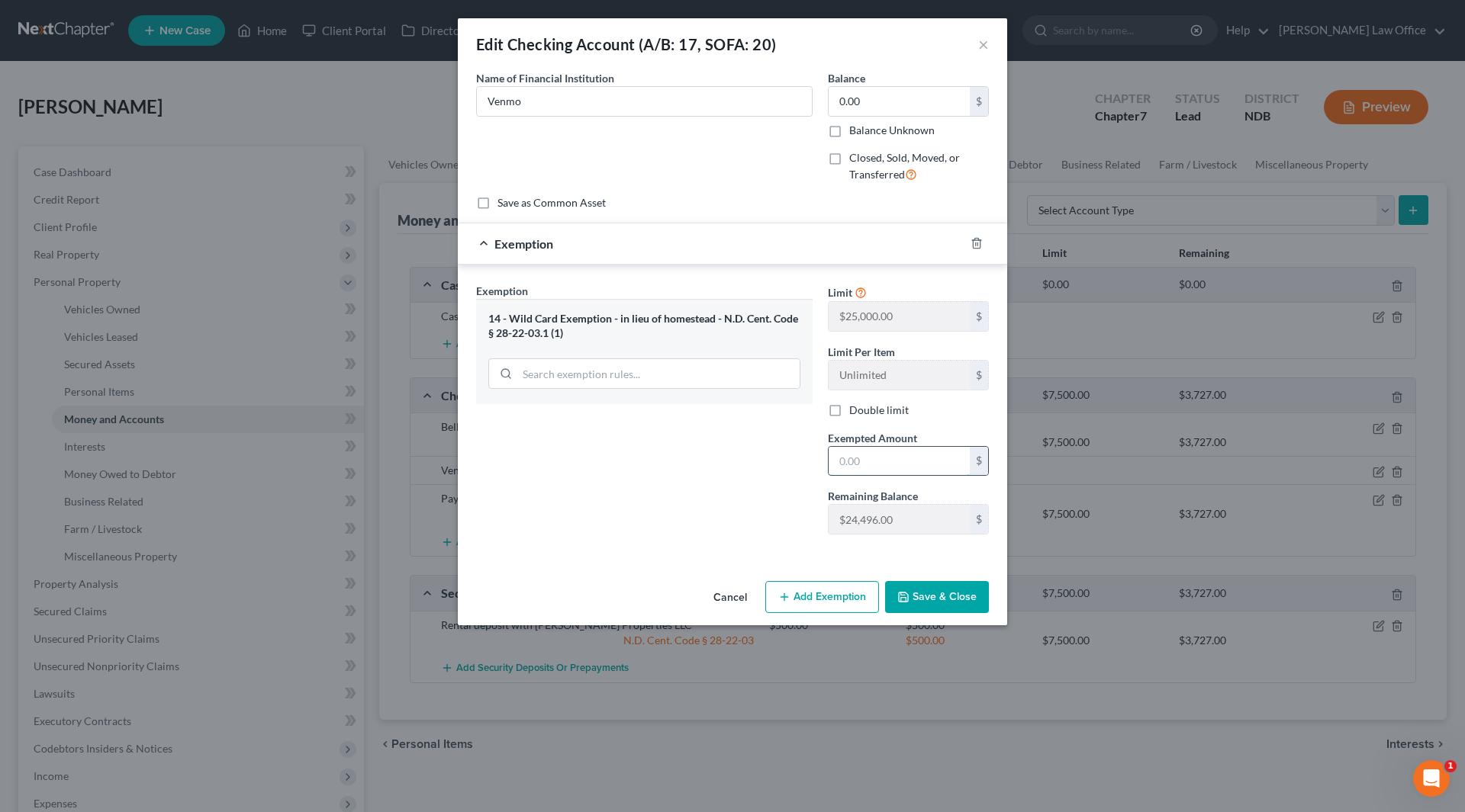
click at [929, 468] on input "text" at bounding box center [899, 461] width 141 height 29
type input "0.00"
click at [952, 579] on div "Cancel Add Exemption Save & Close" at bounding box center [732, 600] width 549 height 50
click at [990, 615] on div "Cancel Add Exemption Save & Close" at bounding box center [732, 600] width 549 height 50
click at [960, 597] on button "Save & Close" at bounding box center [937, 597] width 104 height 32
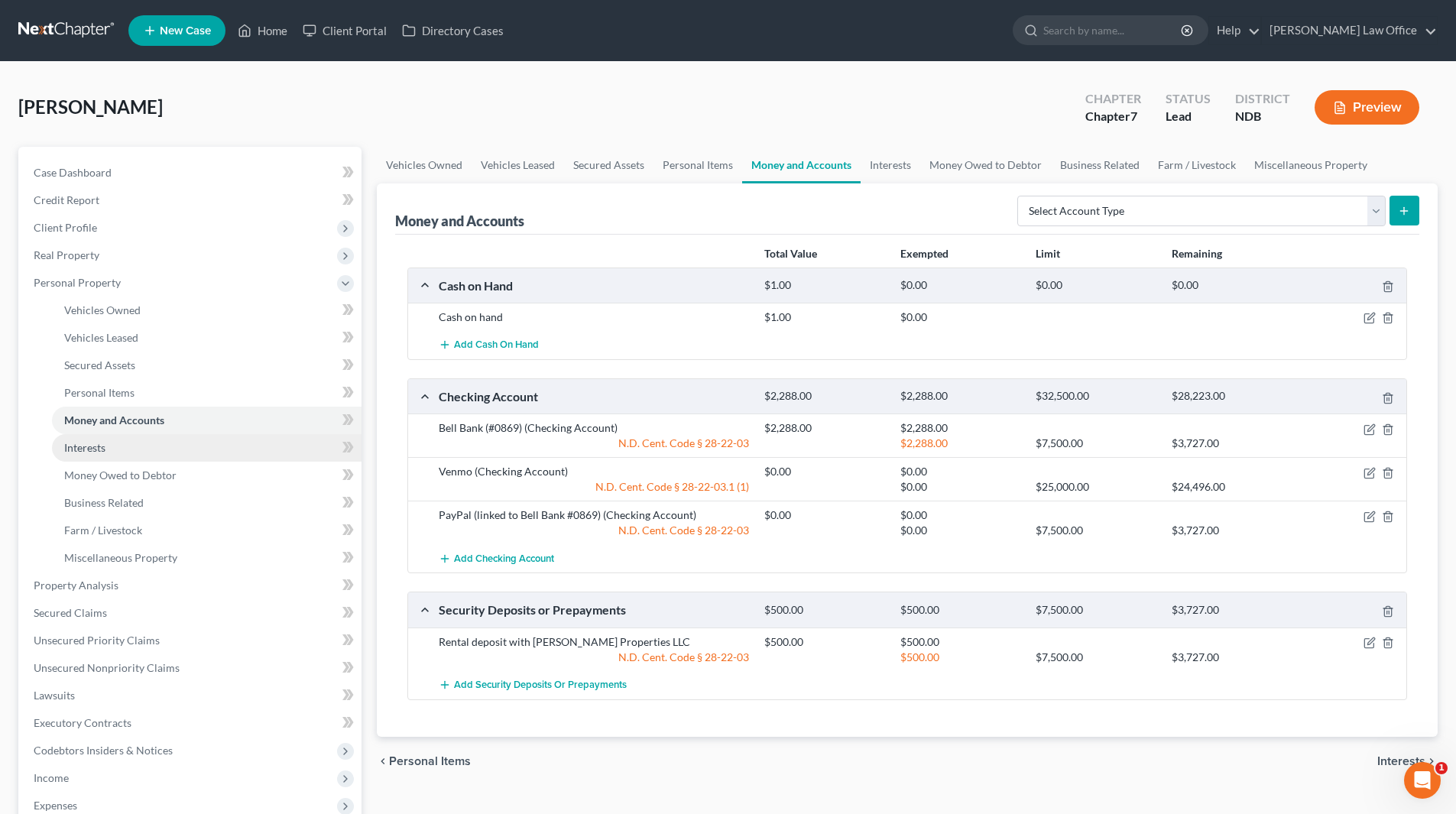
click at [100, 440] on link "Interests" at bounding box center [207, 448] width 309 height 28
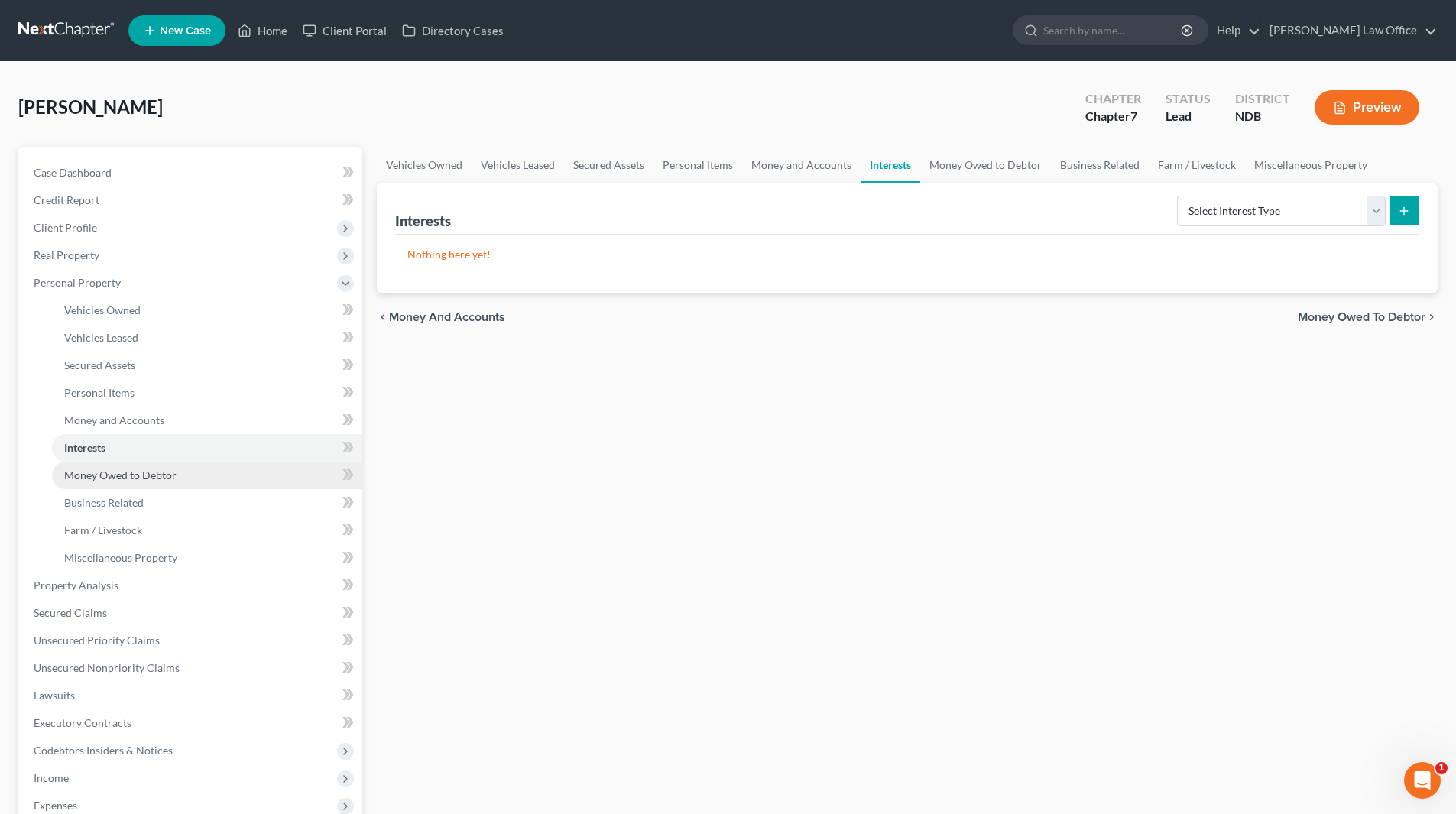
click at [113, 472] on span "Money Owed to Debtor" at bounding box center [120, 475] width 113 height 13
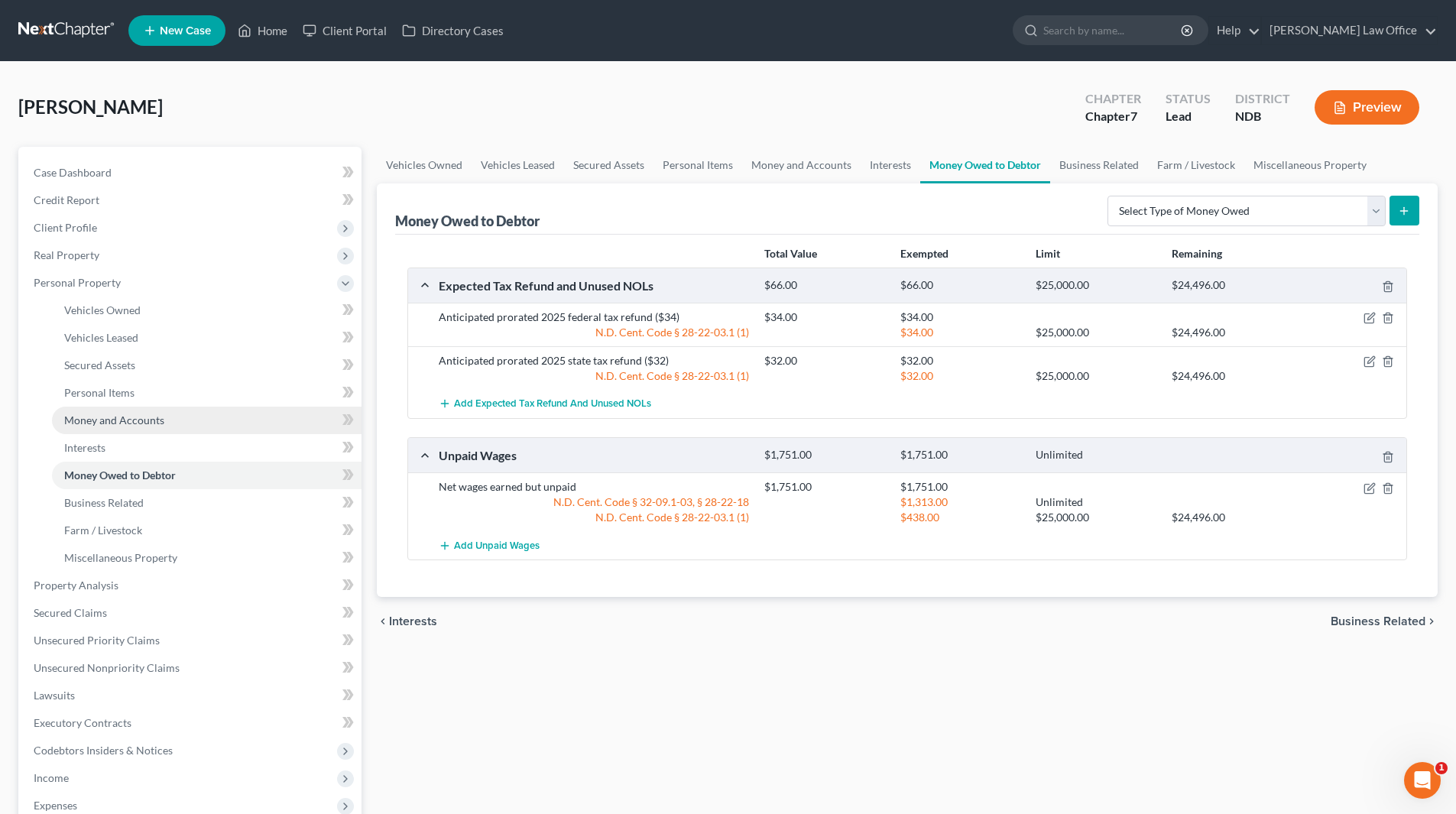
click at [102, 414] on span "Money and Accounts" at bounding box center [114, 420] width 100 height 13
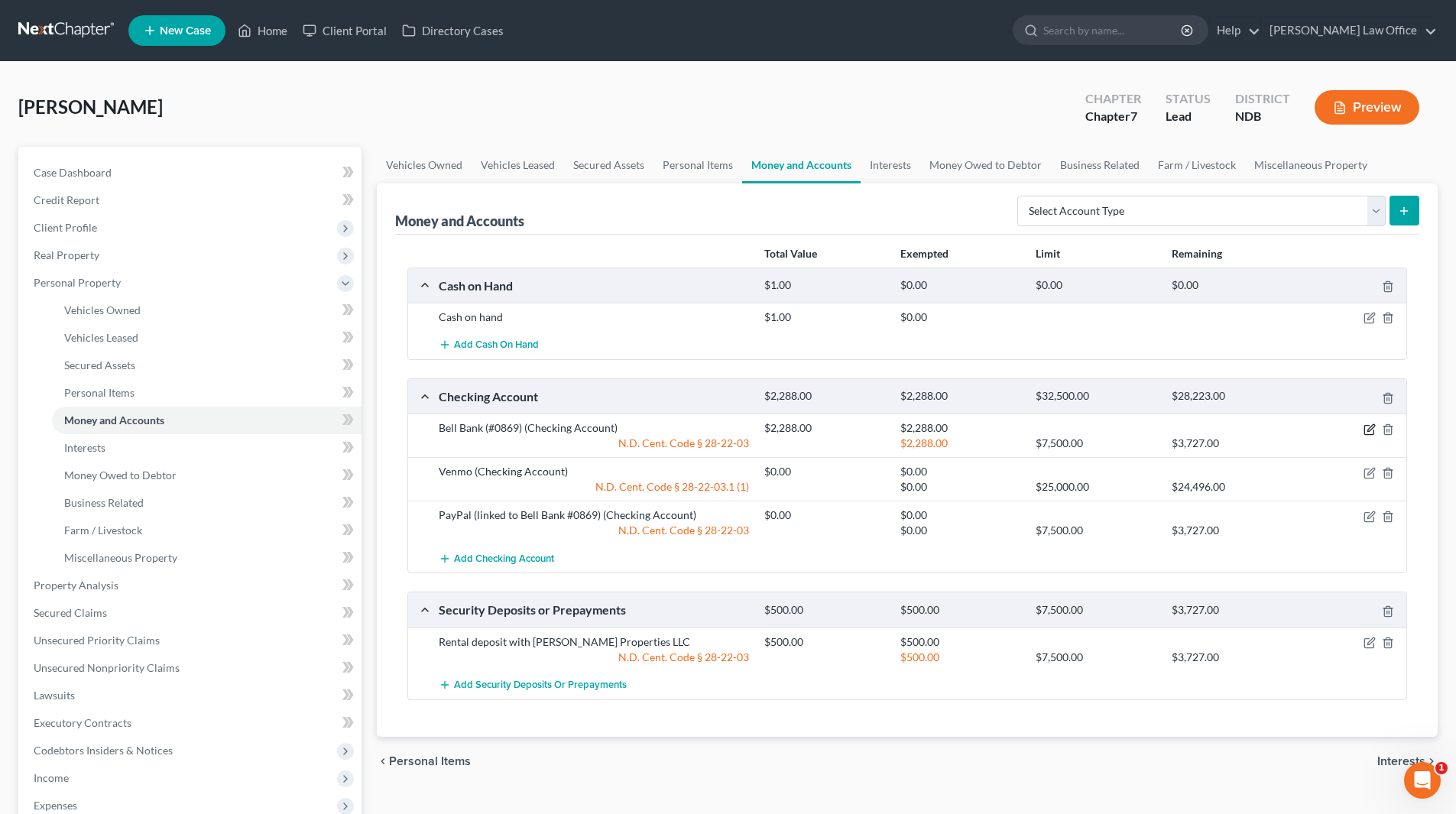
click at [1369, 430] on icon "button" at bounding box center [1370, 427] width 7 height 7
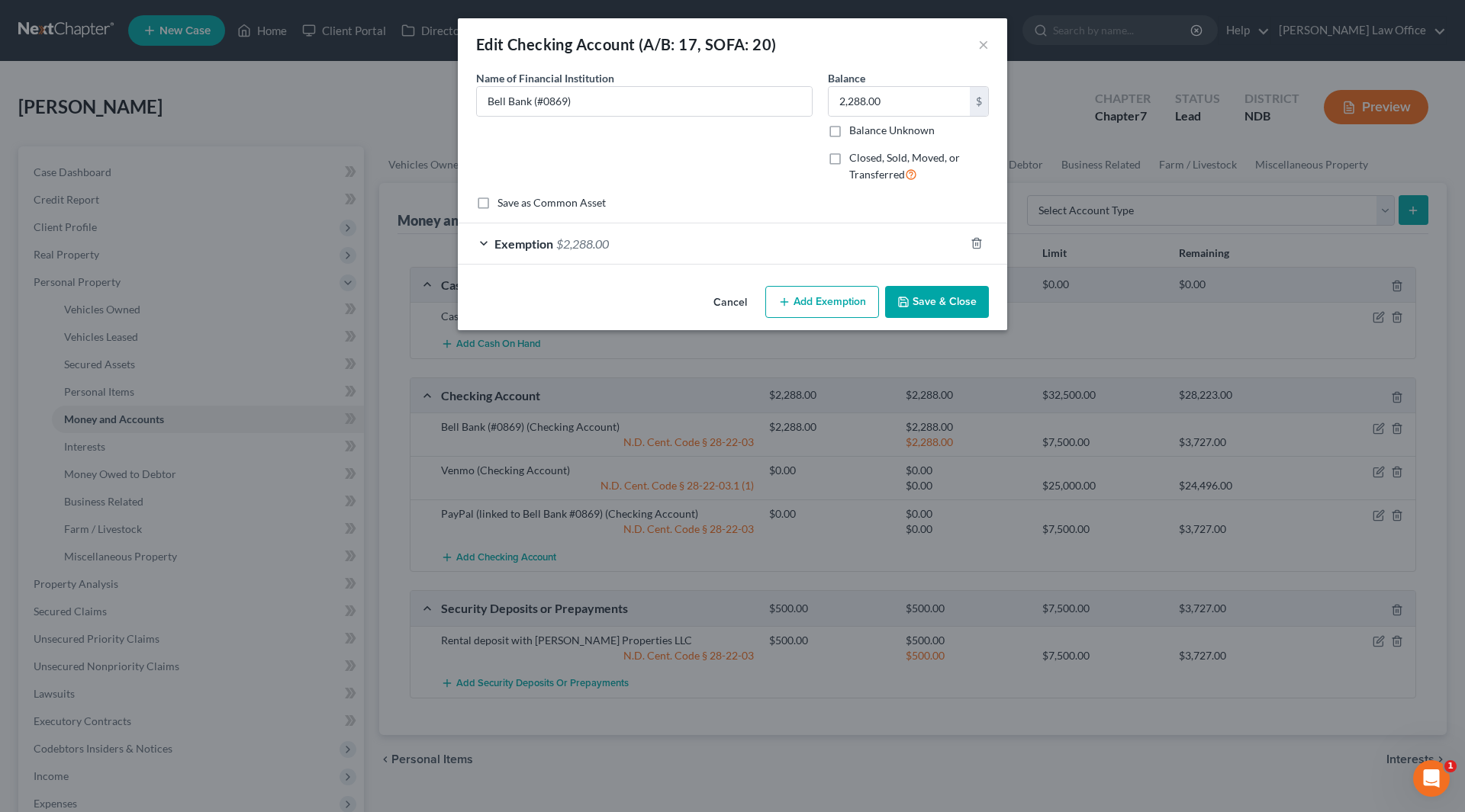
click at [548, 230] on div "Exemption $2,288.00" at bounding box center [711, 243] width 507 height 40
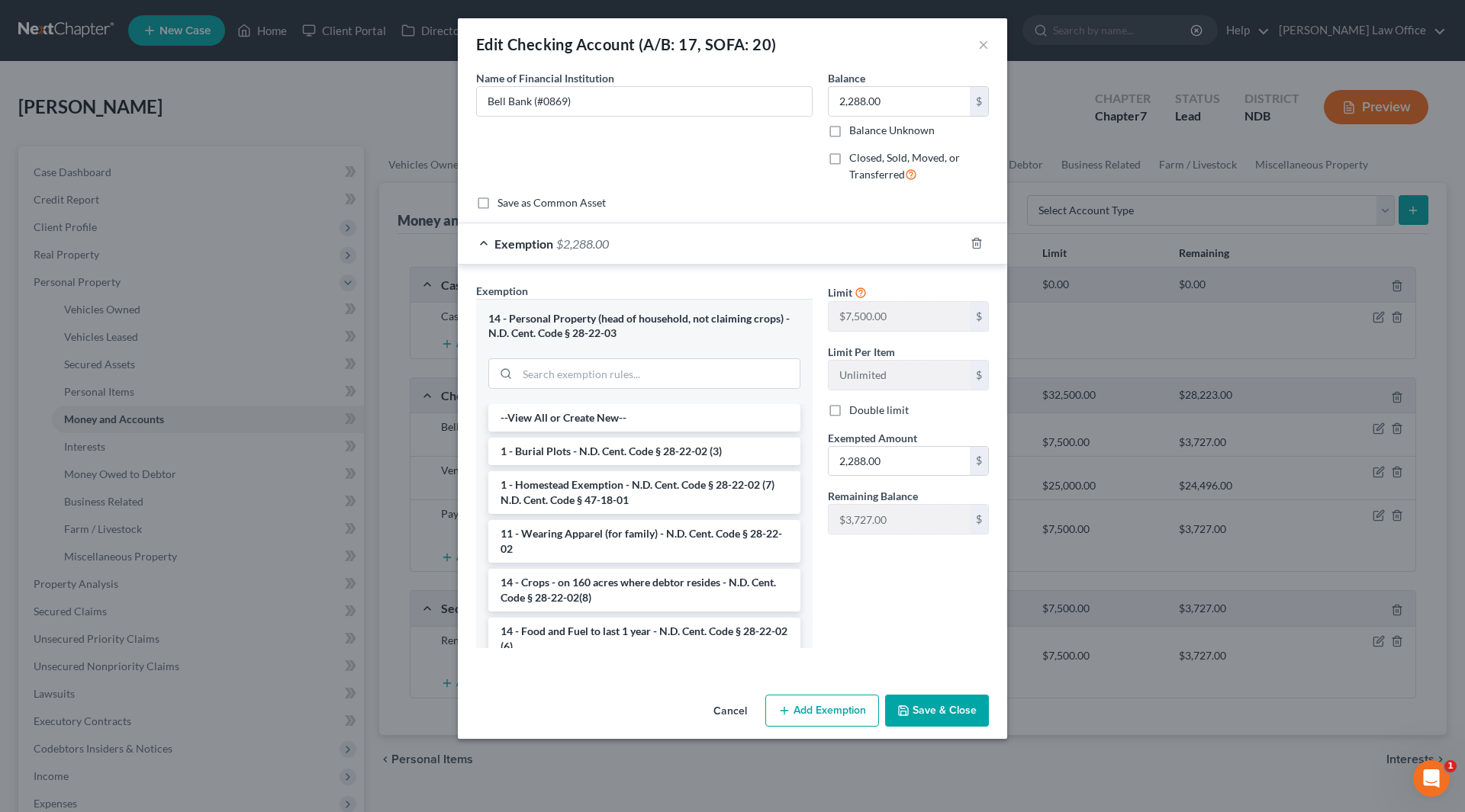
click at [547, 235] on div "Exemption $2,288.00" at bounding box center [711, 243] width 507 height 40
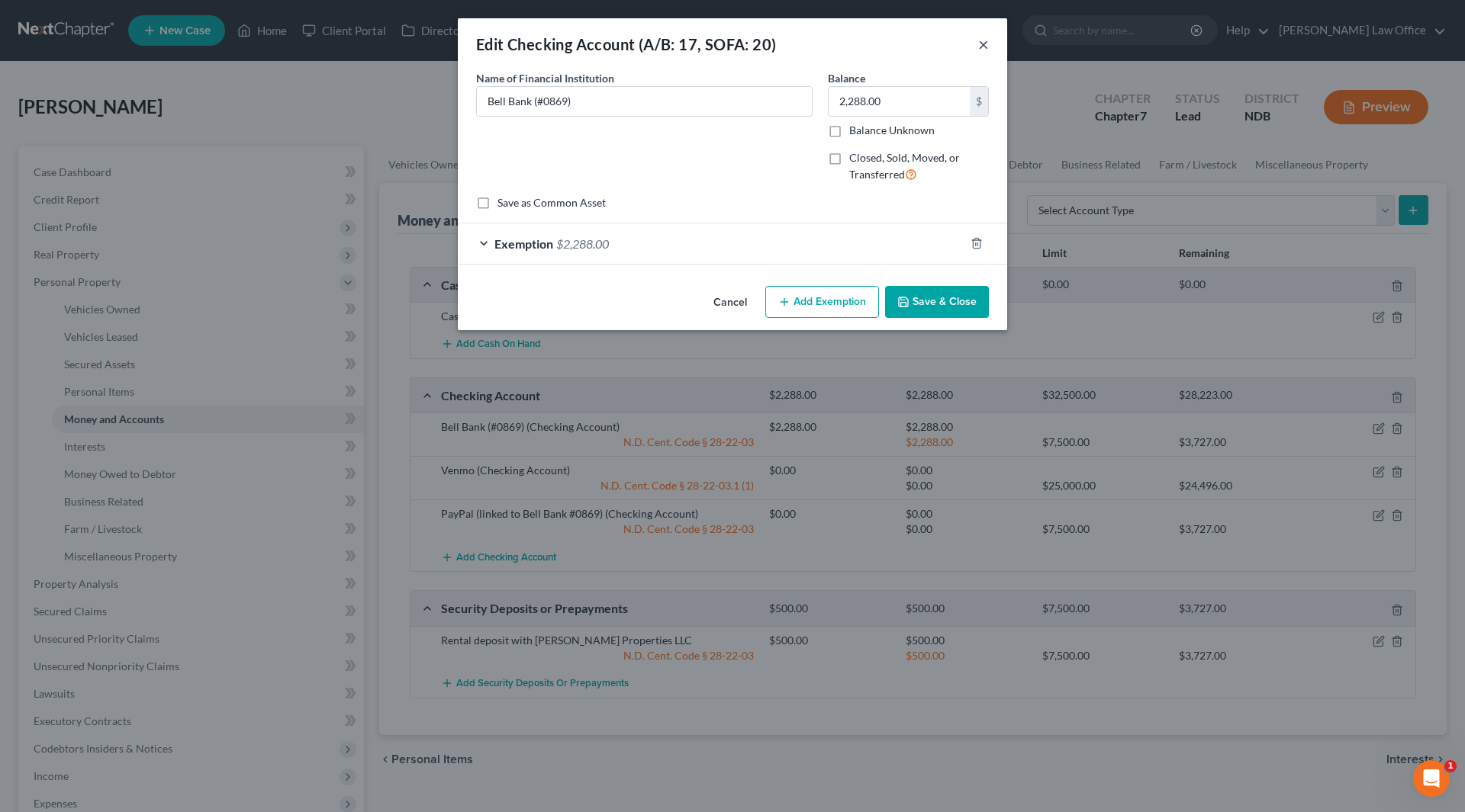
click at [984, 39] on button "×" at bounding box center [984, 44] width 11 height 18
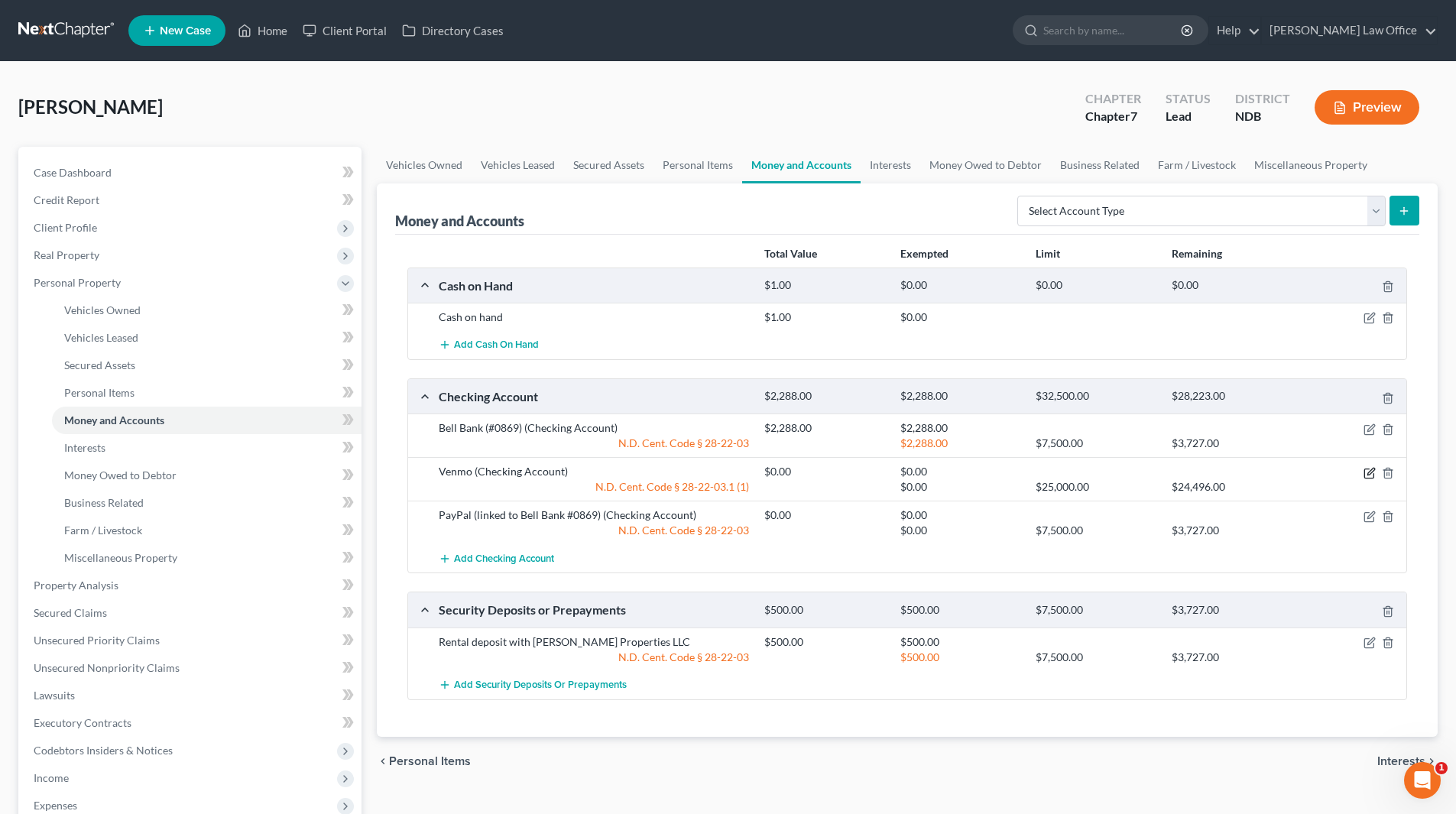
click at [1365, 471] on icon "button" at bounding box center [1369, 473] width 12 height 12
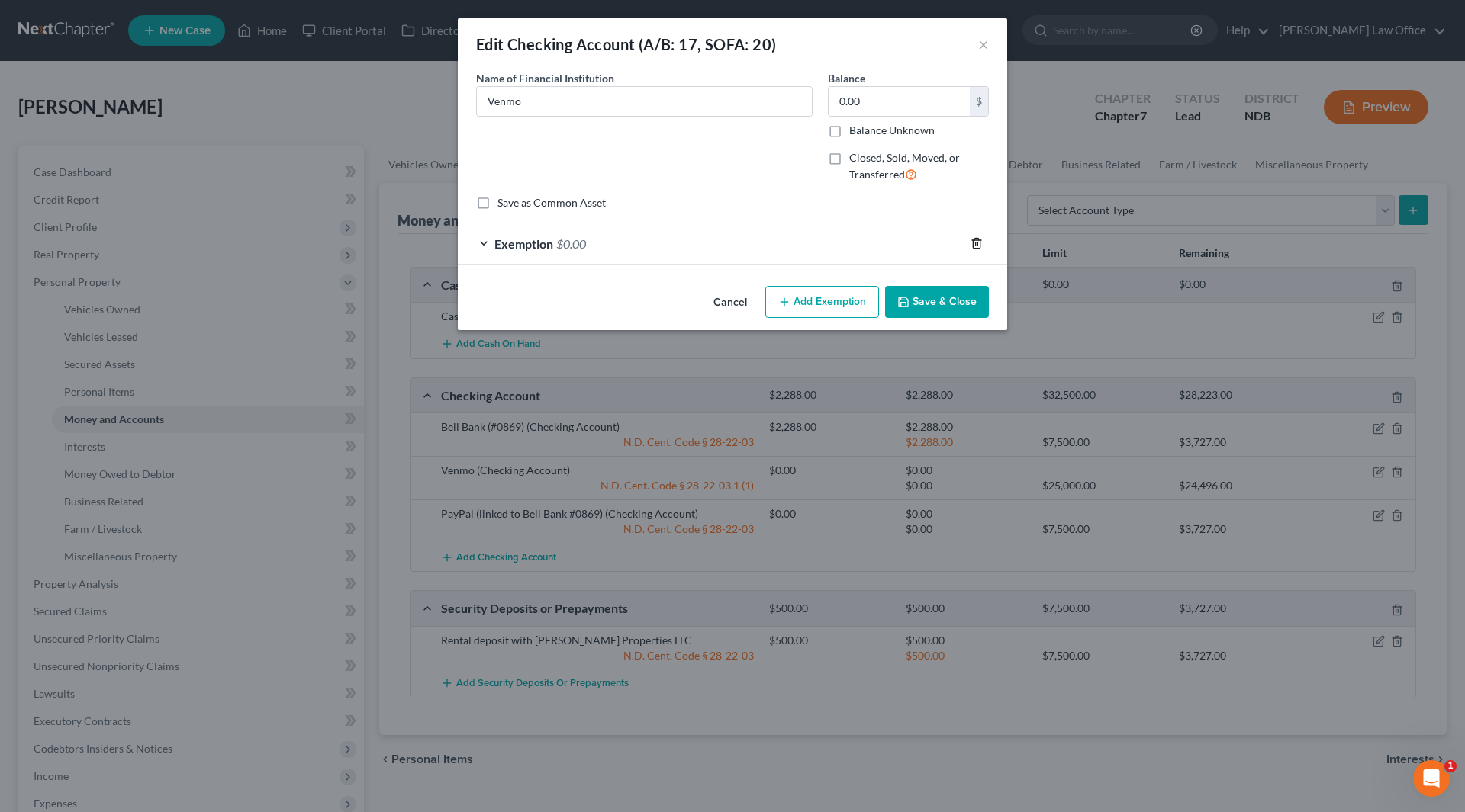
click at [974, 245] on icon "button" at bounding box center [976, 243] width 7 height 10
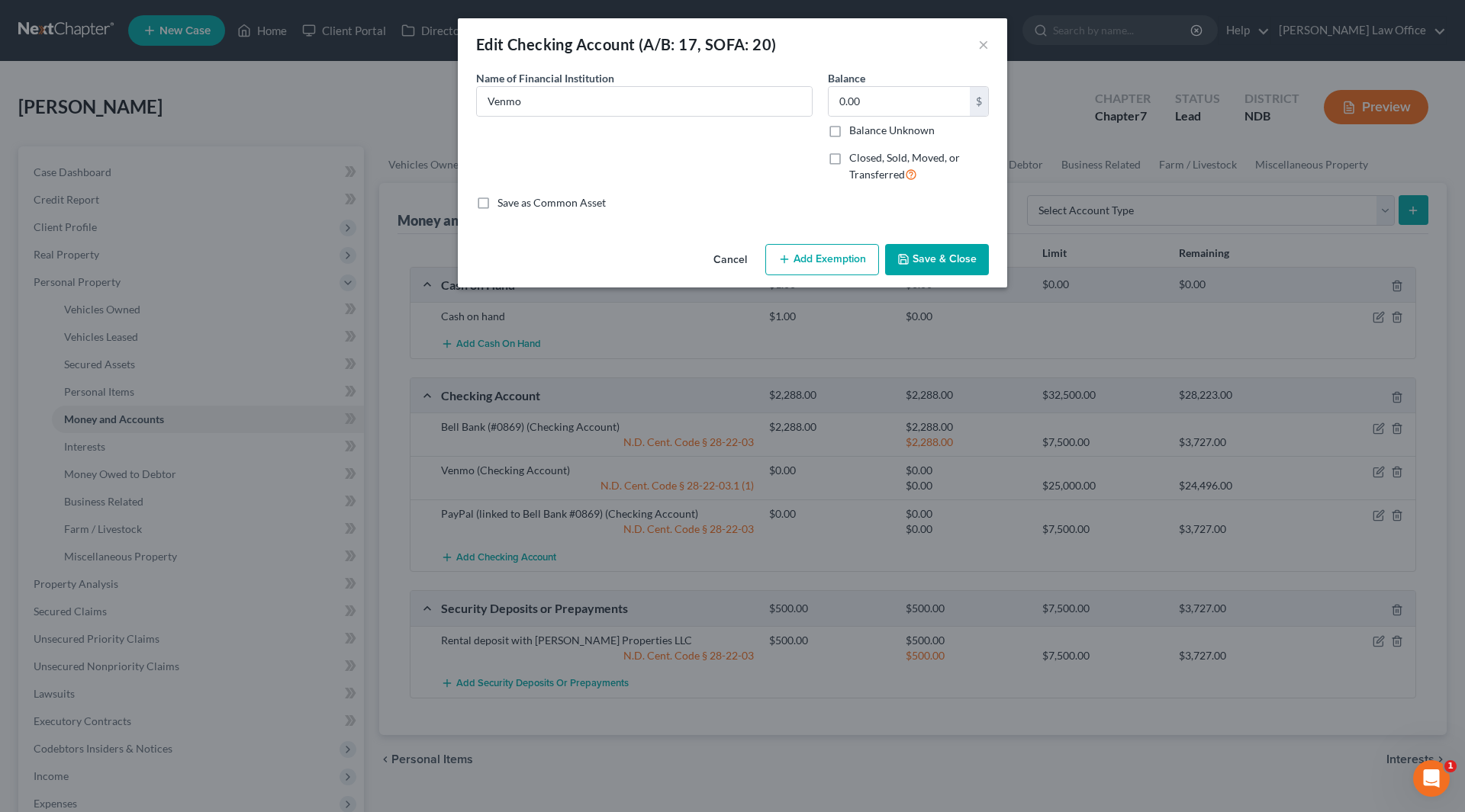
click at [806, 258] on button "Add Exemption" at bounding box center [822, 260] width 114 height 32
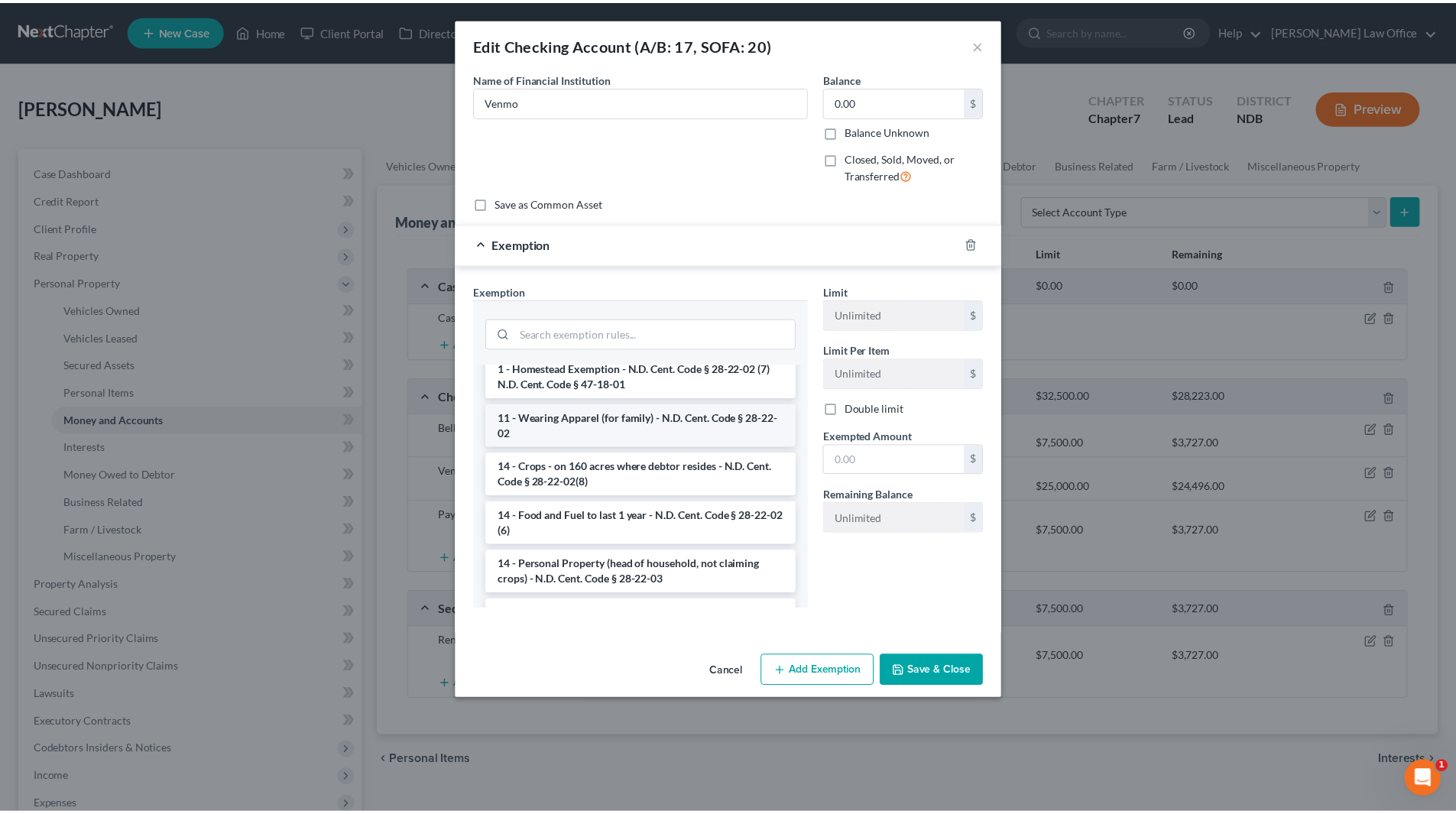
scroll to position [153, 0]
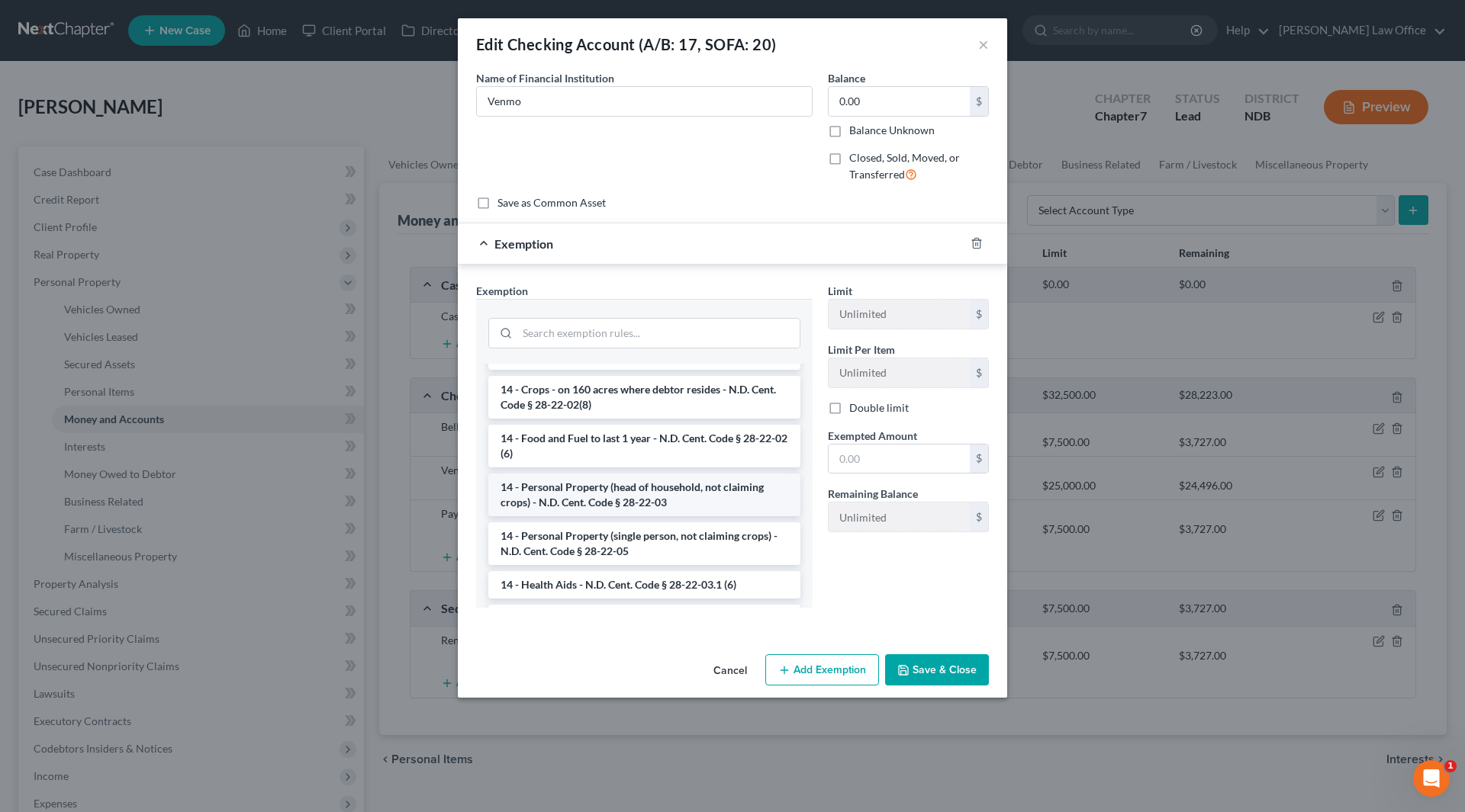
click at [647, 485] on li "14 - Personal Property (head of household, not claiming crops) - N.D. Cent. Cod…" at bounding box center [644, 495] width 312 height 43
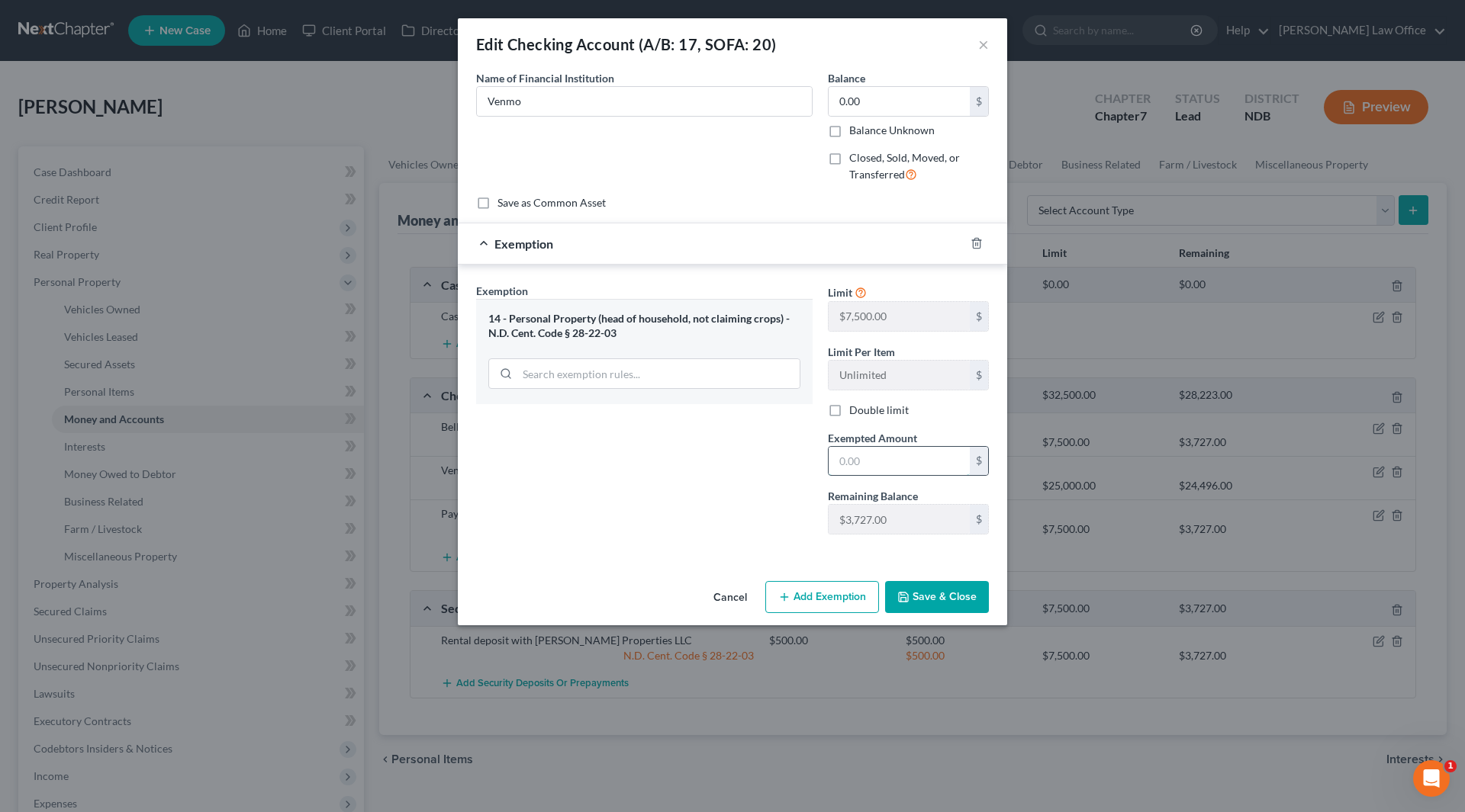
click at [867, 455] on input "text" at bounding box center [899, 461] width 141 height 29
type input "0.00"
click at [932, 601] on button "Save & Close" at bounding box center [937, 597] width 104 height 32
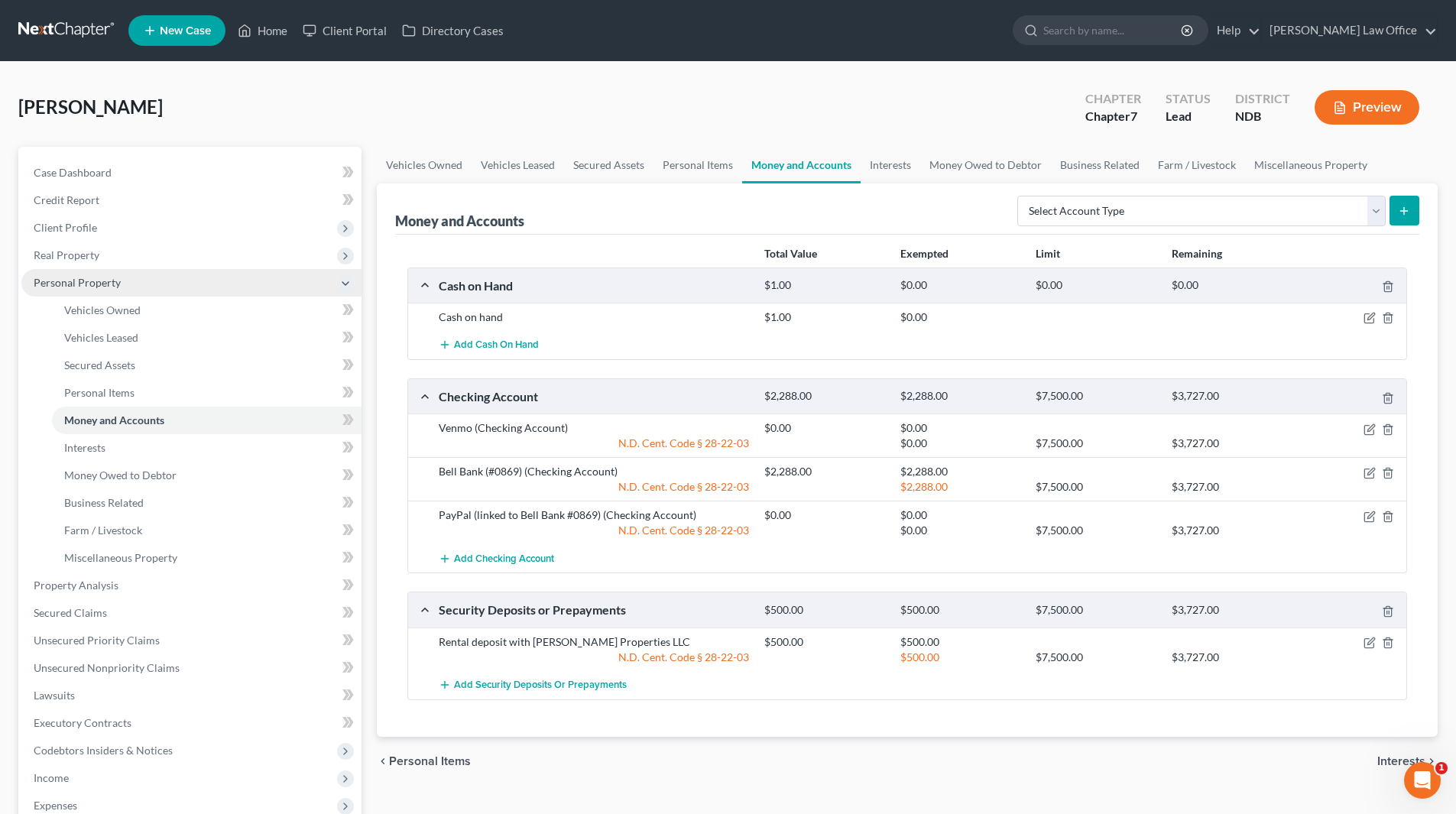
click at [59, 284] on span "Personal Property" at bounding box center [77, 282] width 87 height 13
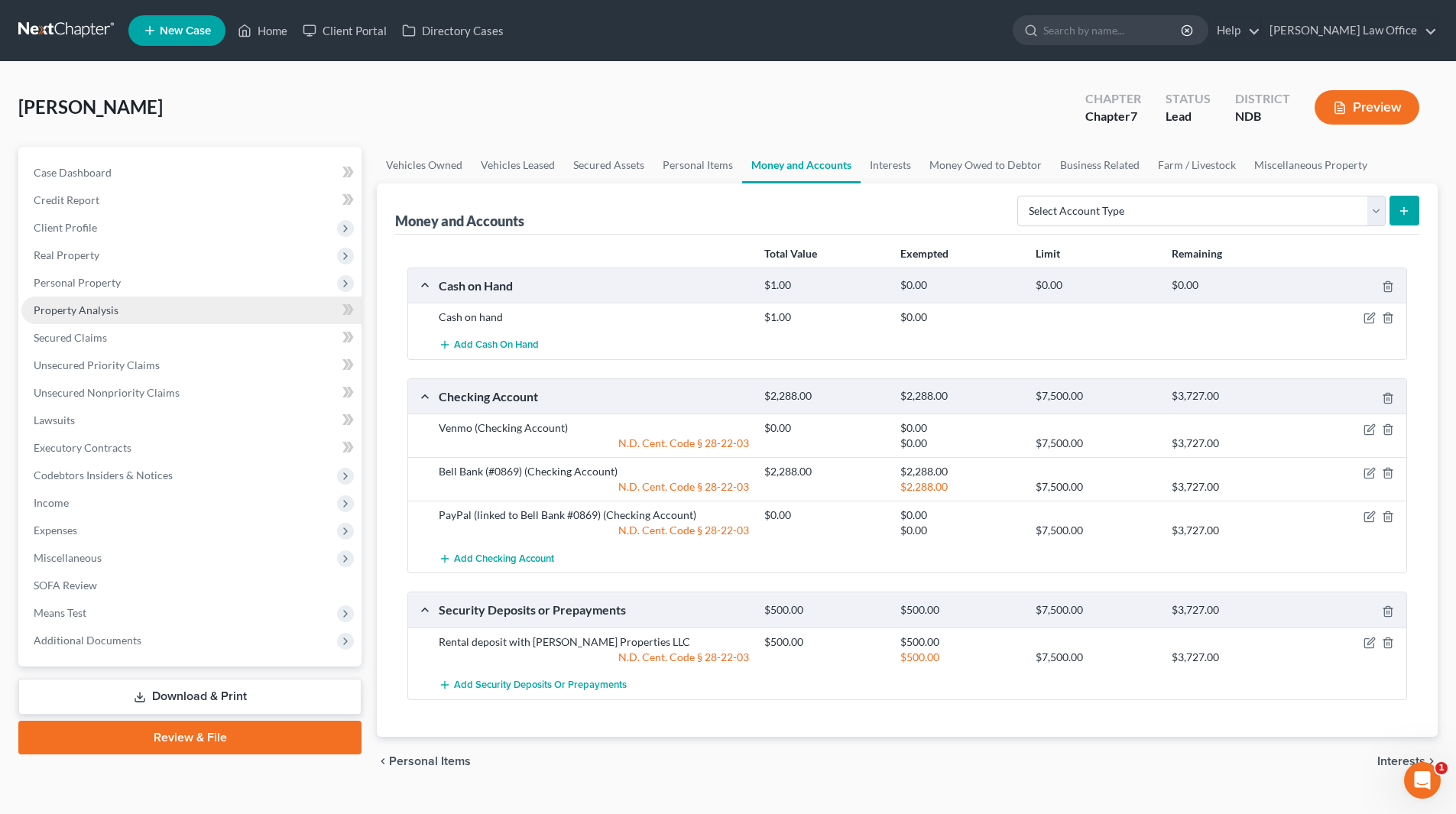
click at [61, 304] on span "Property Analysis" at bounding box center [76, 309] width 85 height 13
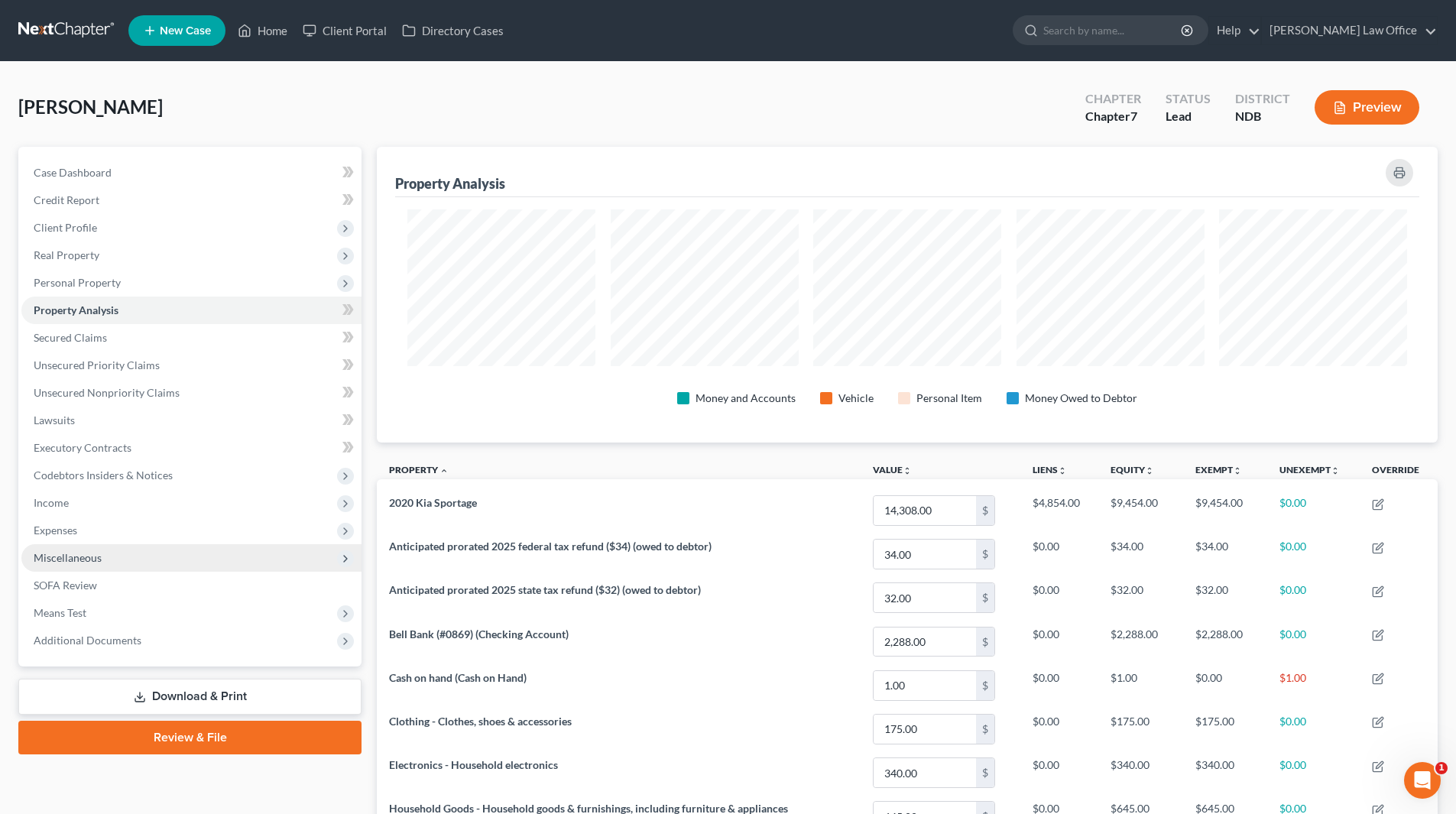
click at [161, 560] on span "Miscellaneous" at bounding box center [191, 558] width 340 height 28
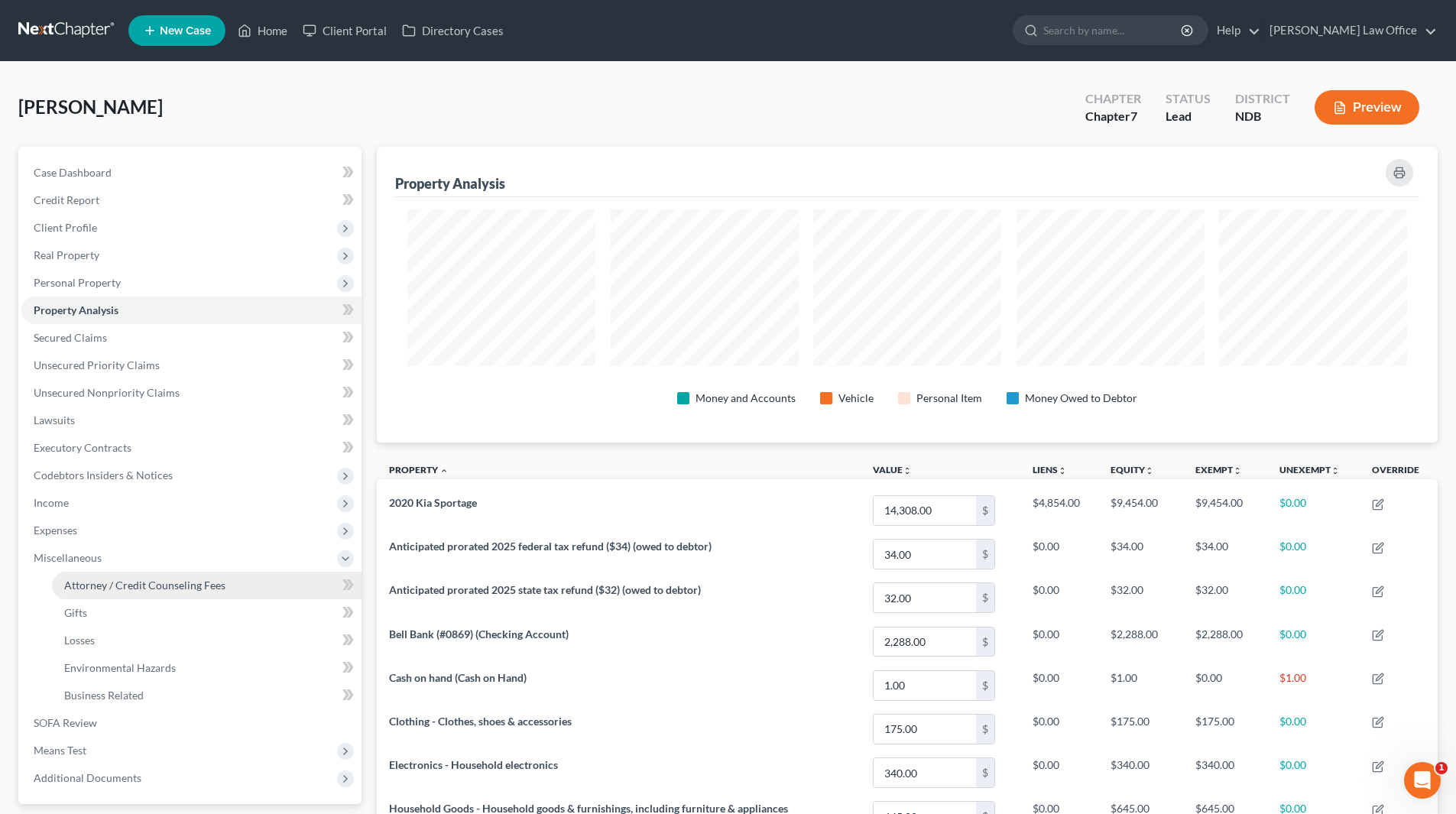
click at [142, 579] on span "Attorney / Credit Counseling Fees" at bounding box center [145, 585] width 162 height 13
select select "1"
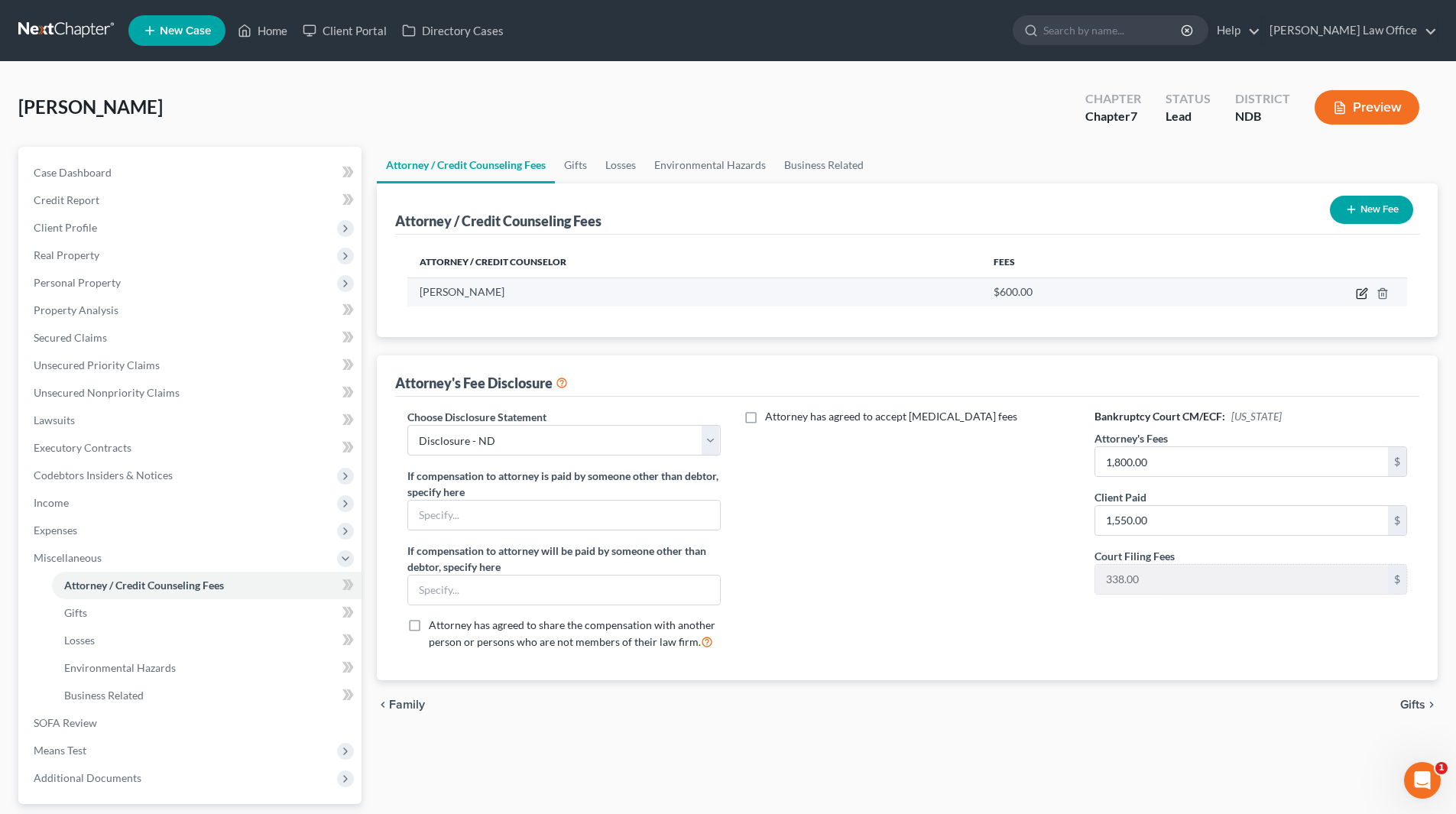
click at [1360, 288] on icon "button" at bounding box center [1362, 293] width 12 height 12
select select "29"
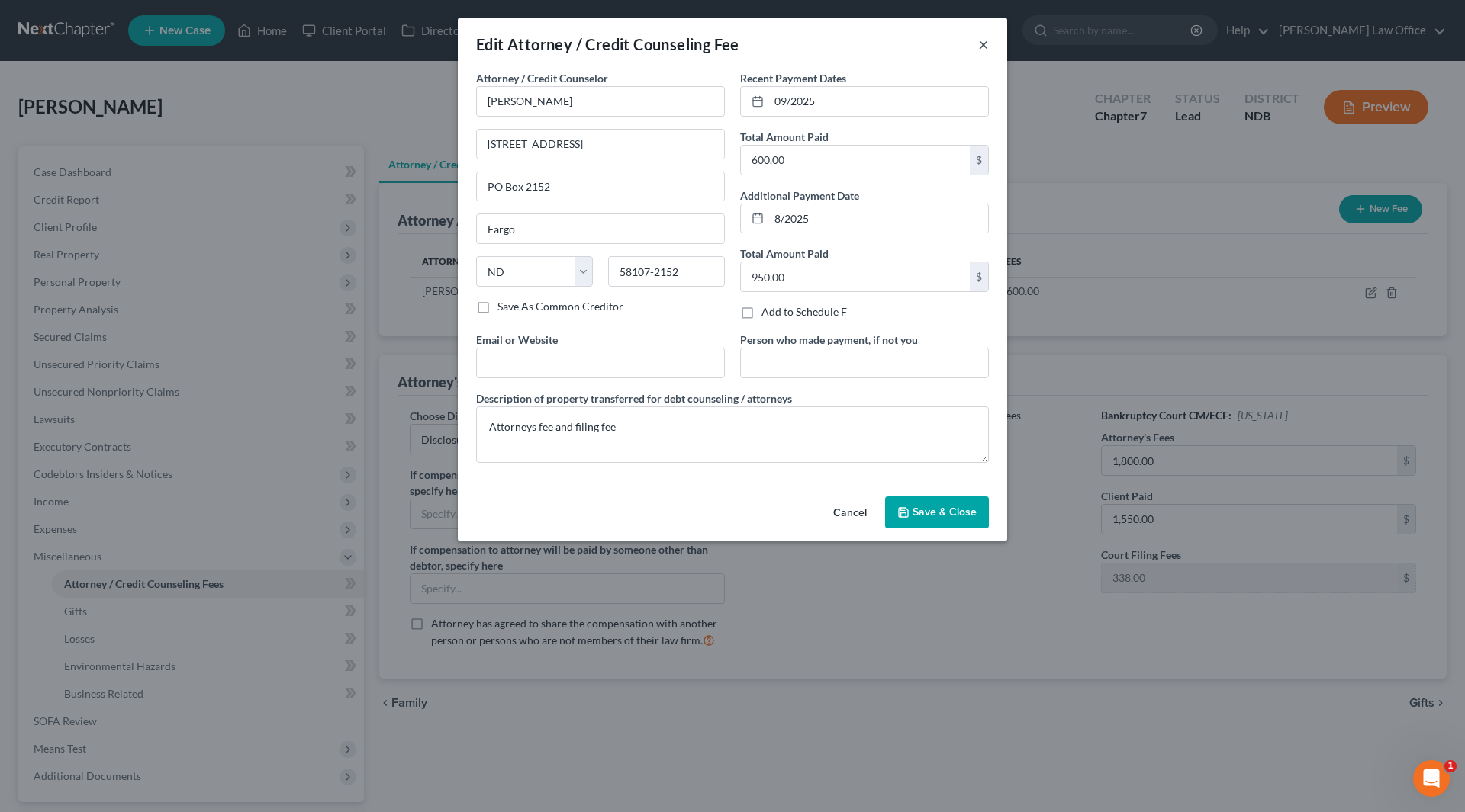
click at [980, 42] on button "×" at bounding box center [984, 44] width 11 height 18
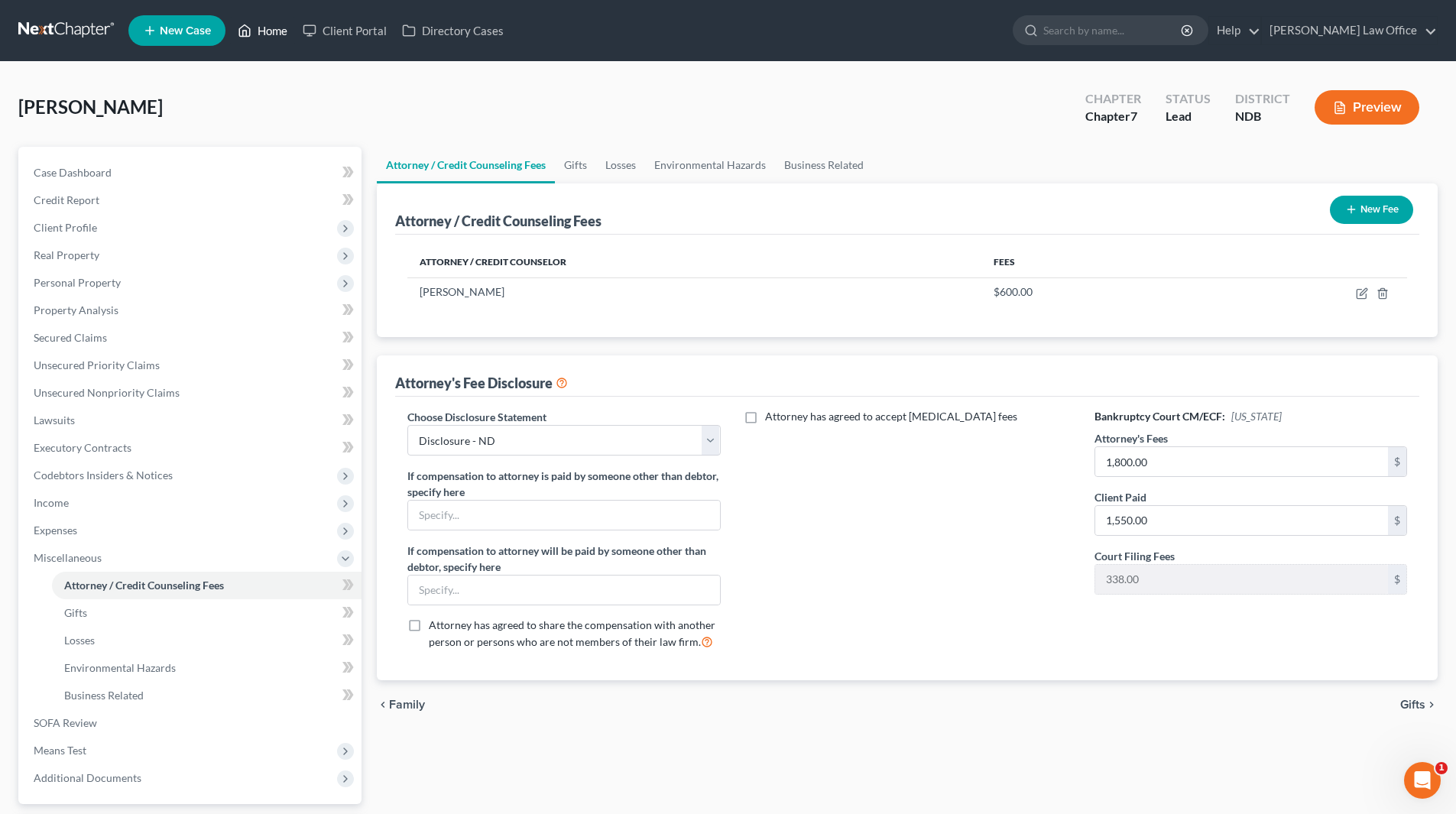
drag, startPoint x: 266, startPoint y: 34, endPoint x: 250, endPoint y: 140, distance: 107.2
click at [266, 34] on link "Home" at bounding box center [262, 31] width 65 height 28
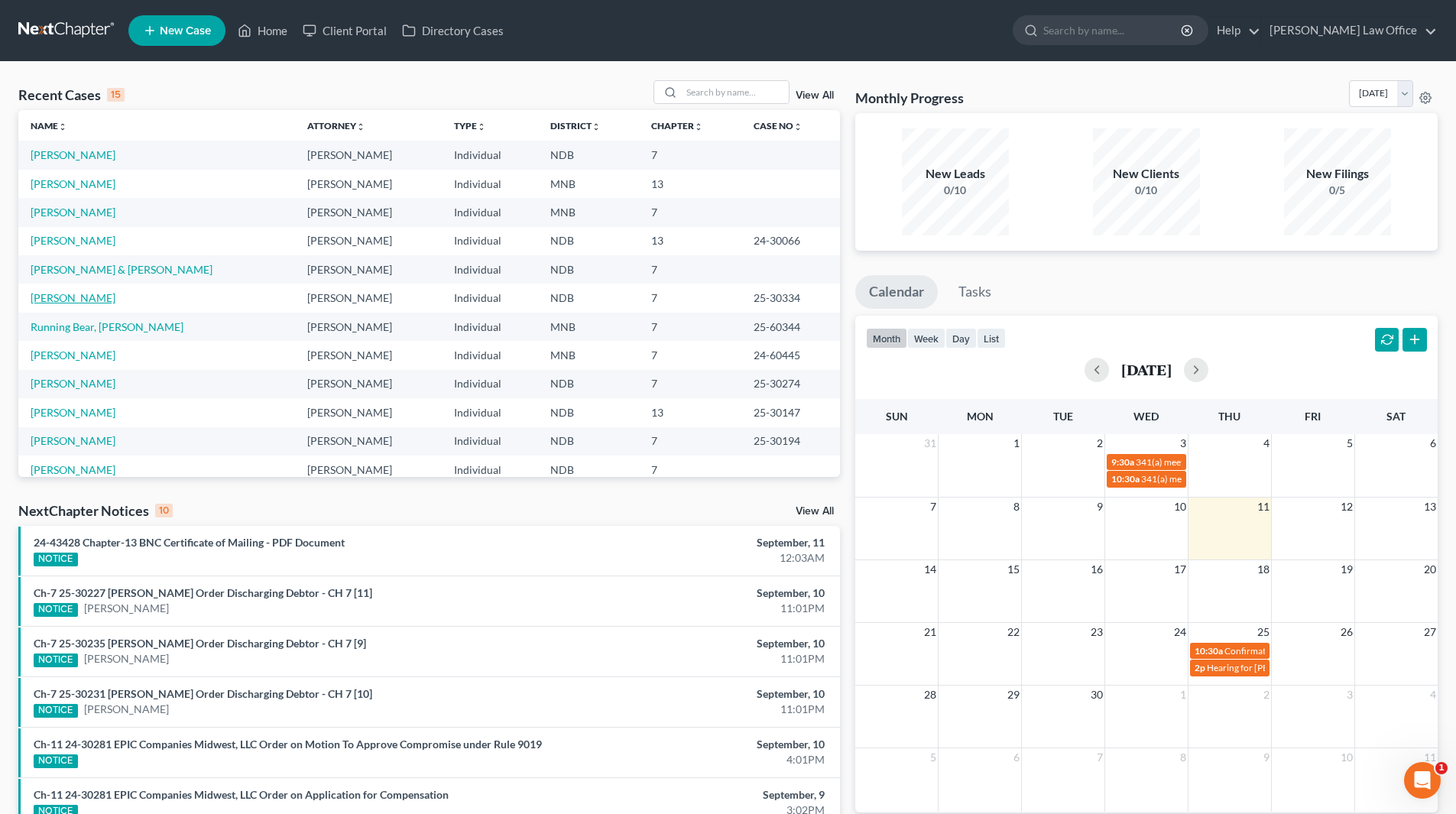
click at [79, 294] on link "[PERSON_NAME]" at bounding box center [73, 297] width 85 height 13
